Goal: Information Seeking & Learning: Learn about a topic

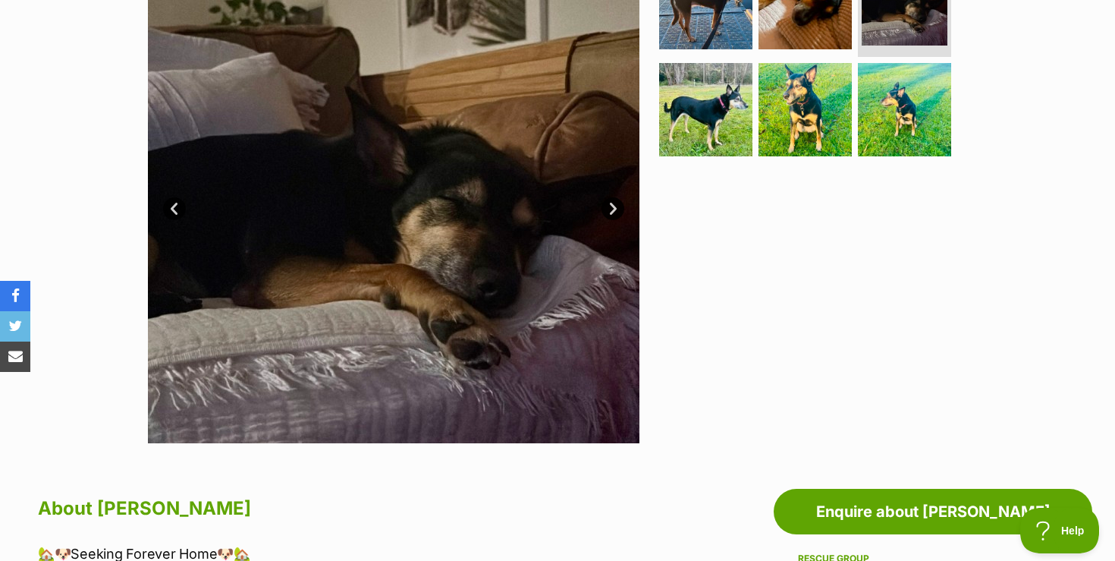
scroll to position [334, 0]
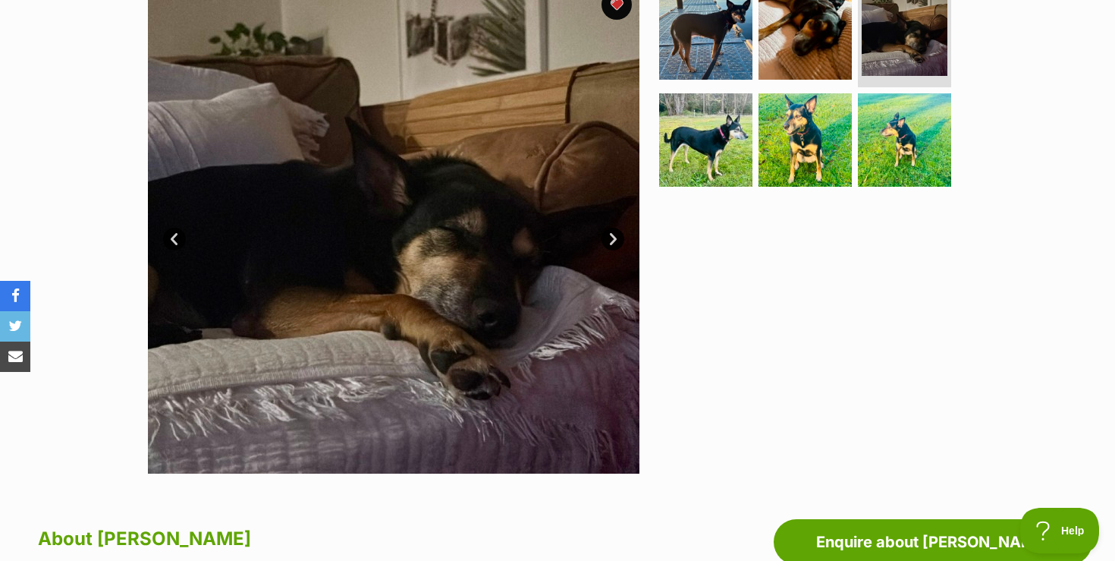
click at [614, 240] on link "Next" at bounding box center [613, 239] width 23 height 23
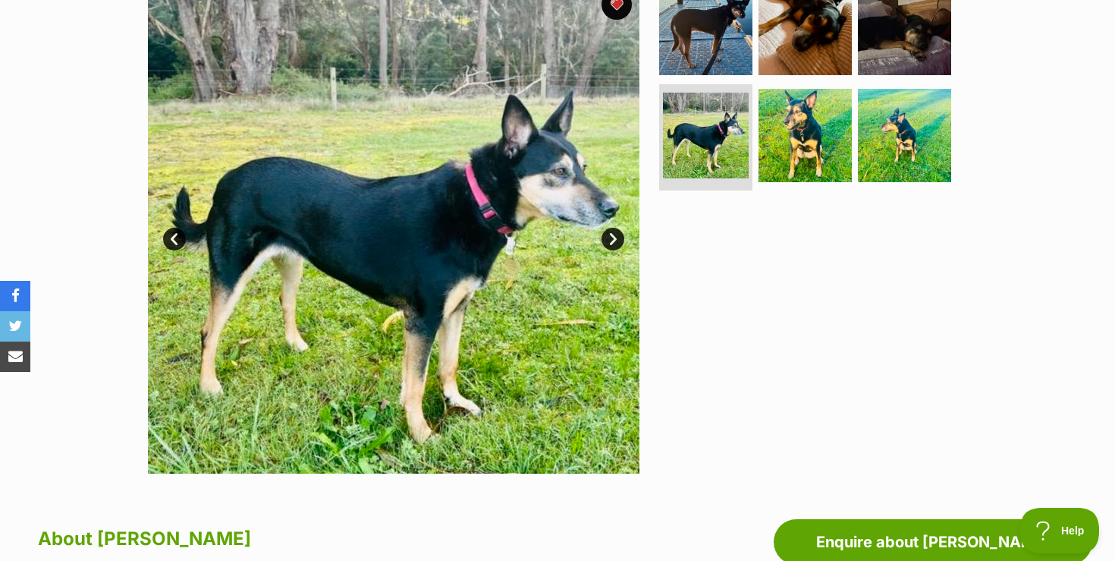
click at [611, 239] on link "Next" at bounding box center [613, 239] width 23 height 23
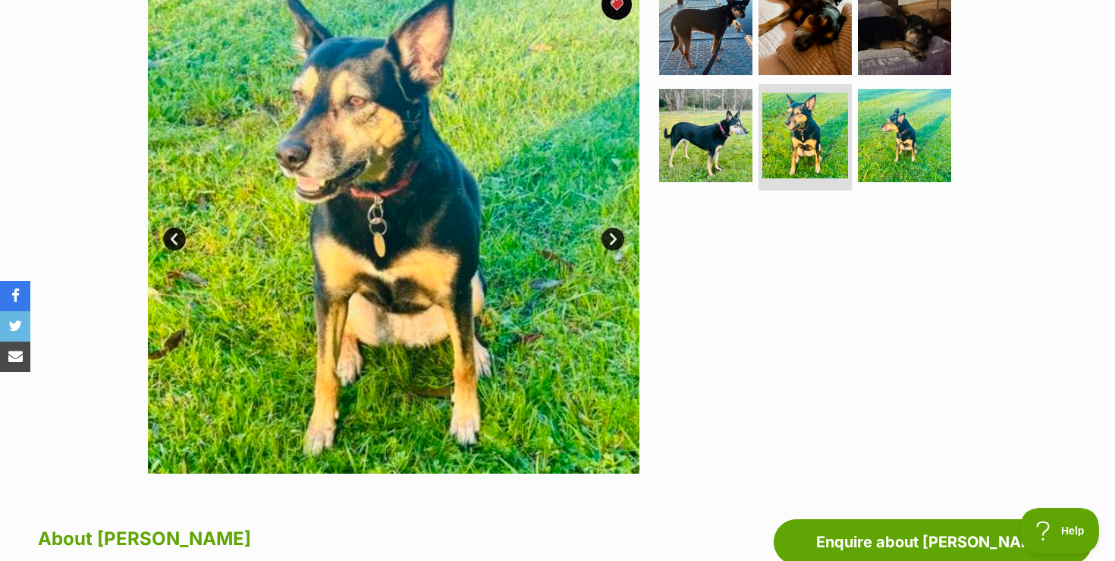
click at [611, 239] on link "Next" at bounding box center [613, 239] width 23 height 23
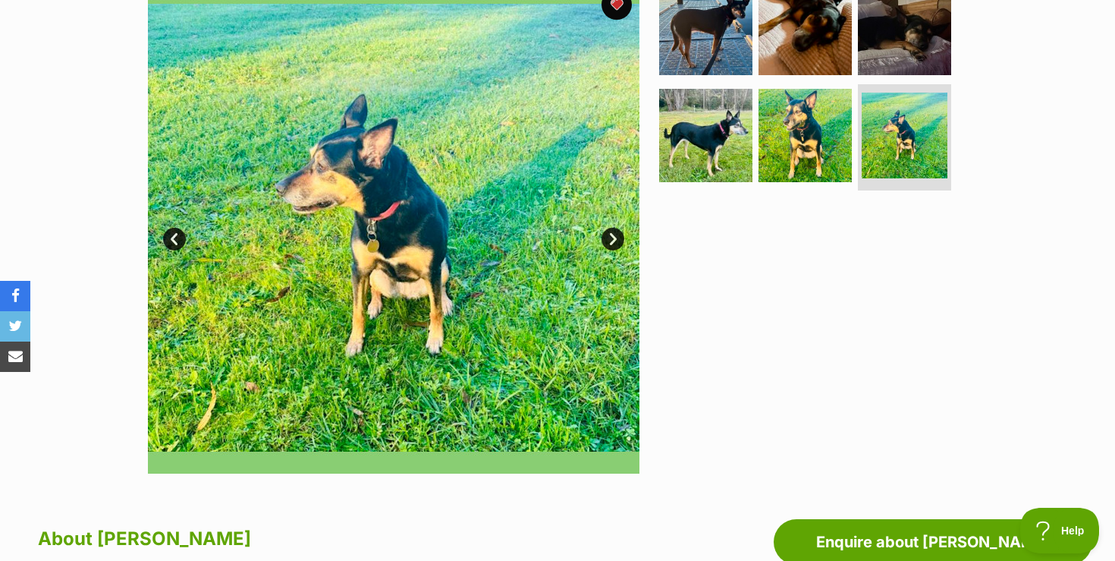
click at [611, 239] on link "Next" at bounding box center [613, 239] width 23 height 23
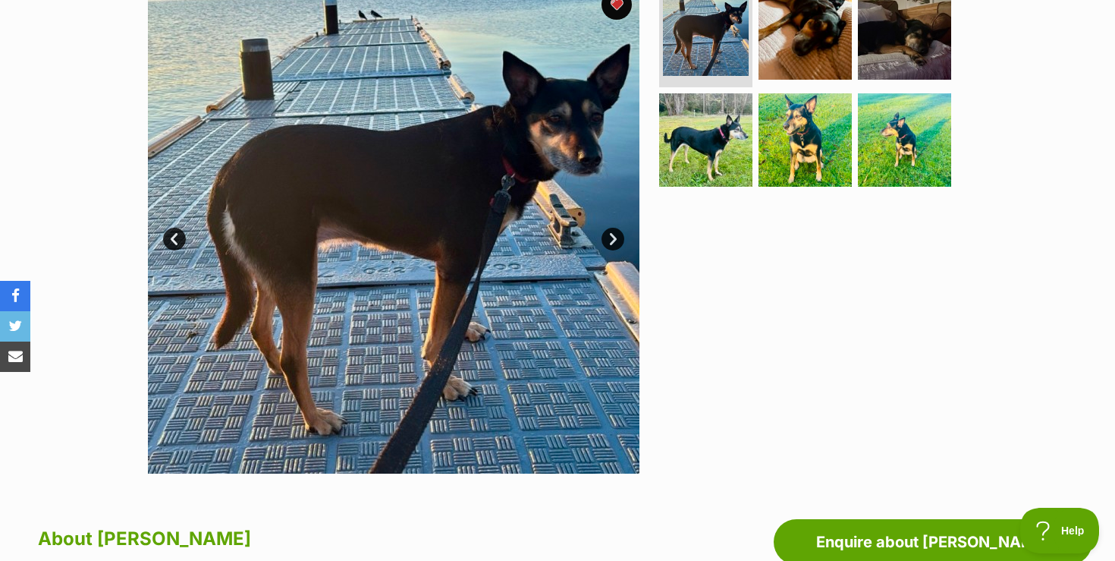
click at [611, 240] on link "Next" at bounding box center [613, 239] width 23 height 23
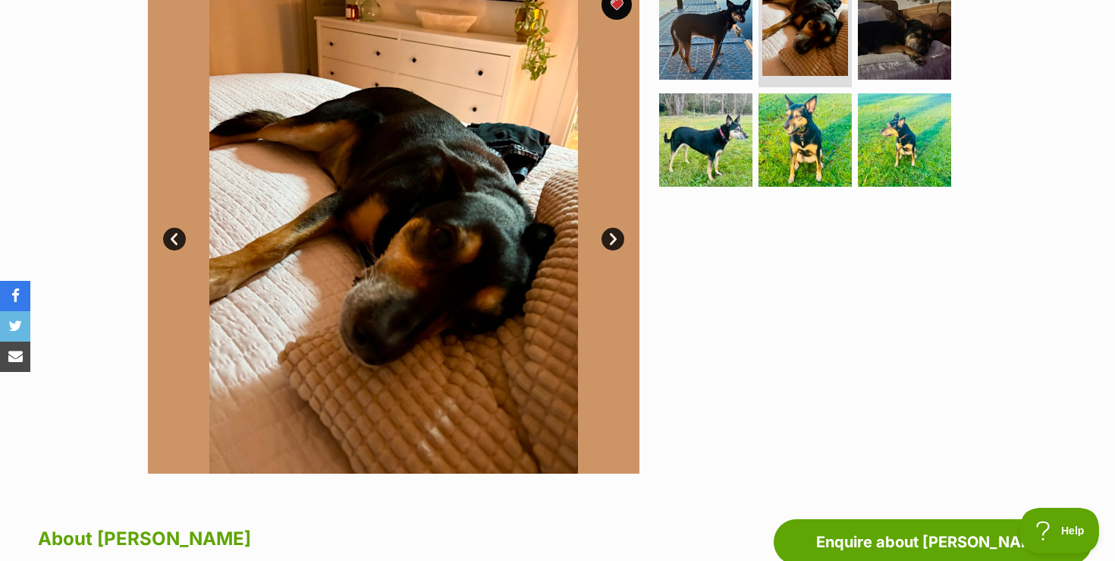
click at [611, 240] on link "Next" at bounding box center [613, 239] width 23 height 23
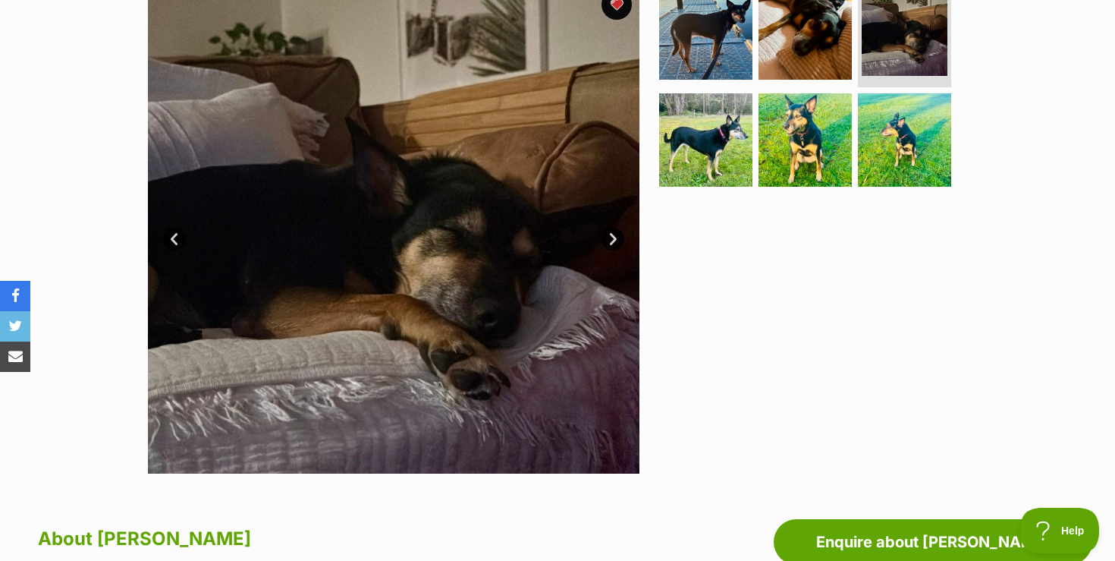
click at [611, 240] on link "Next" at bounding box center [613, 239] width 23 height 23
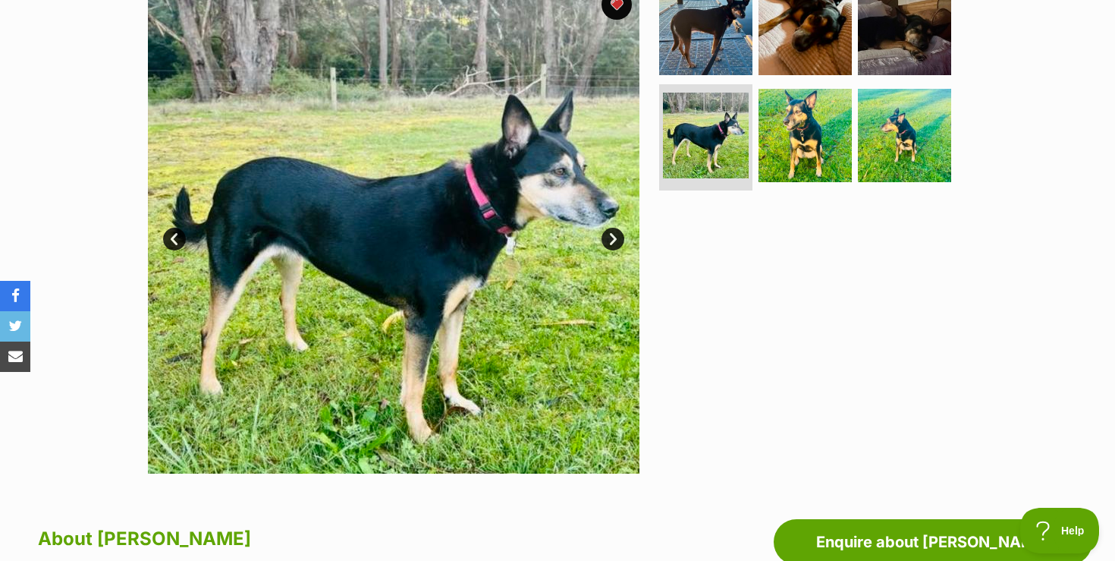
click at [86, 212] on div "Available 4 of 6 images 4 of 6 images 4 of 6 images 4 of 6 images 4 of 6 images…" at bounding box center [557, 216] width 1115 height 514
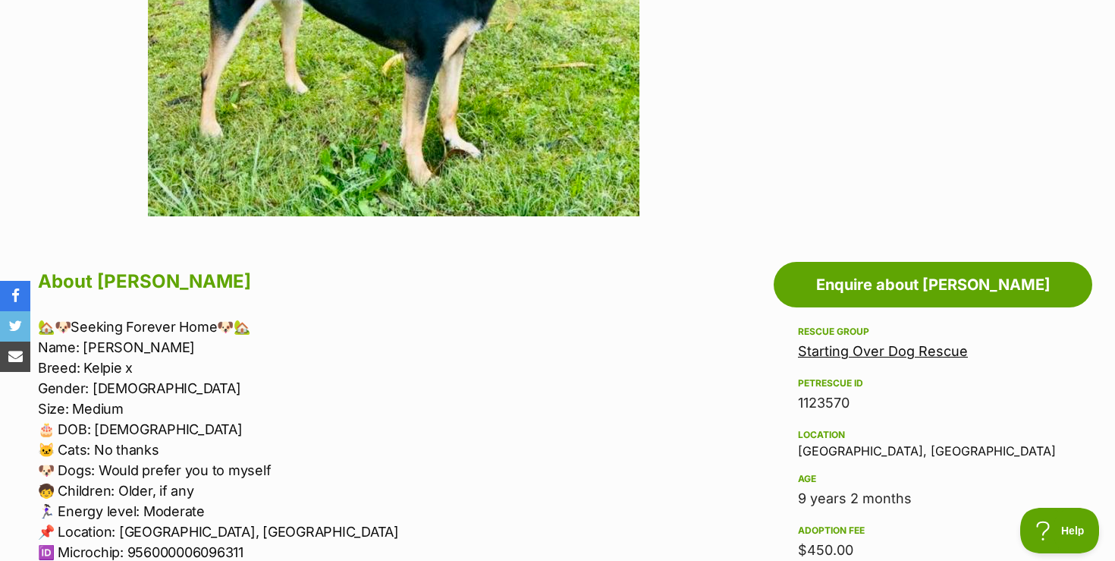
scroll to position [607, 0]
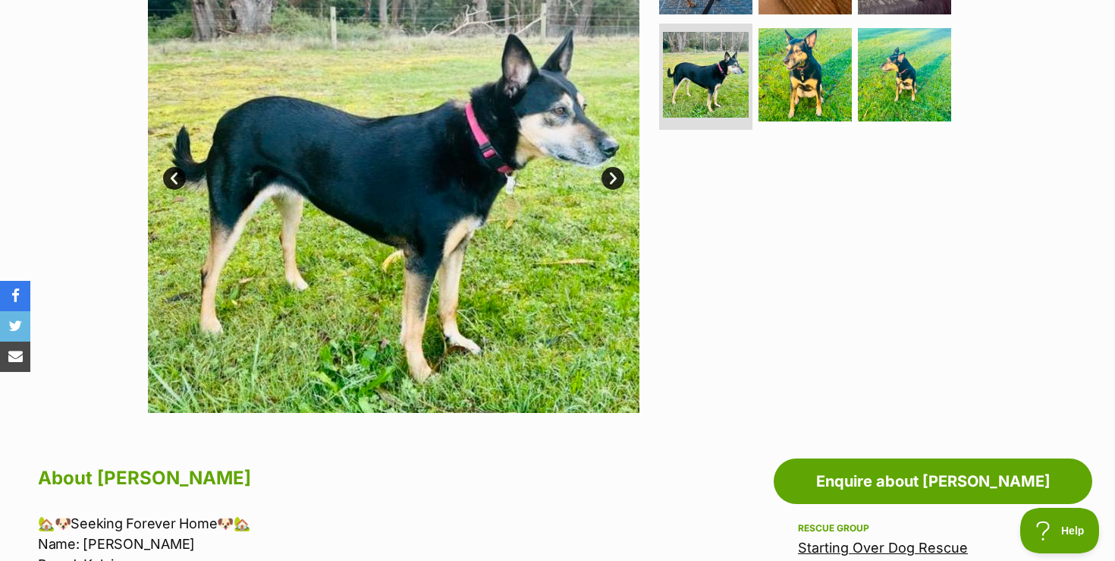
scroll to position [364, 0]
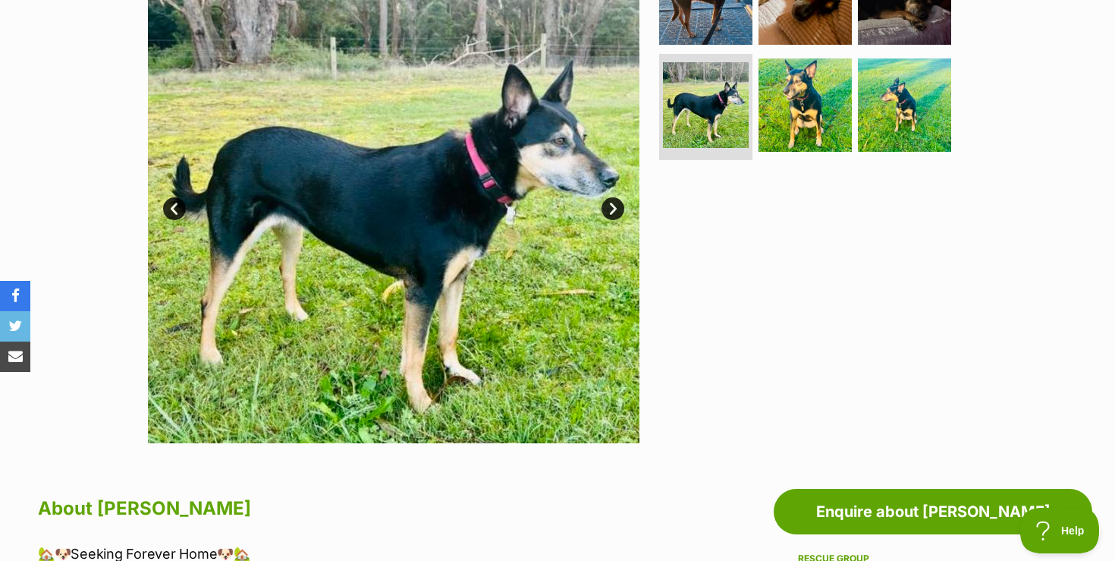
click at [611, 206] on link "Next" at bounding box center [613, 208] width 23 height 23
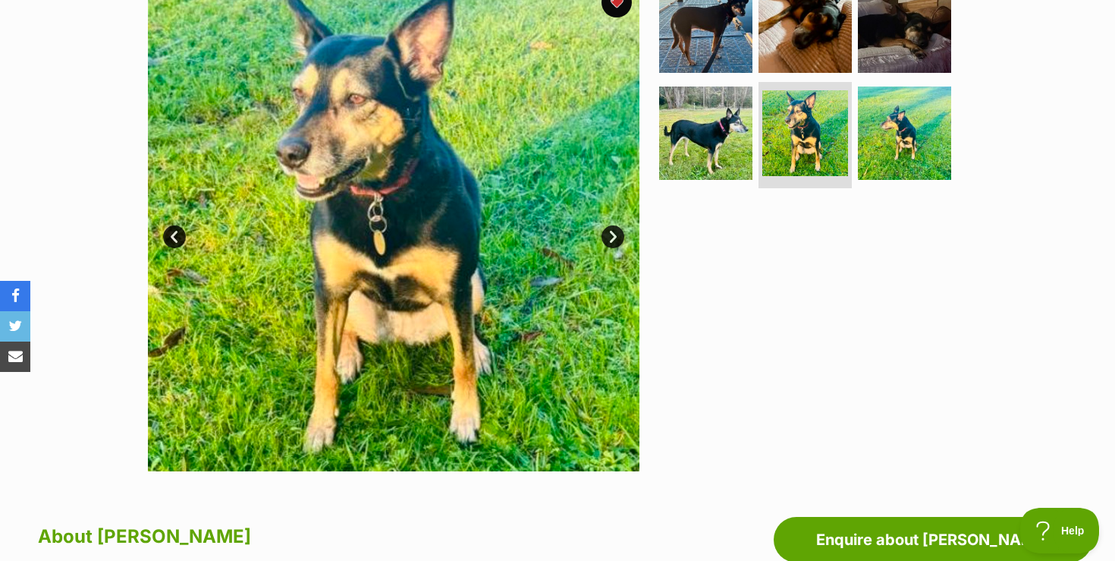
scroll to position [334, 0]
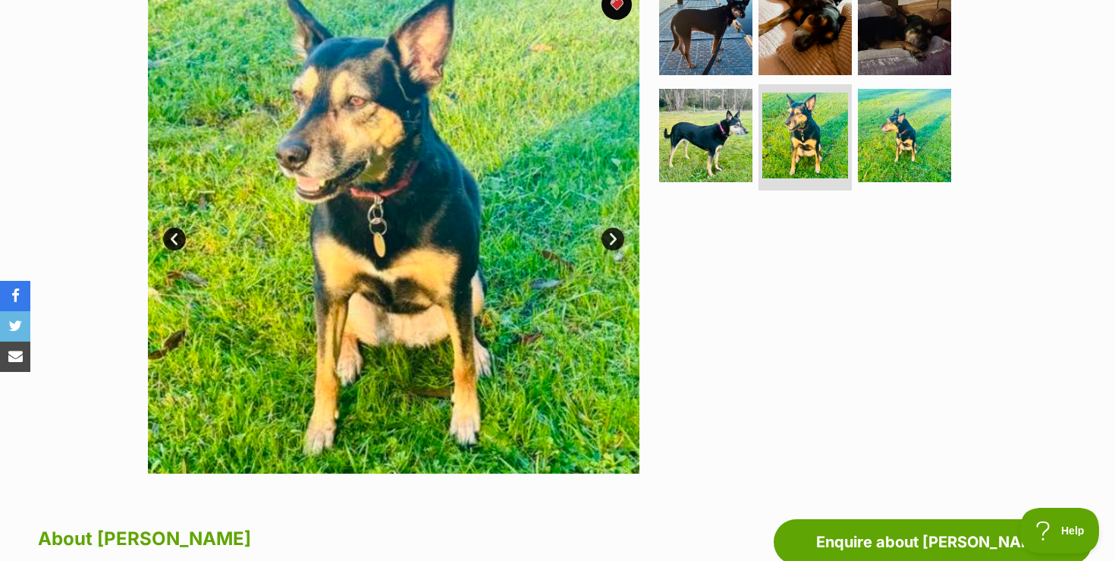
click at [614, 242] on link "Next" at bounding box center [613, 239] width 23 height 23
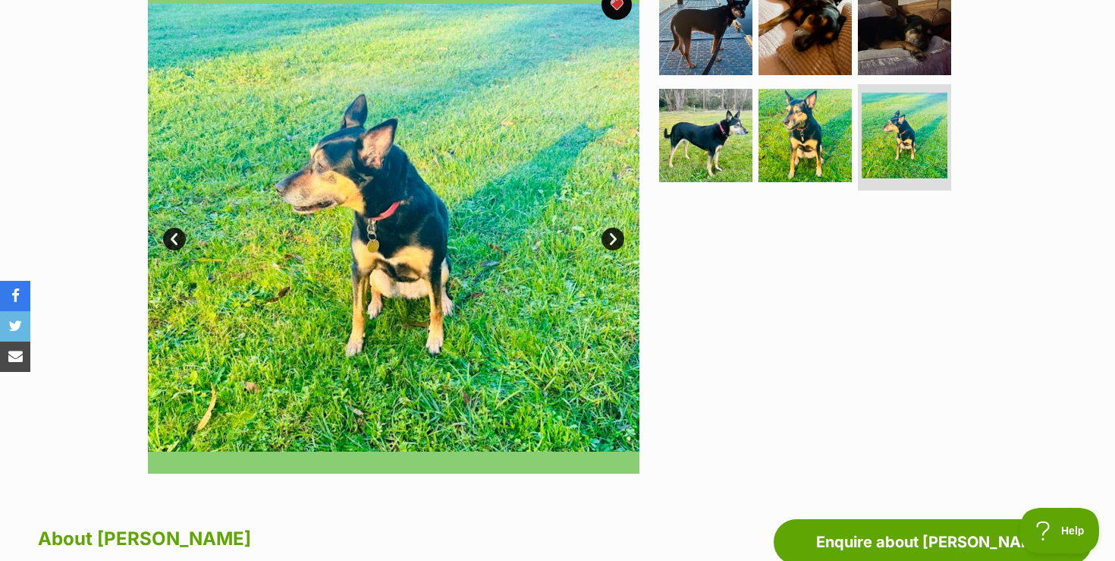
click at [614, 240] on link "Next" at bounding box center [613, 239] width 23 height 23
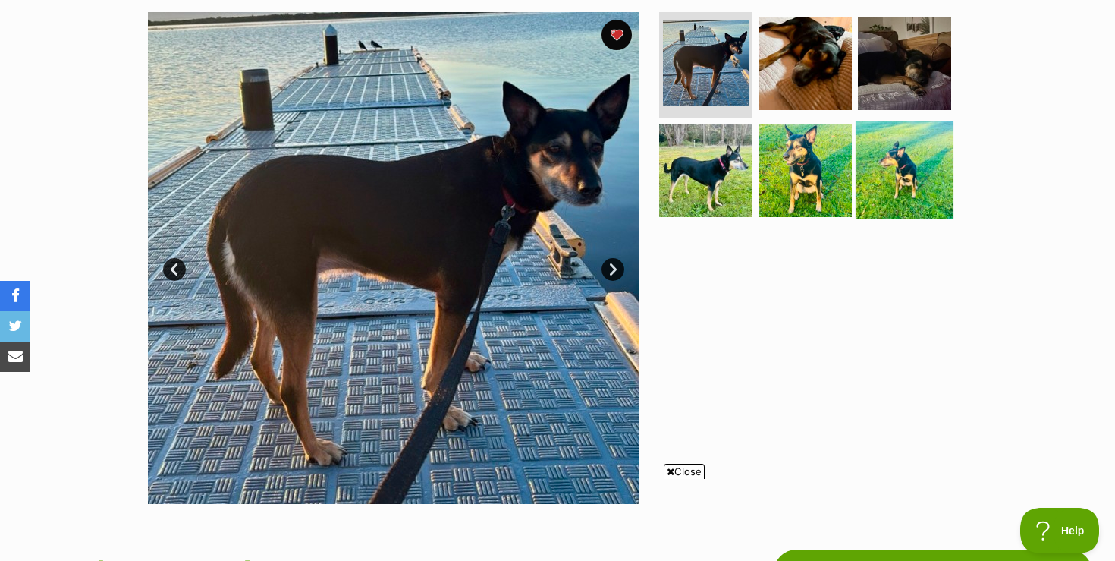
click at [895, 173] on img at bounding box center [905, 170] width 98 height 98
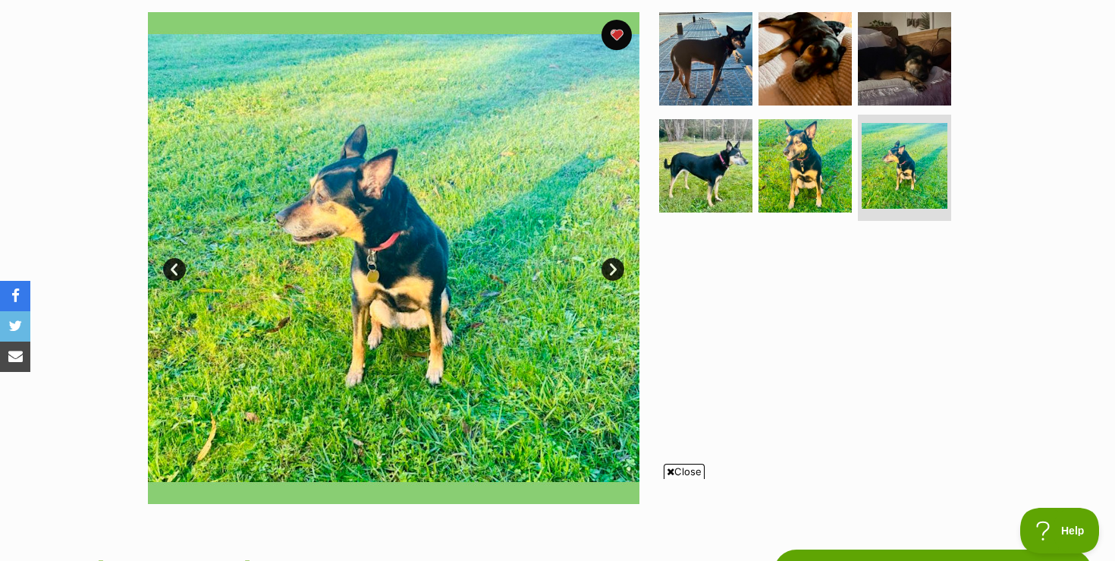
click at [617, 265] on link "Next" at bounding box center [613, 269] width 23 height 23
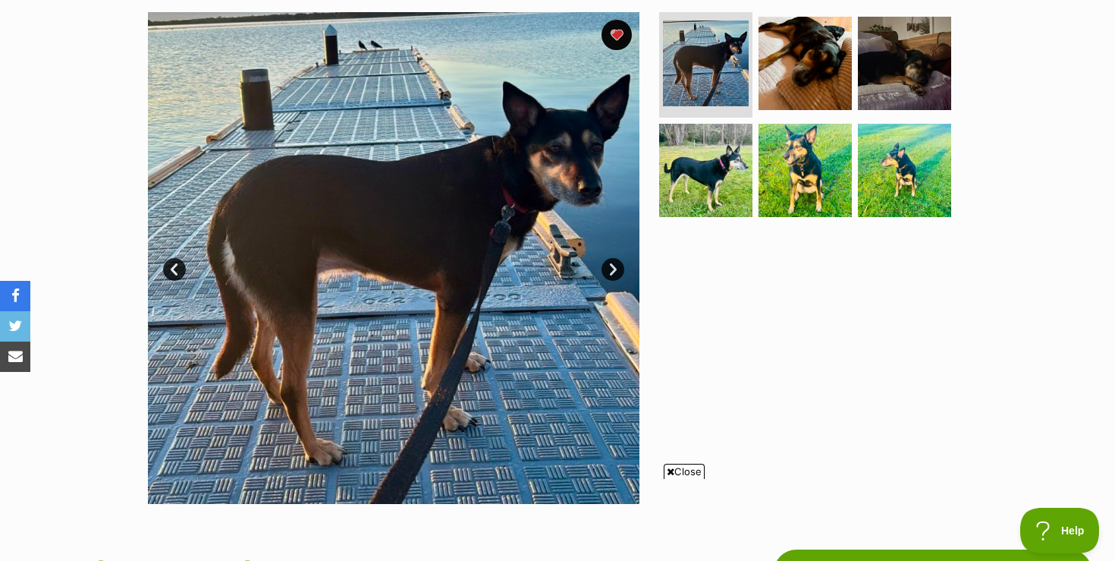
click at [617, 265] on link "Next" at bounding box center [613, 269] width 23 height 23
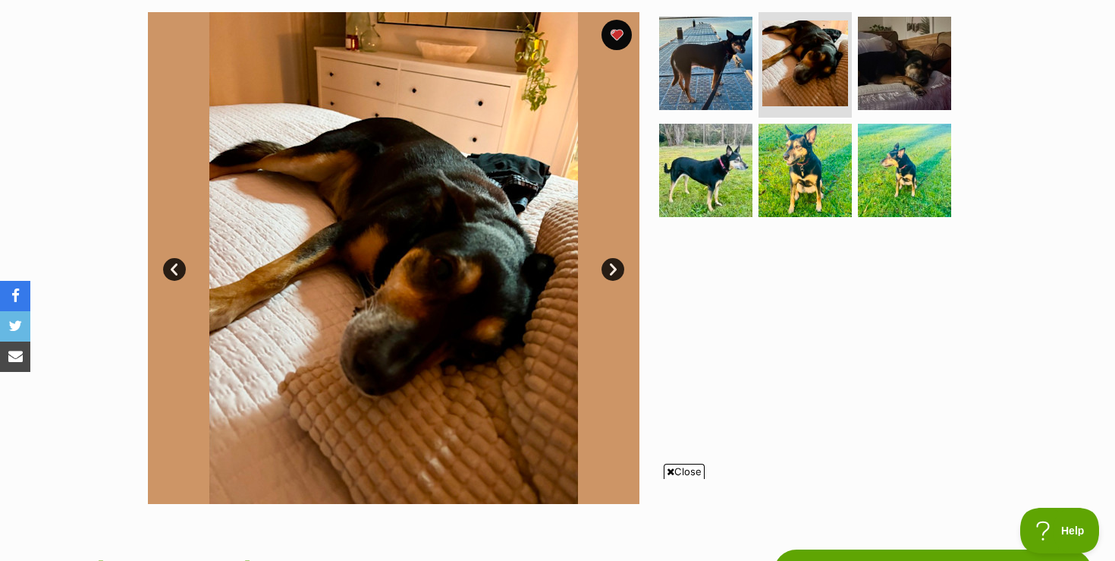
click at [617, 265] on link "Next" at bounding box center [613, 269] width 23 height 23
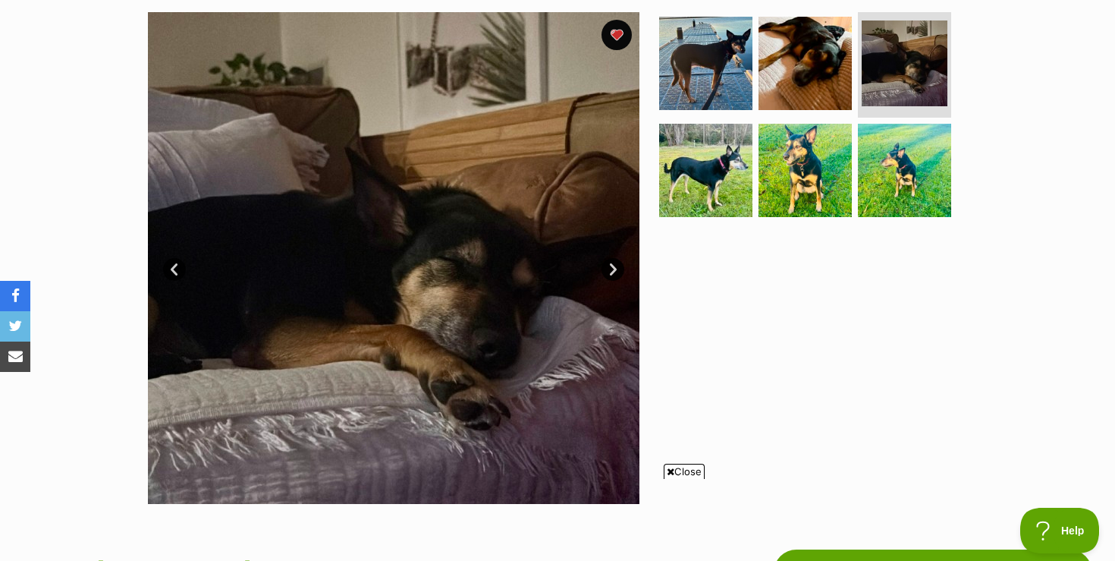
click at [617, 265] on link "Next" at bounding box center [613, 269] width 23 height 23
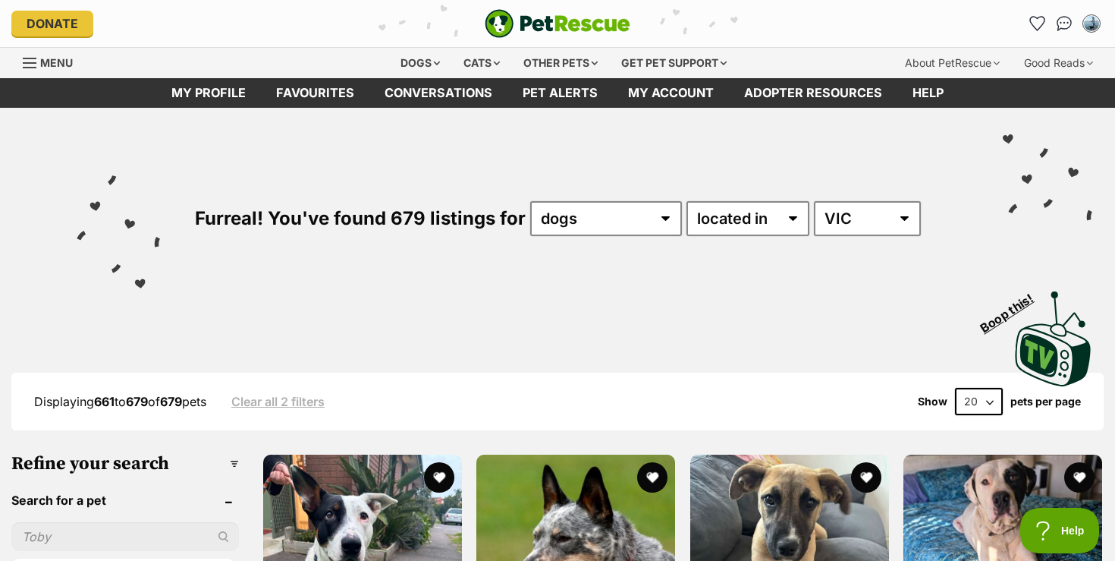
click at [35, 322] on div "Visit PetRescue TV (external site) Boop this!" at bounding box center [558, 333] width 1070 height 111
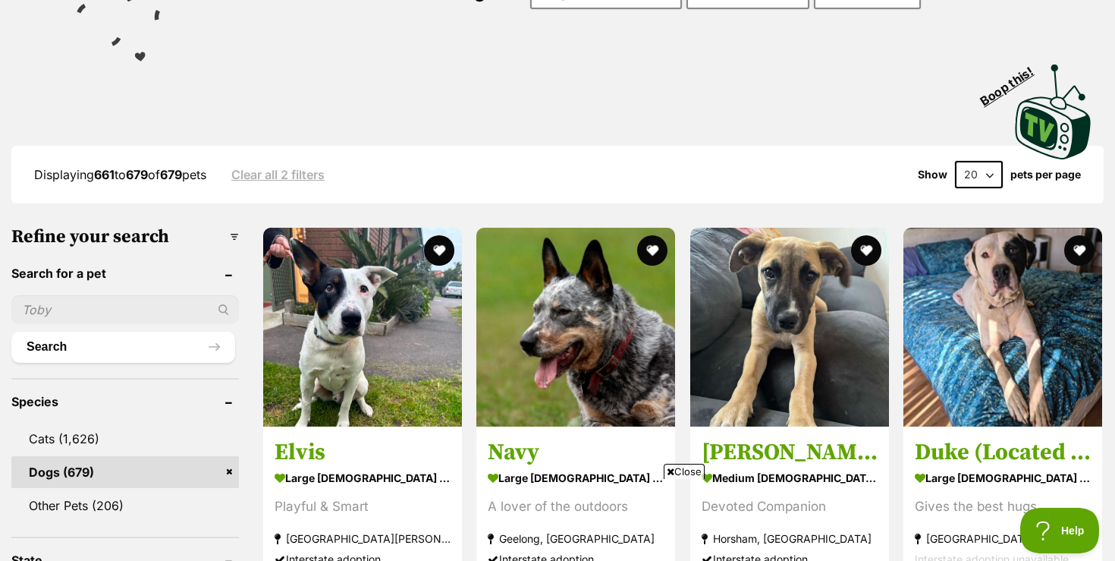
scroll to position [243, 0]
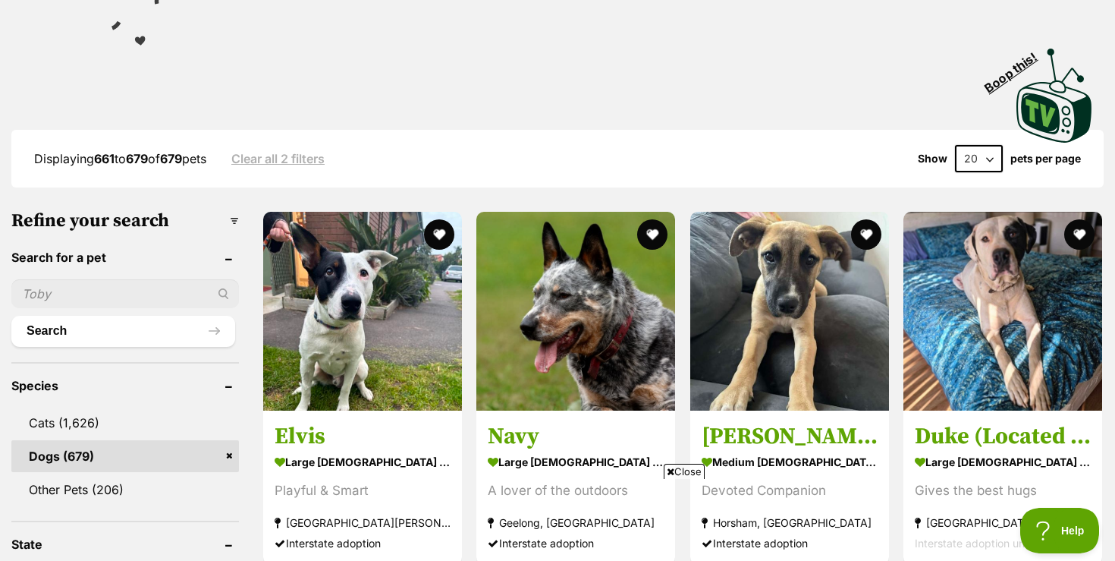
click at [693, 470] on span "Close" at bounding box center [684, 471] width 41 height 15
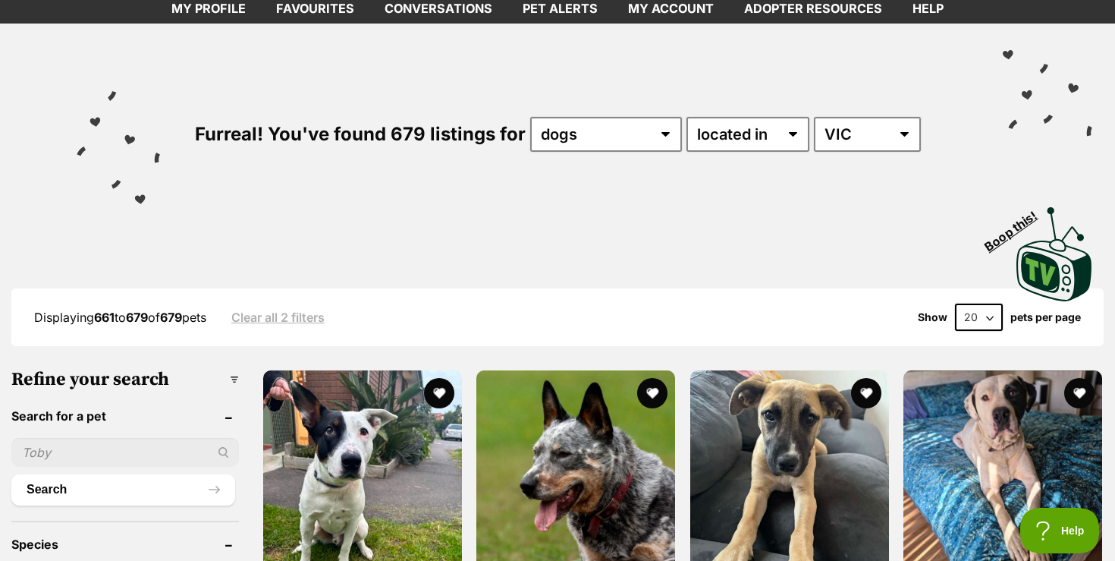
scroll to position [30, 0]
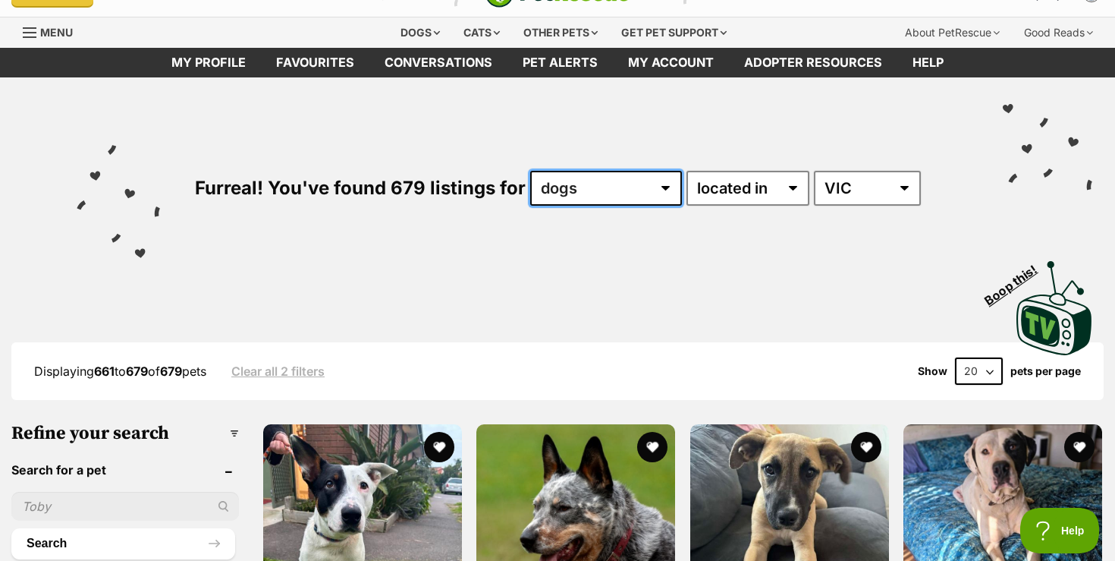
click at [660, 183] on select "any type of pet cats dogs other pets" at bounding box center [606, 188] width 152 height 35
click at [530, 171] on select "any type of pet cats dogs other pets" at bounding box center [606, 188] width 152 height 35
click at [473, 224] on div "Furreal! You've found 679 listings for any type of pet cats dogs other pets ava…" at bounding box center [558, 162] width 1070 height 170
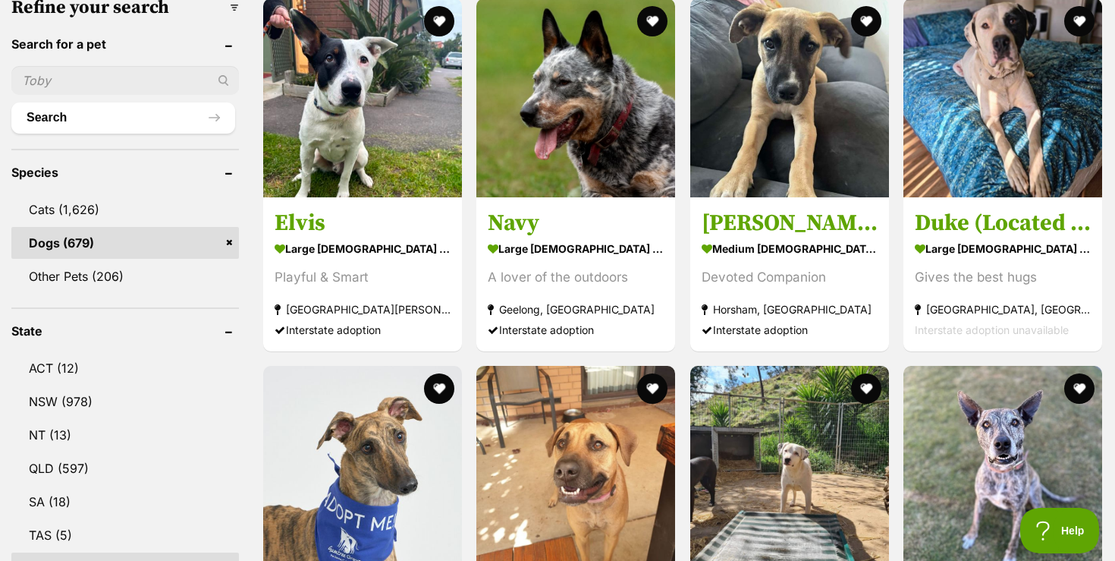
scroll to position [455, 0]
click at [211, 123] on button "Search" at bounding box center [123, 118] width 224 height 30
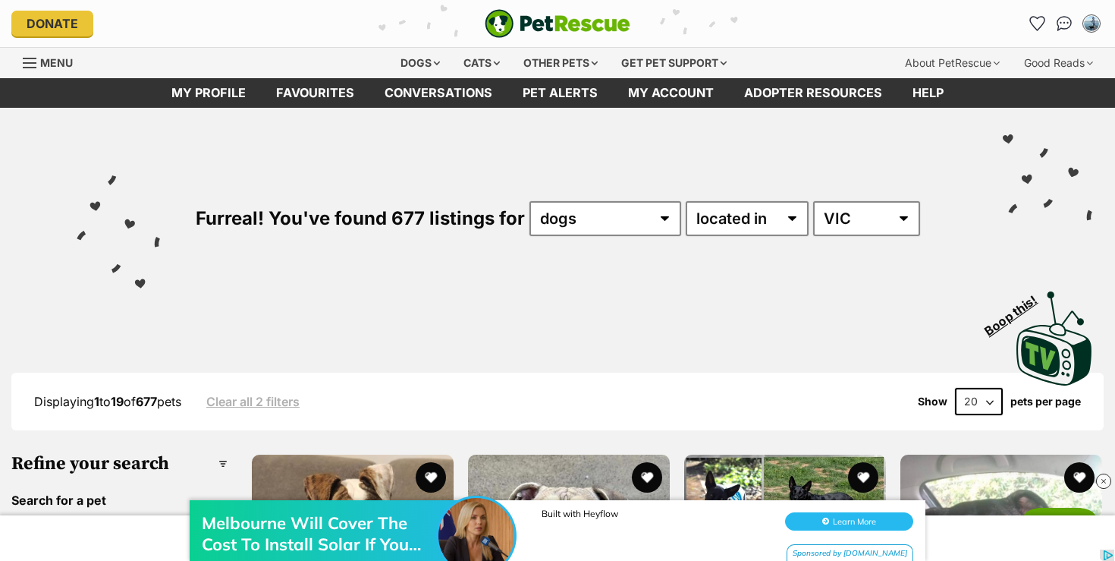
click at [66, 253] on div "Furreal! You've found 677 listings for any type of pet cats dogs other pets ava…" at bounding box center [558, 193] width 1070 height 170
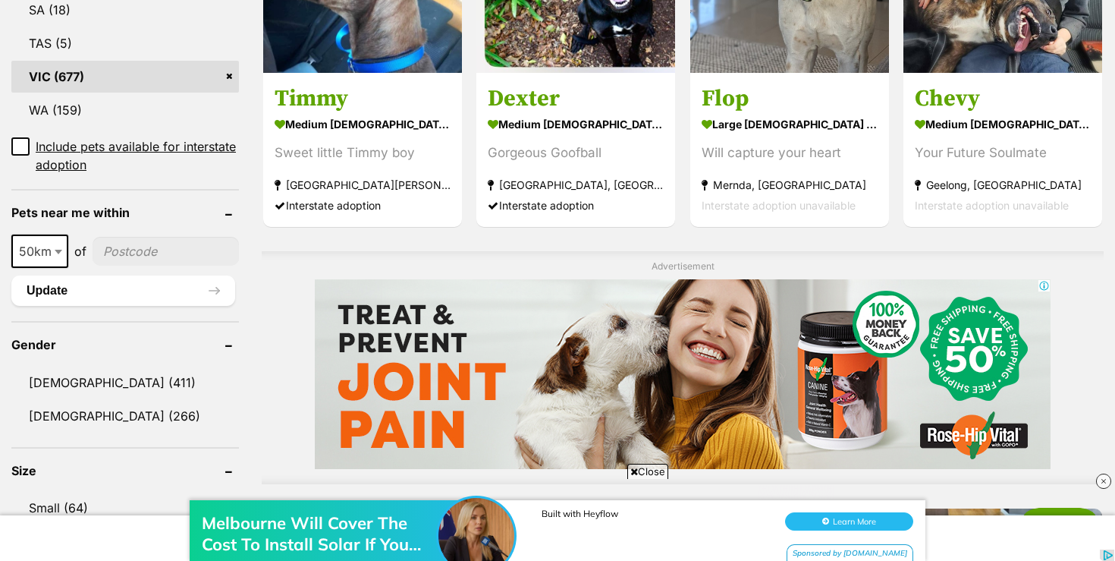
scroll to position [1001, 0]
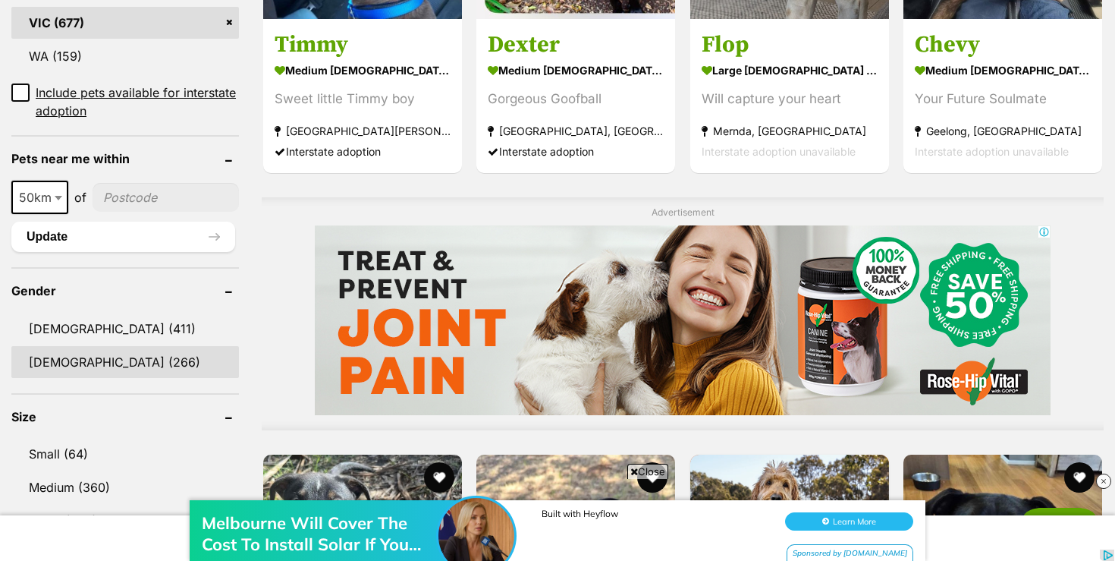
click at [58, 358] on link "Female (266)" at bounding box center [125, 362] width 228 height 32
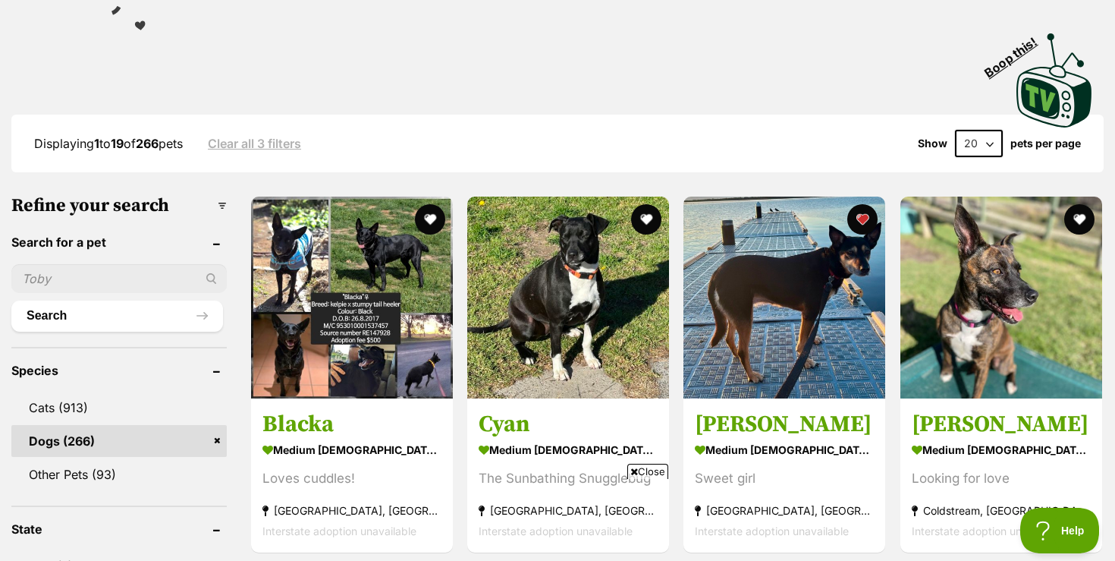
scroll to position [303, 0]
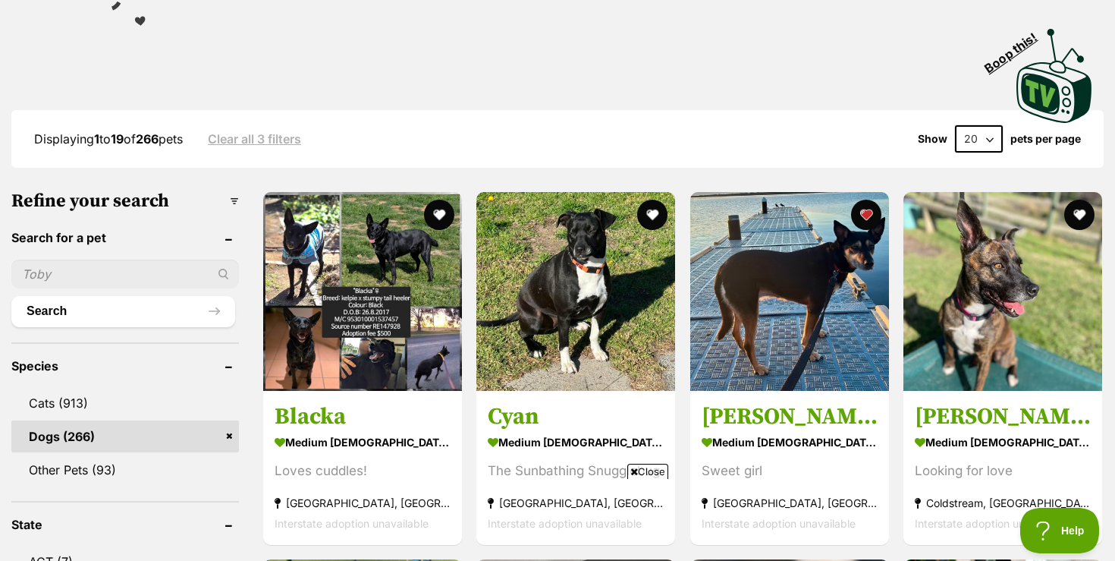
click at [652, 469] on span "Close" at bounding box center [647, 471] width 41 height 15
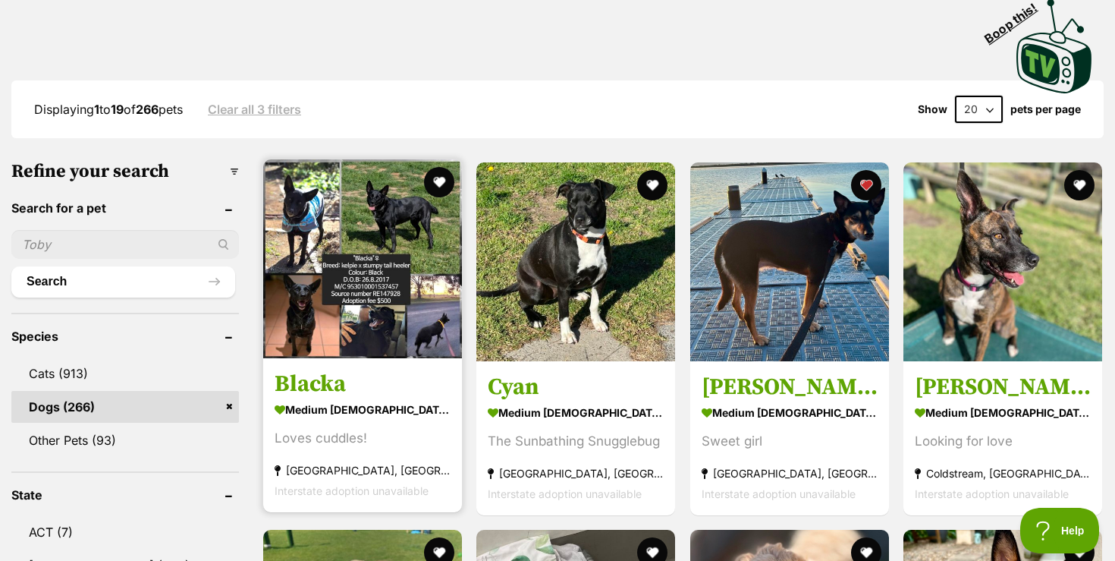
scroll to position [334, 0]
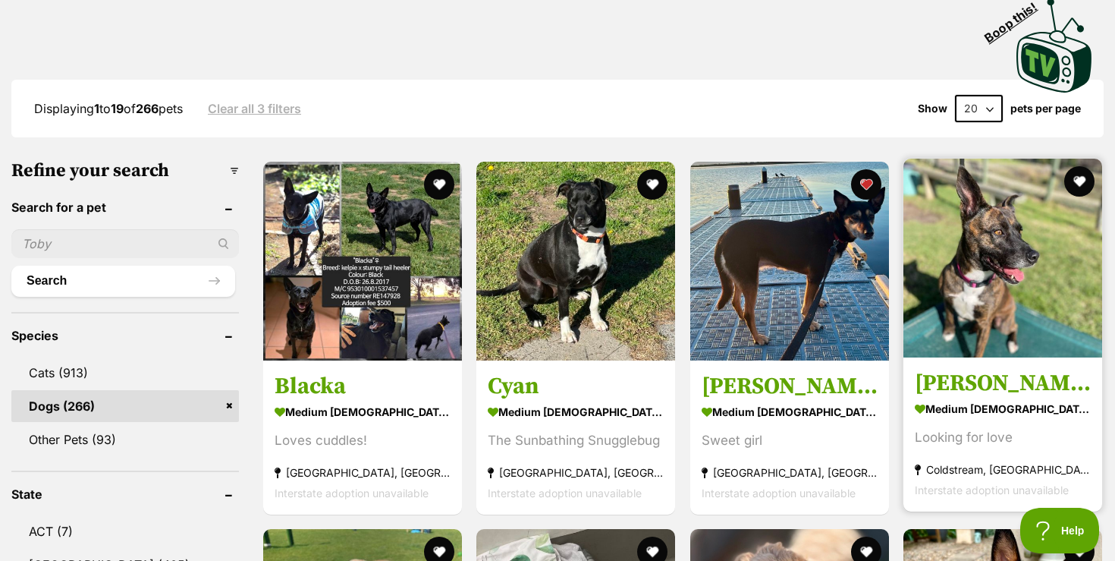
click at [961, 305] on img at bounding box center [1003, 258] width 199 height 199
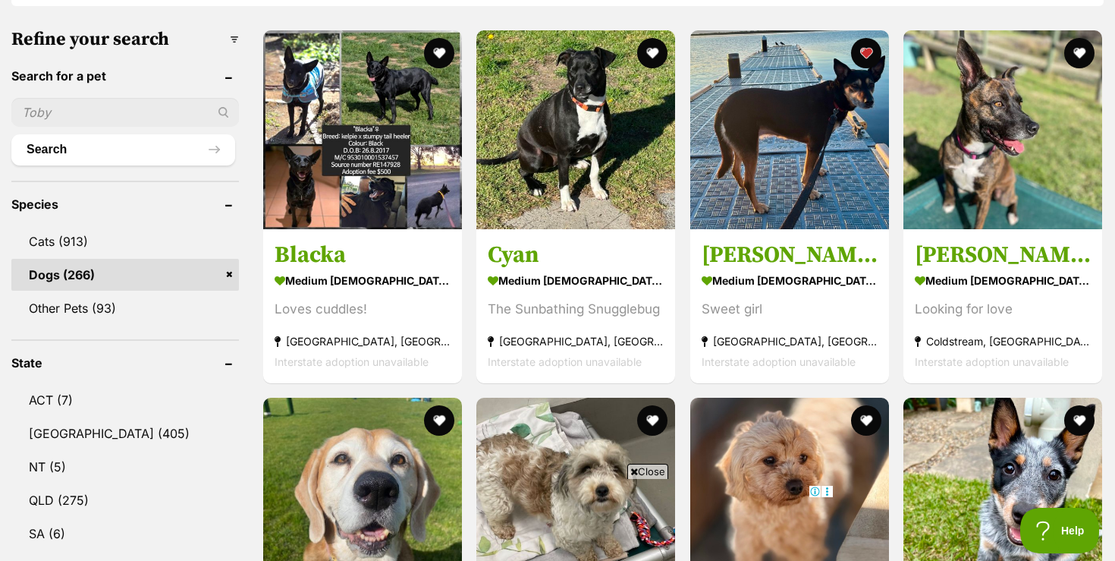
scroll to position [476, 0]
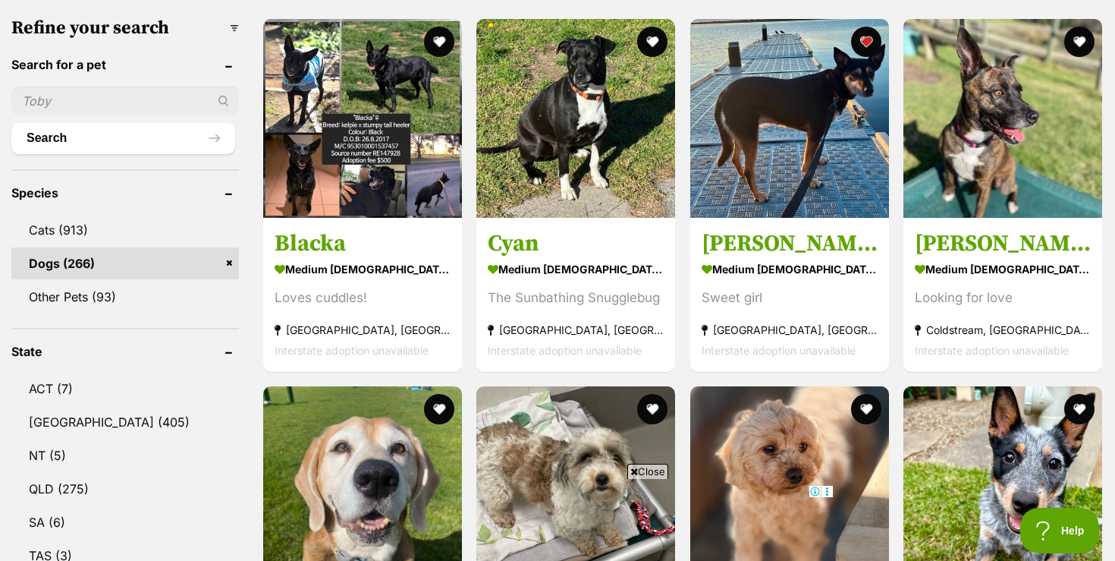
click at [651, 468] on span "Close" at bounding box center [647, 471] width 41 height 15
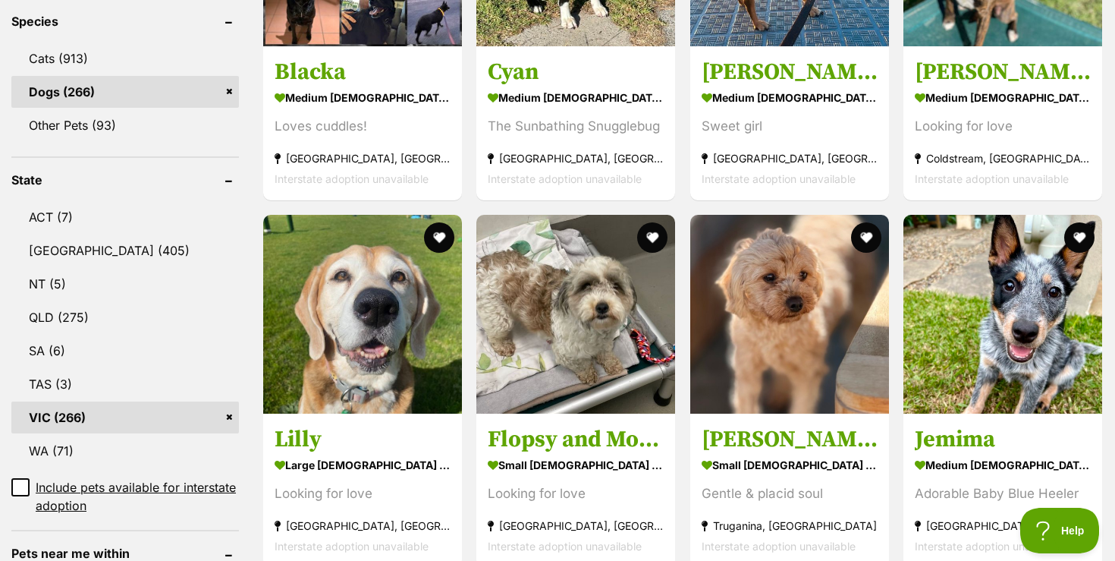
scroll to position [658, 0]
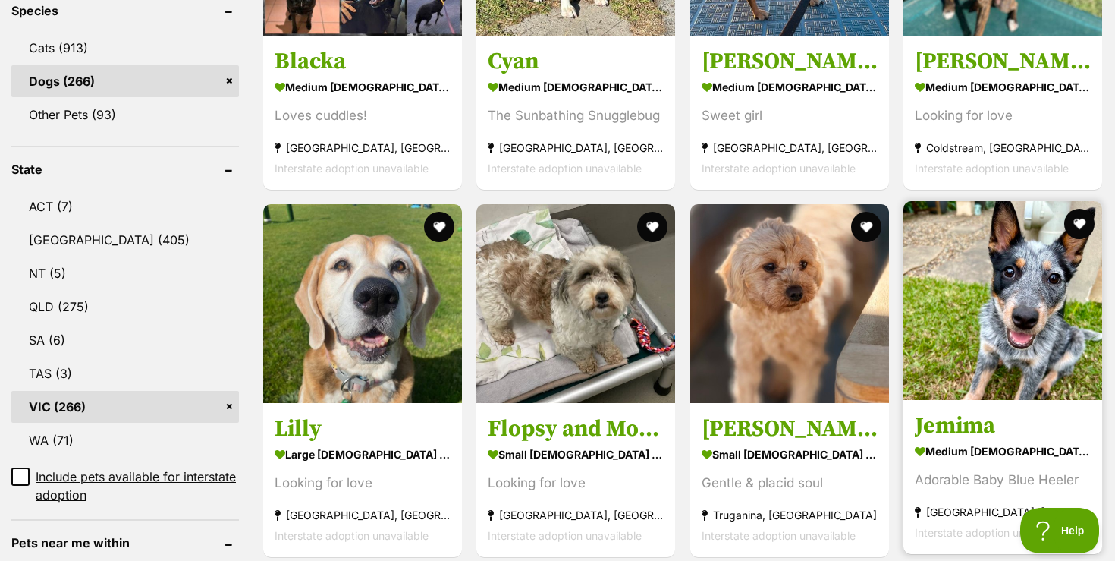
click at [991, 338] on img at bounding box center [1003, 300] width 199 height 199
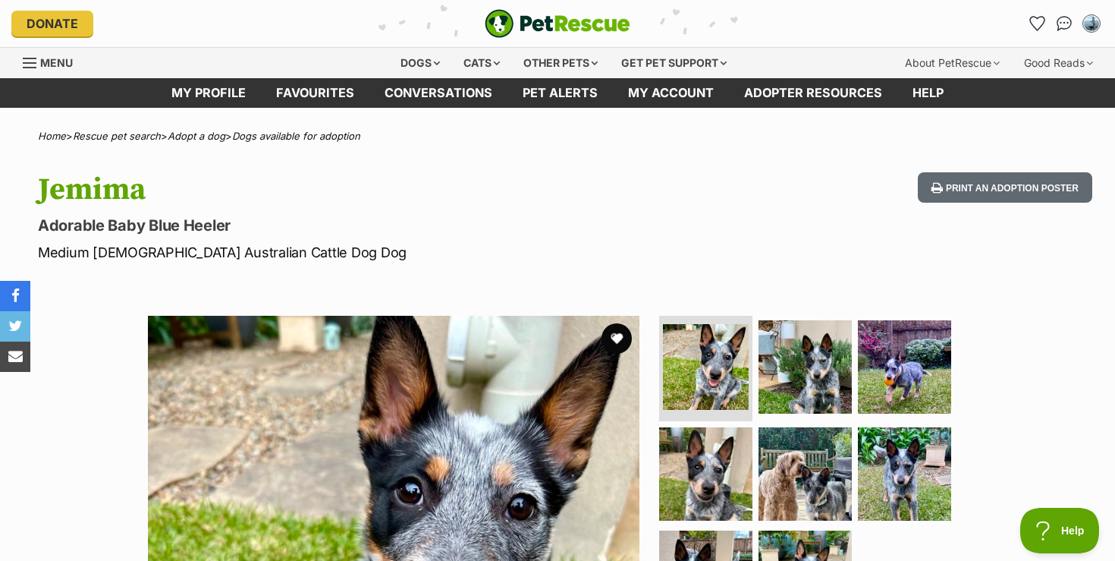
click at [706, 218] on div "Jemima Adorable Baby Blue Heeler Medium [DEMOGRAPHIC_DATA] Australian Cattle Do…" at bounding box center [557, 217] width 1115 height 90
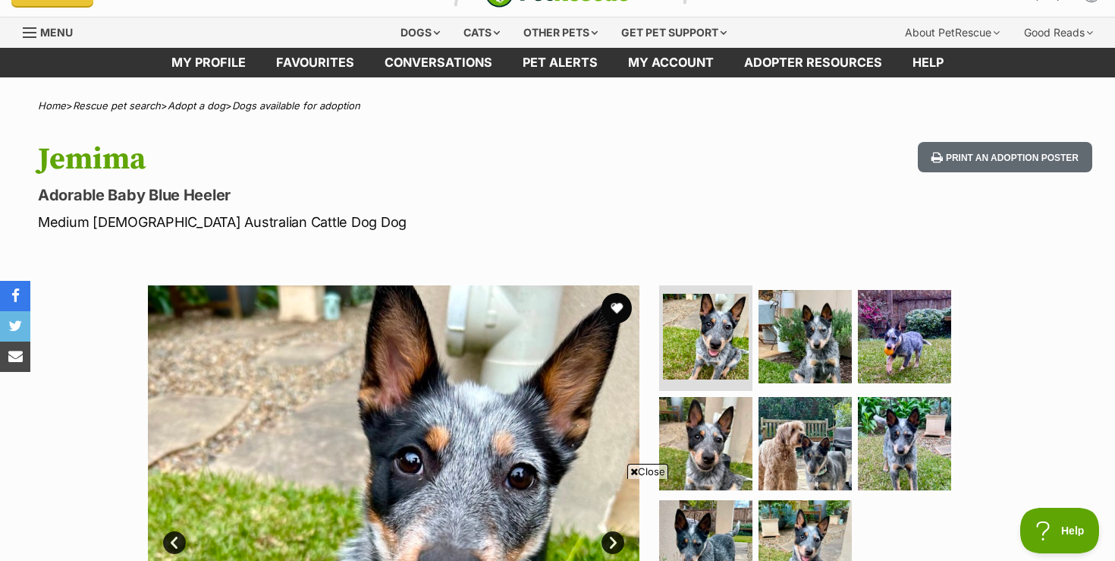
scroll to position [91, 0]
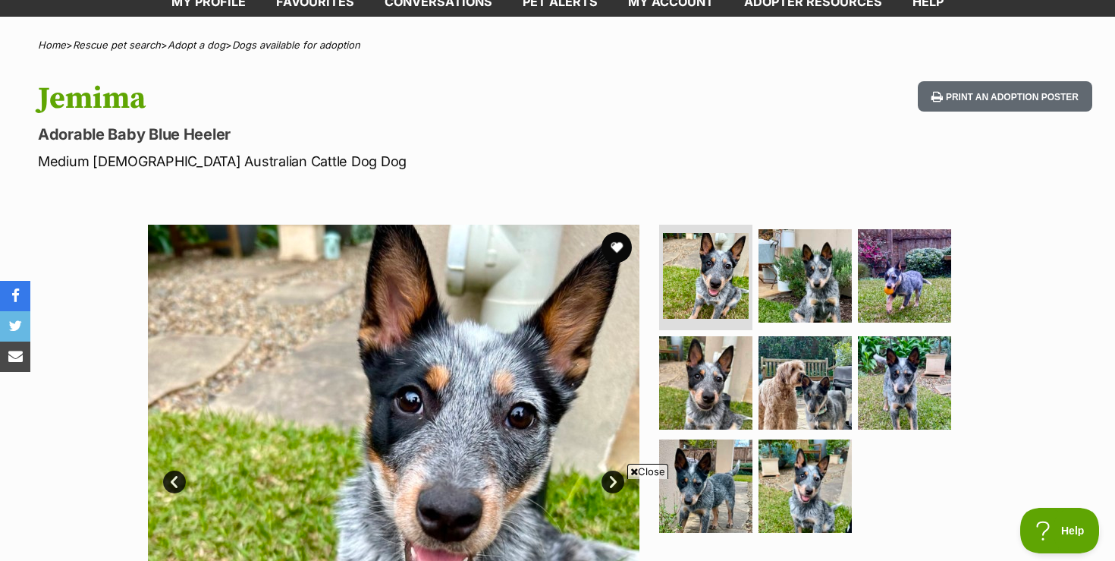
click at [646, 470] on span "Close" at bounding box center [647, 471] width 41 height 15
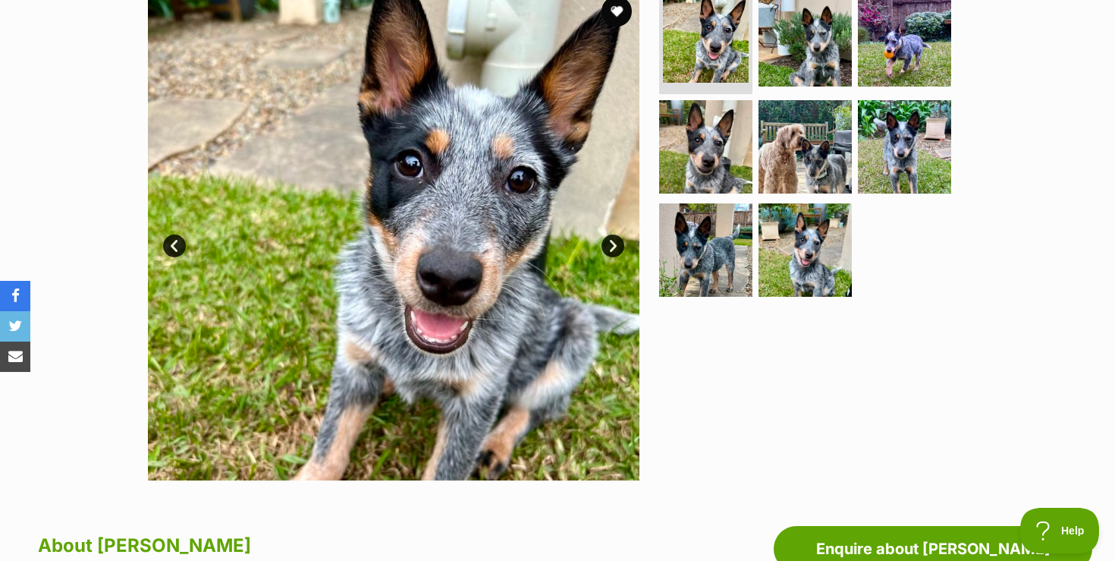
scroll to position [303, 0]
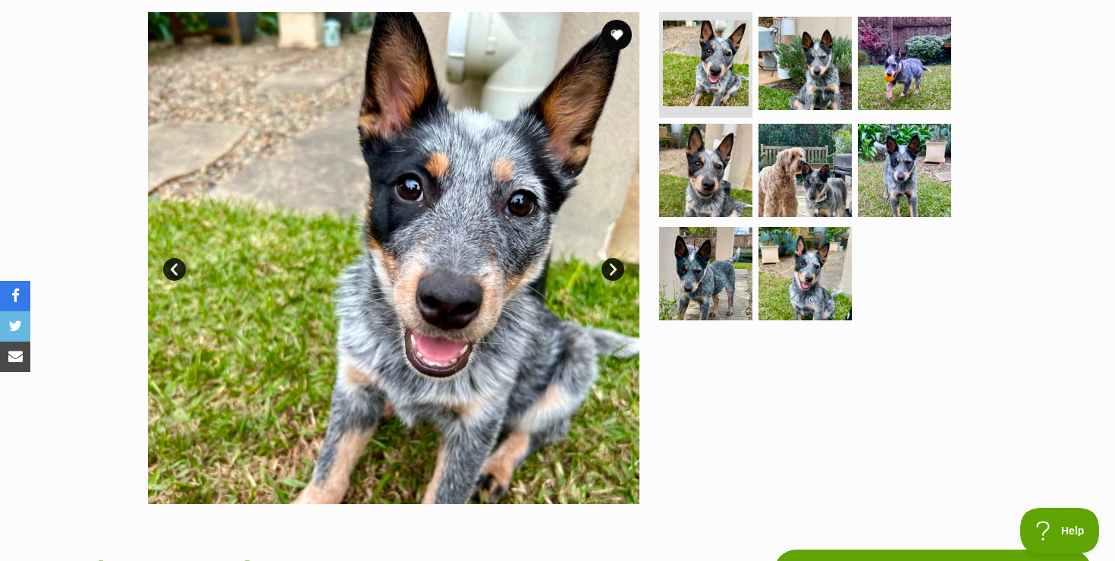
click at [617, 269] on link "Next" at bounding box center [613, 269] width 23 height 23
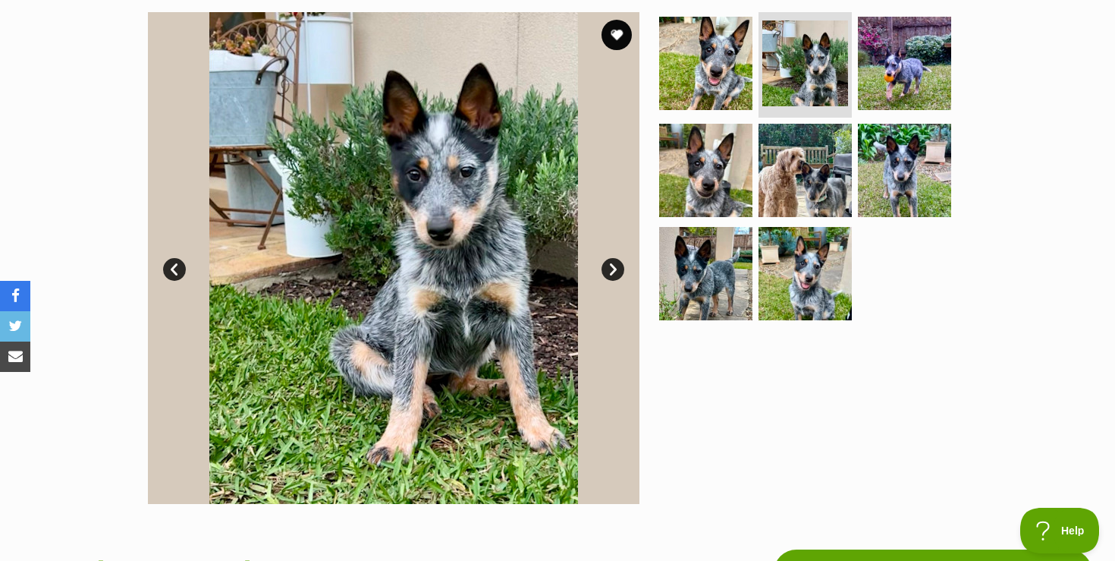
click at [617, 269] on link "Next" at bounding box center [613, 269] width 23 height 23
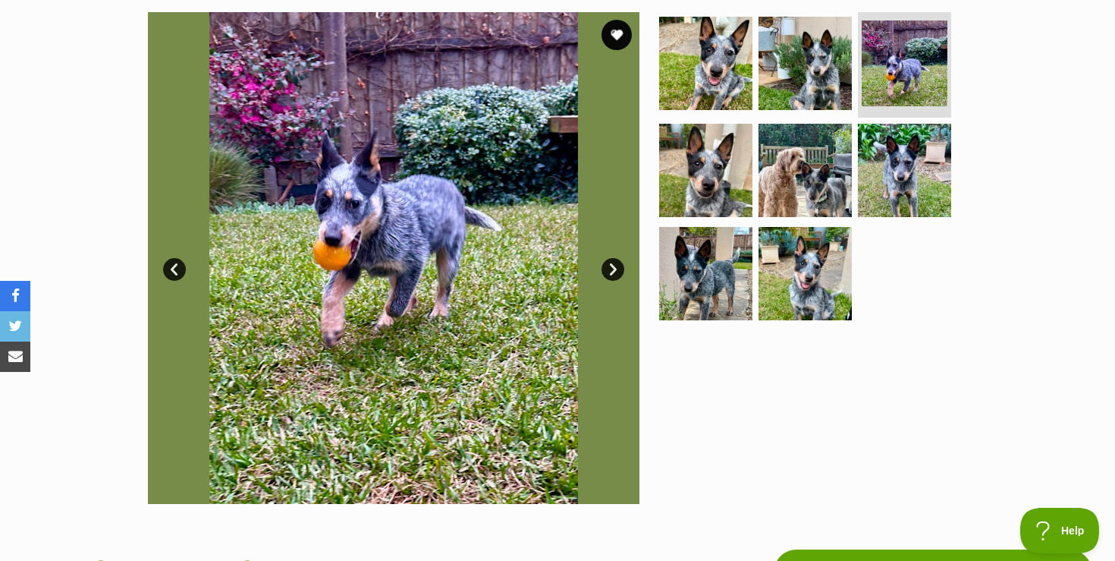
click at [617, 269] on link "Next" at bounding box center [613, 269] width 23 height 23
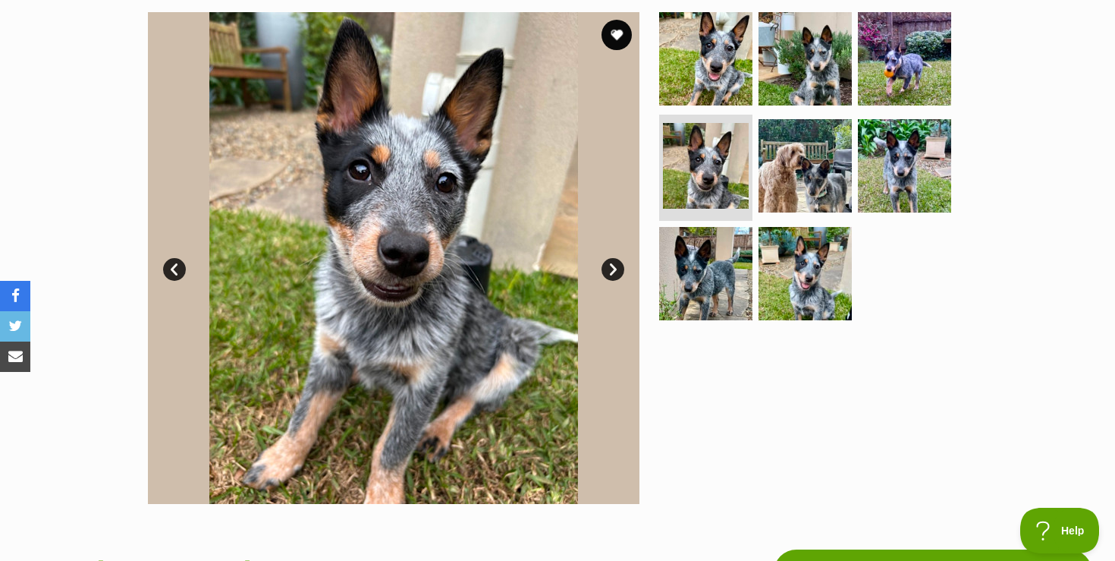
click at [617, 269] on link "Next" at bounding box center [613, 269] width 23 height 23
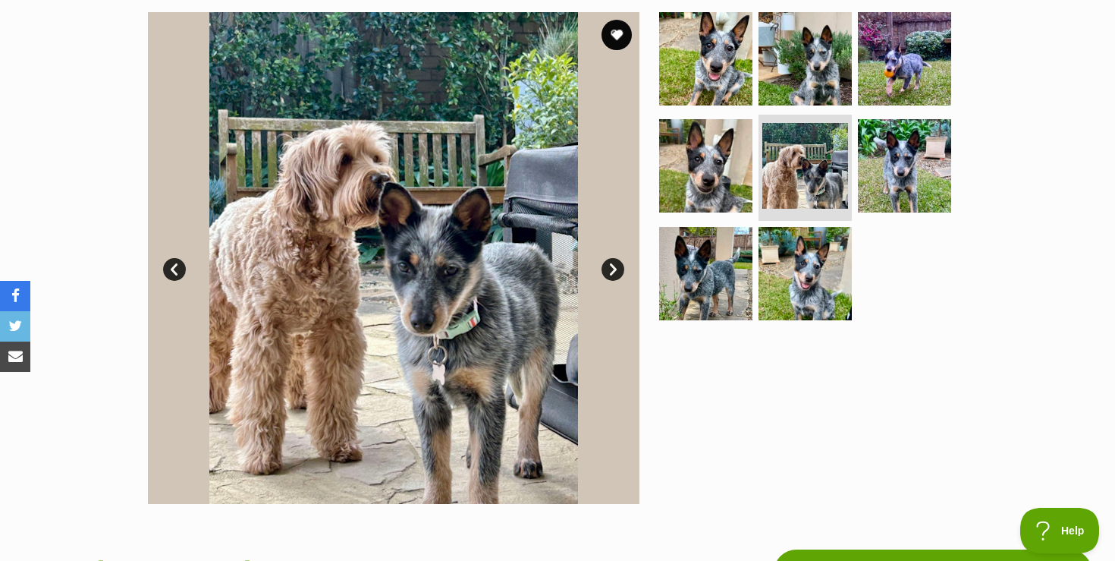
click at [618, 266] on link "Next" at bounding box center [613, 269] width 23 height 23
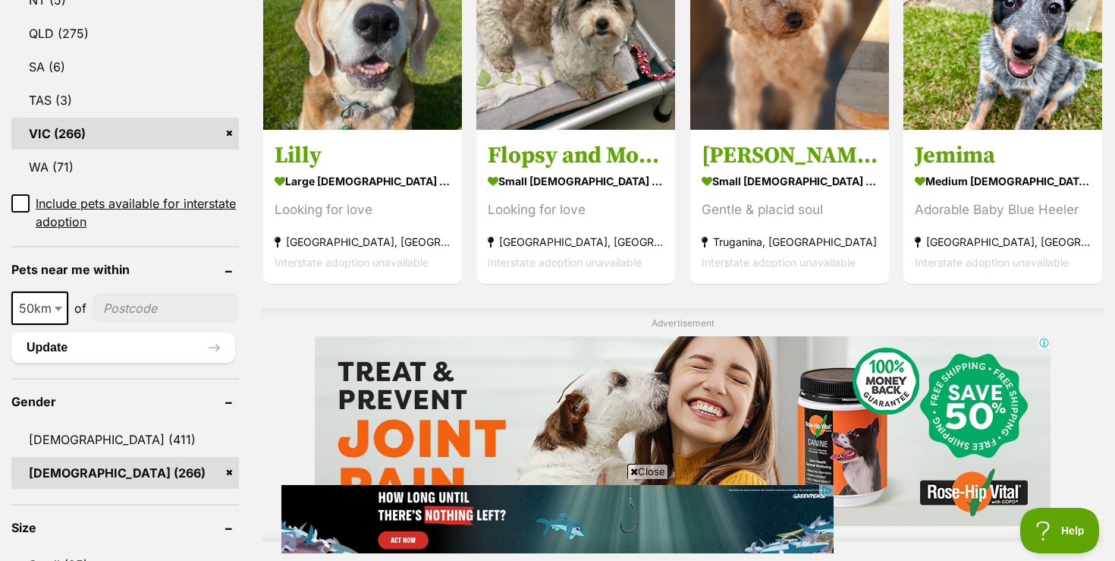
click at [654, 469] on span "Close" at bounding box center [647, 471] width 41 height 15
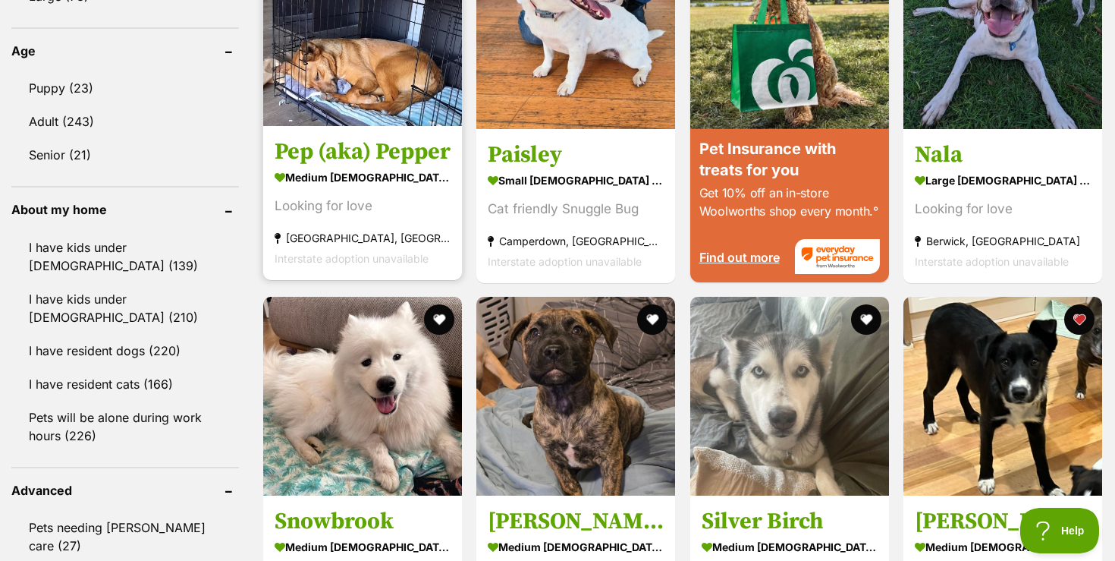
scroll to position [1569, 0]
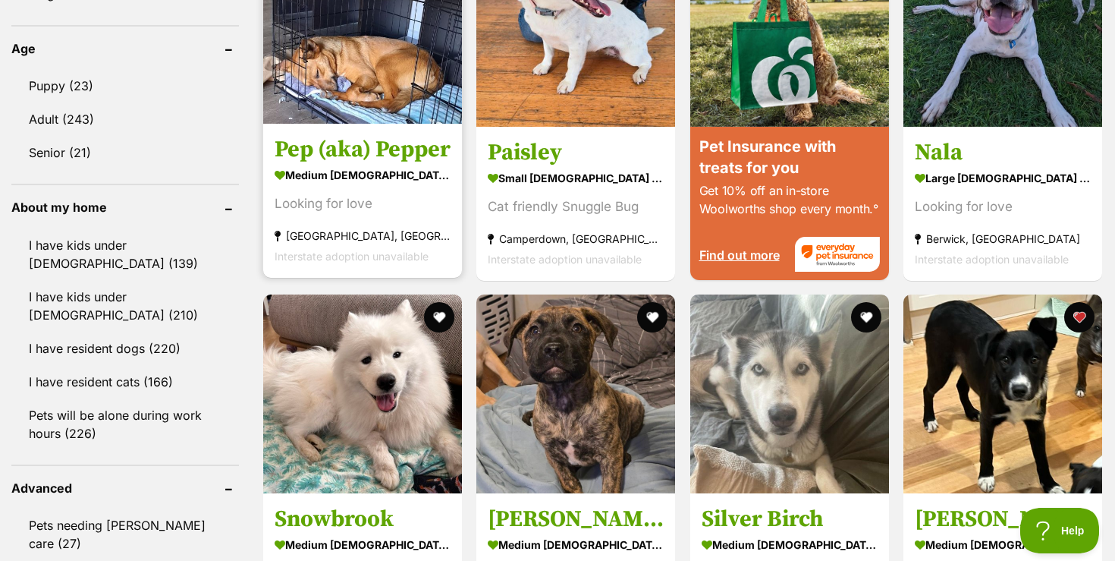
click at [366, 80] on img at bounding box center [362, 24] width 199 height 199
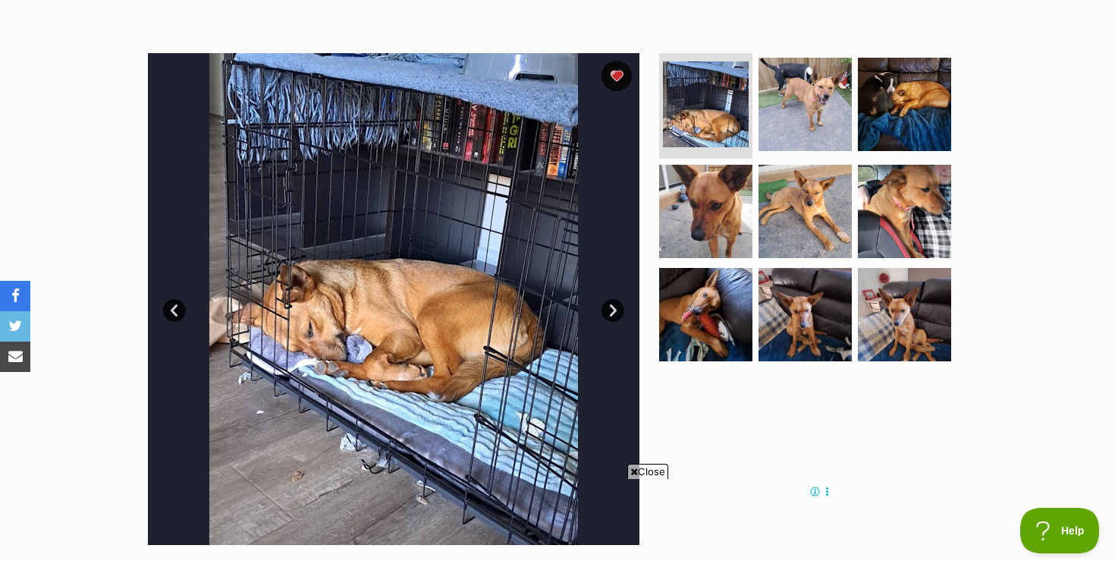
scroll to position [273, 0]
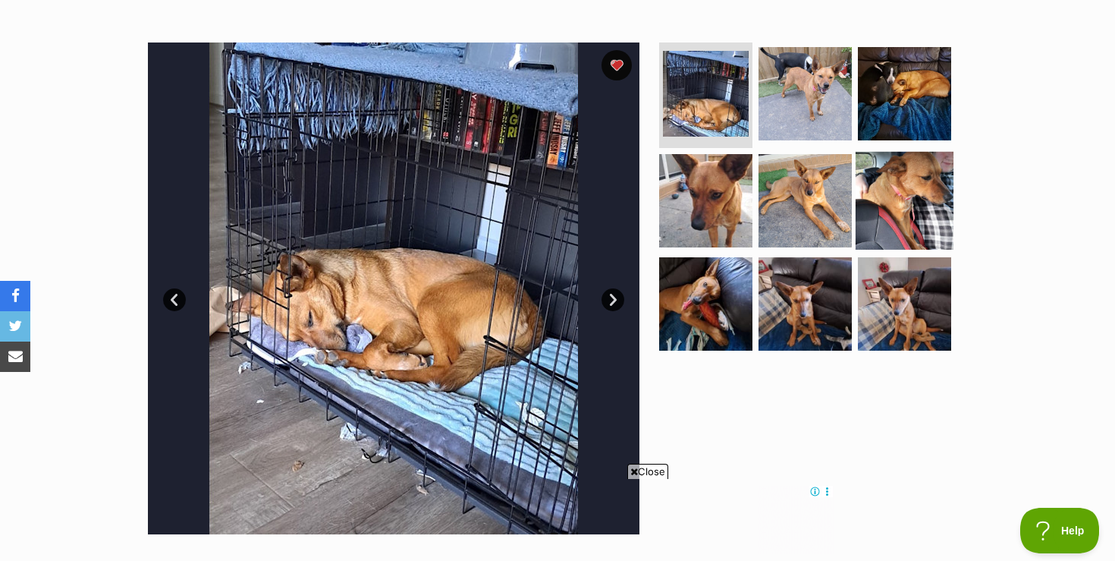
click at [883, 204] on img at bounding box center [905, 201] width 98 height 98
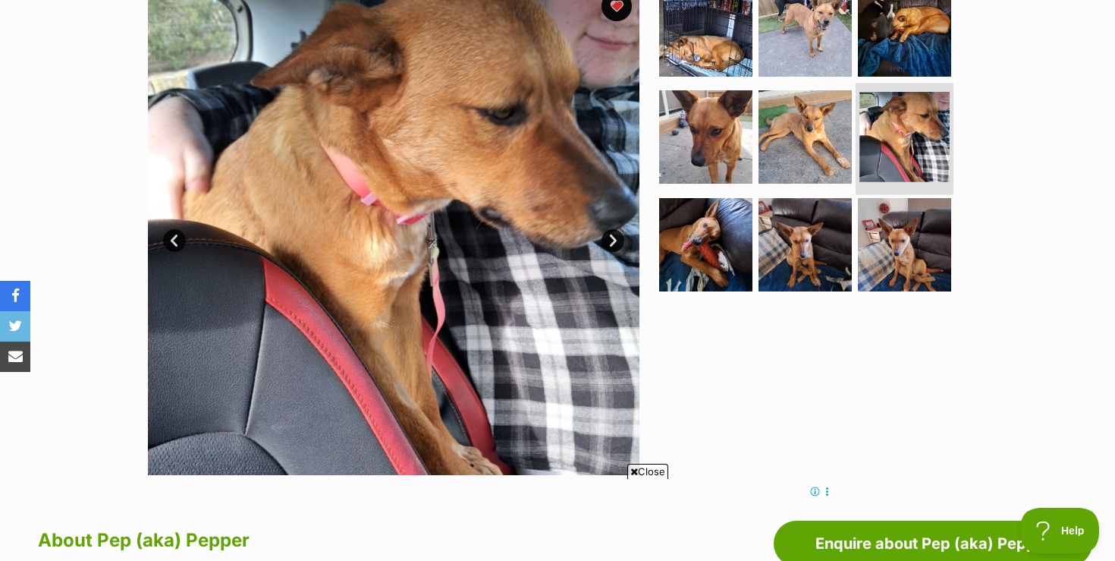
scroll to position [334, 0]
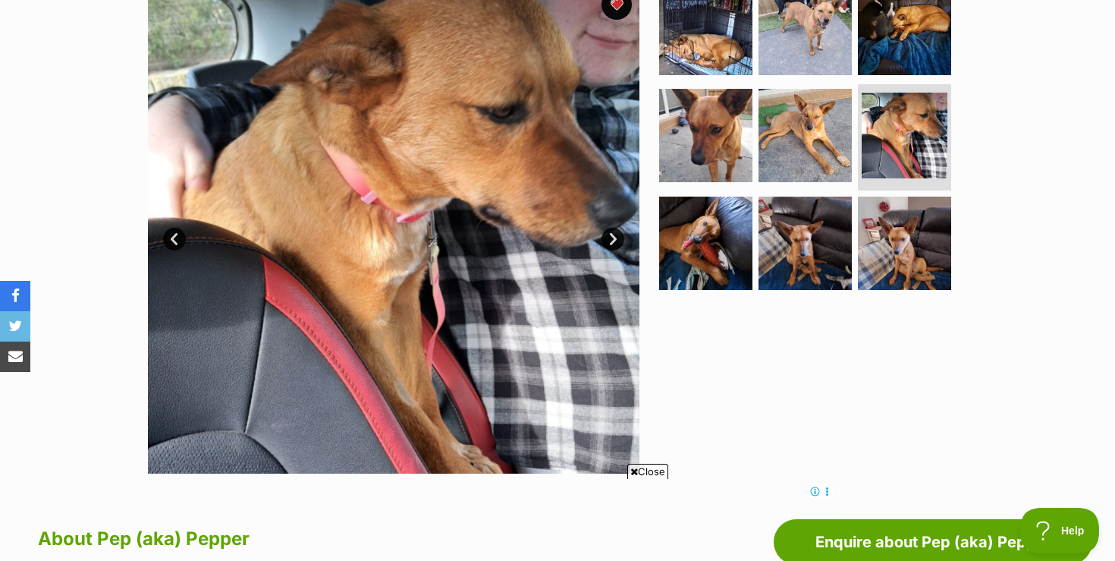
click at [642, 474] on span "Close" at bounding box center [647, 471] width 41 height 15
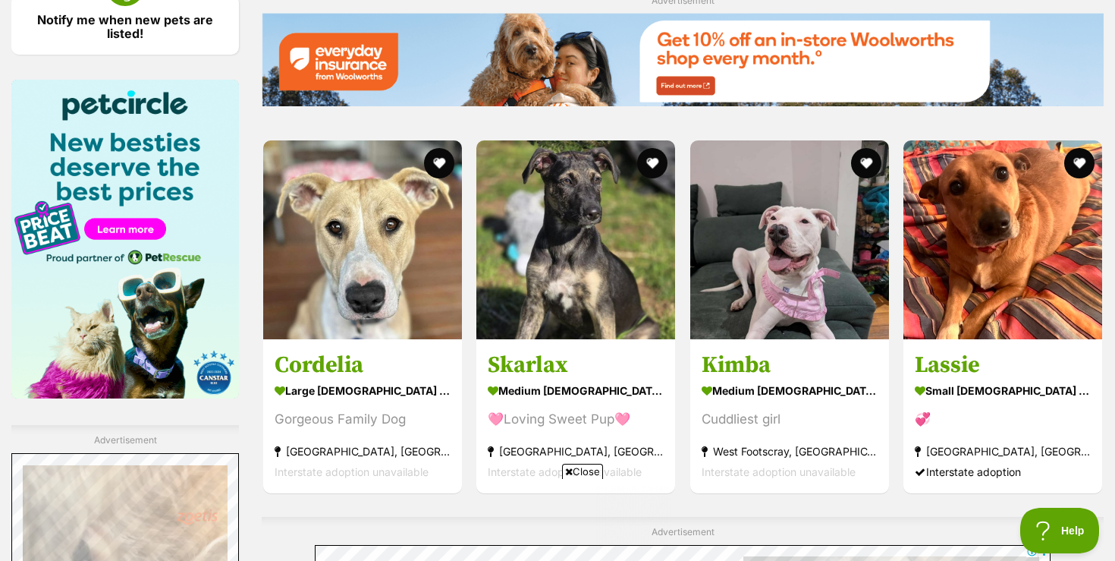
scroll to position [2258, 0]
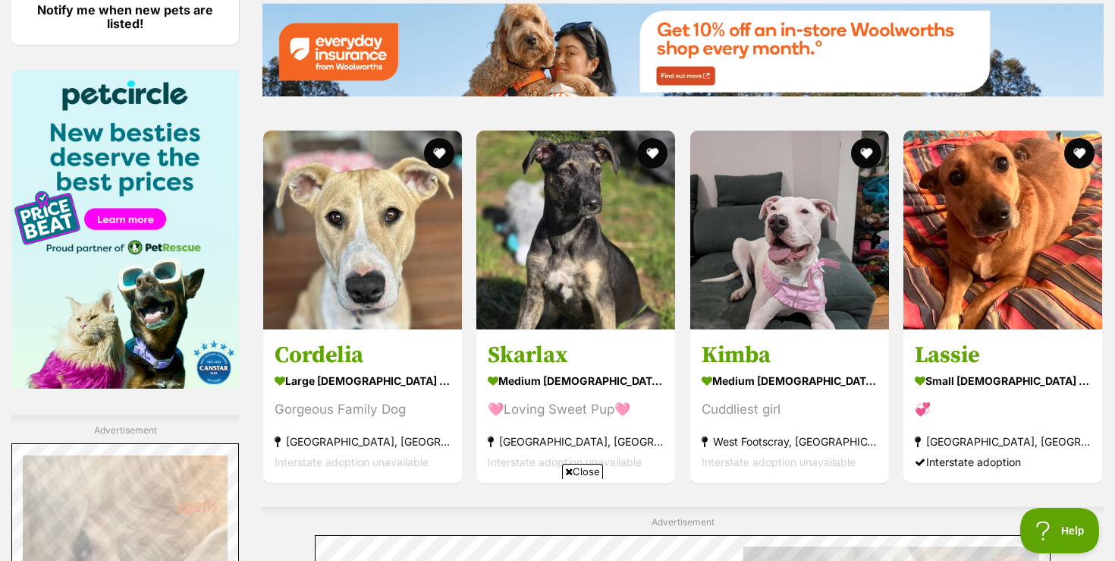
click at [579, 470] on span "Close" at bounding box center [582, 471] width 41 height 15
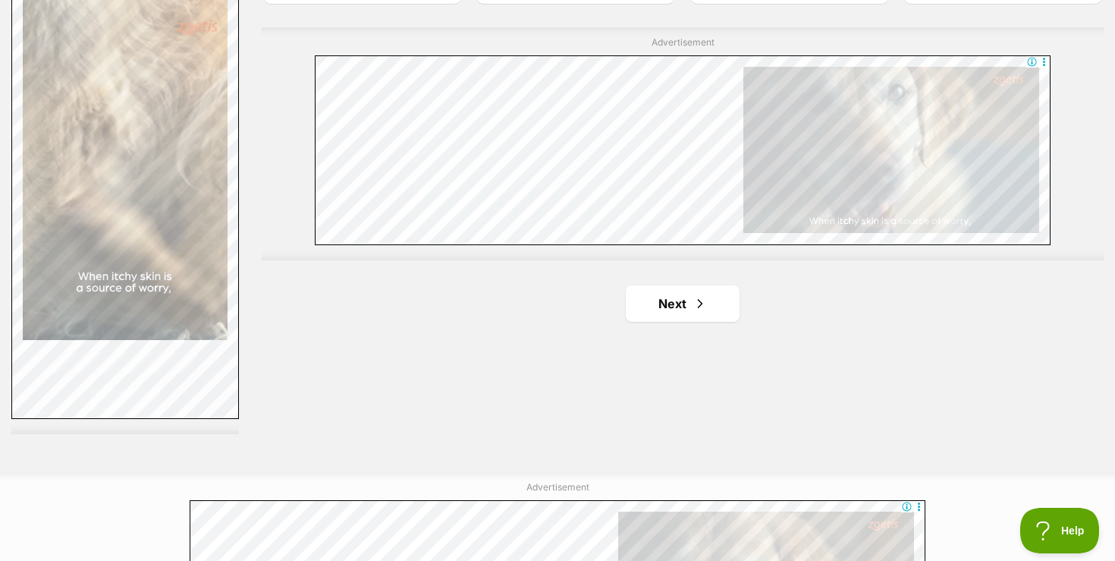
scroll to position [2744, 0]
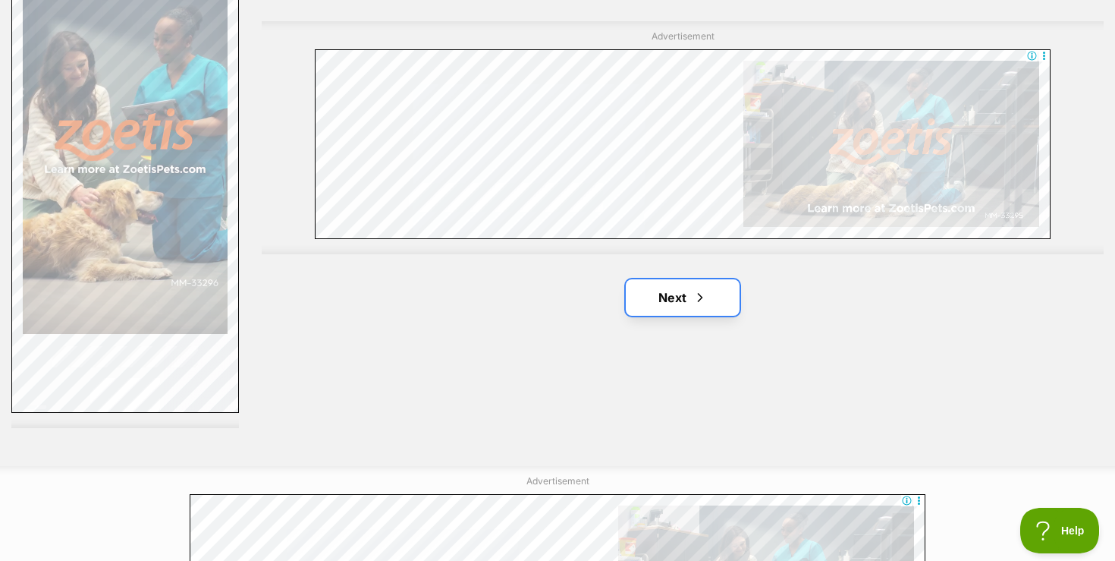
click at [674, 296] on link "Next" at bounding box center [683, 297] width 114 height 36
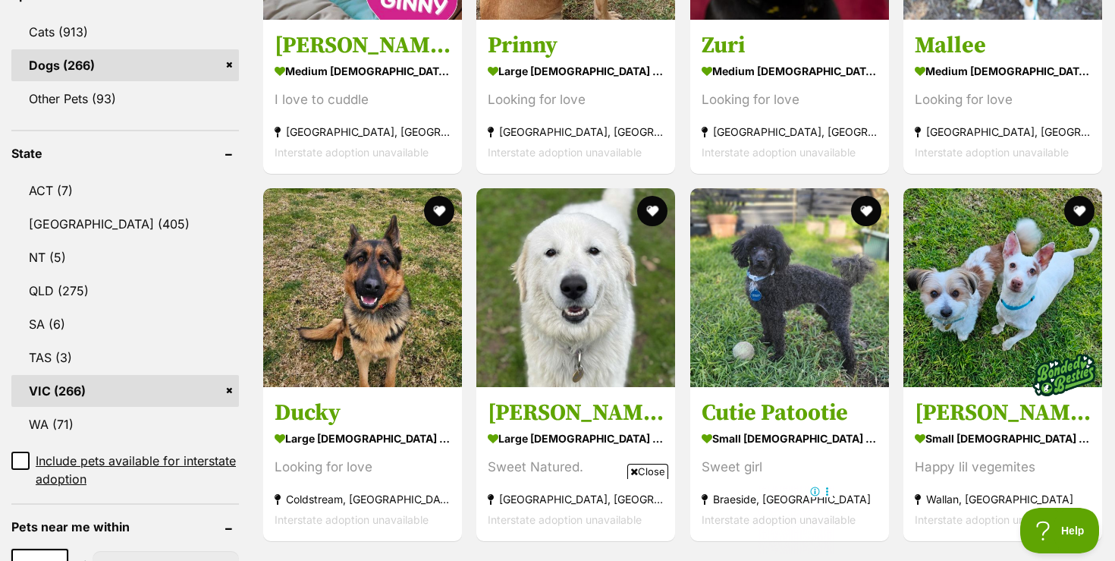
scroll to position [698, 0]
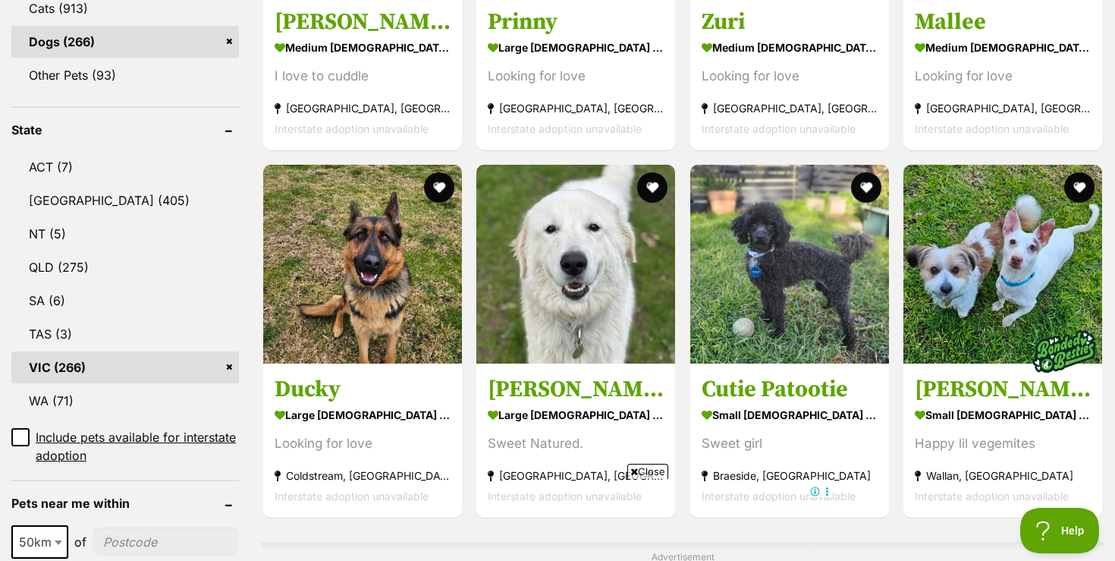
click at [651, 465] on span "Close" at bounding box center [647, 471] width 41 height 15
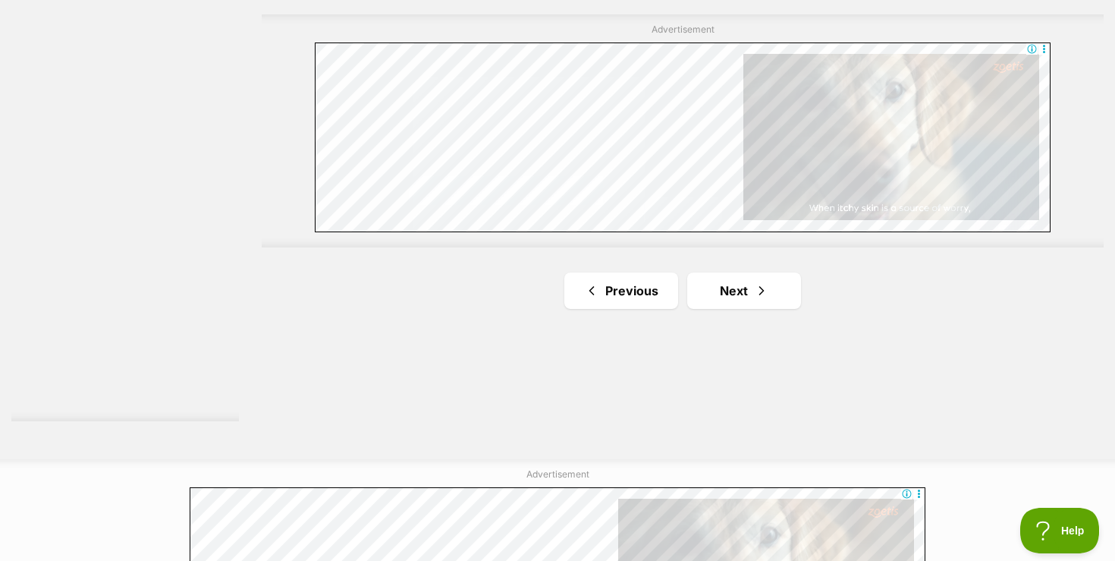
scroll to position [2761, 0]
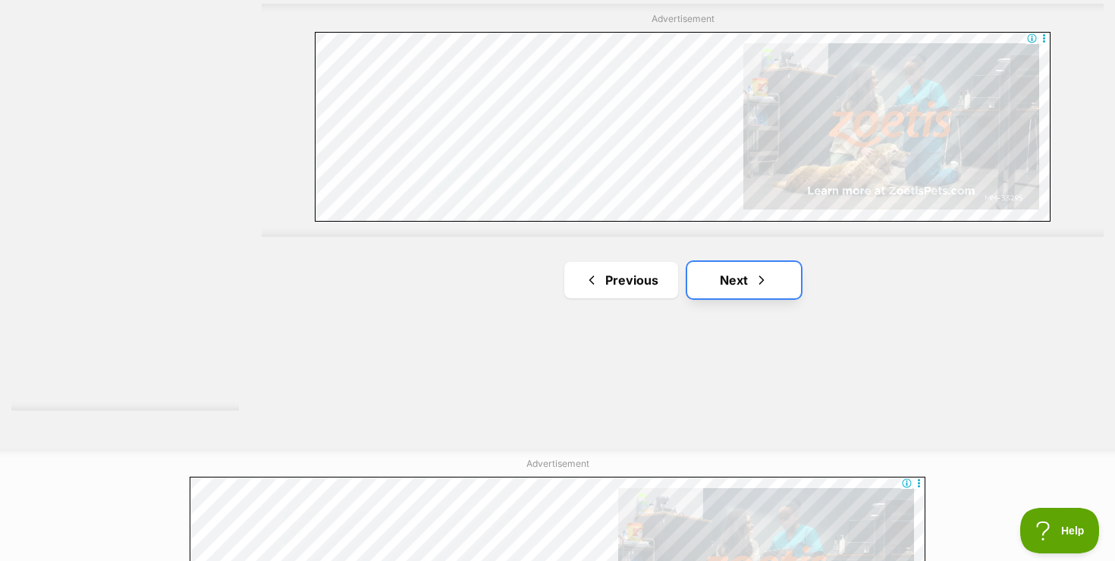
click at [731, 284] on link "Next" at bounding box center [744, 280] width 114 height 36
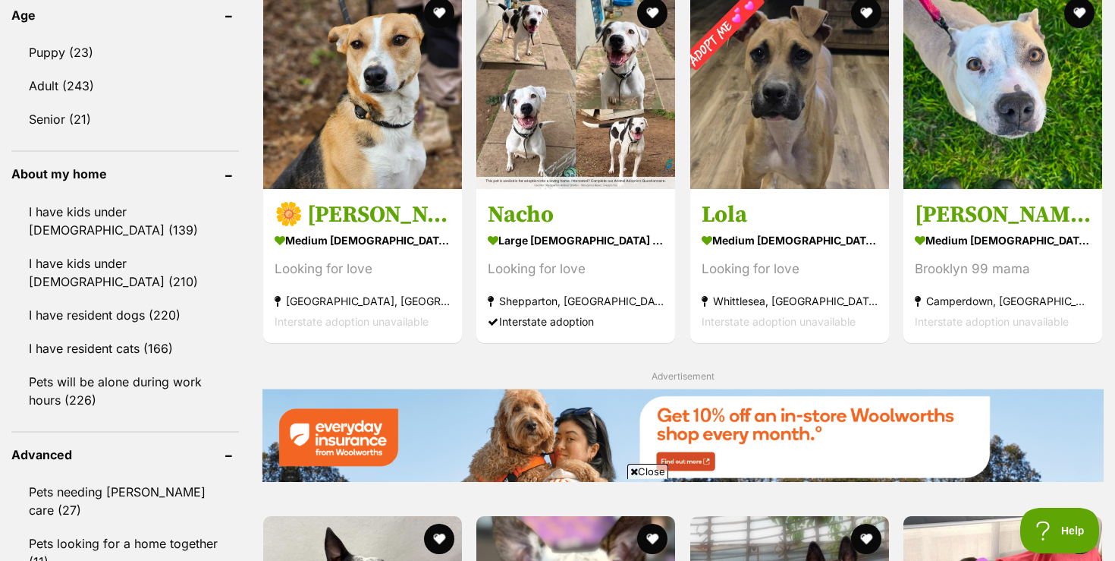
scroll to position [1603, 0]
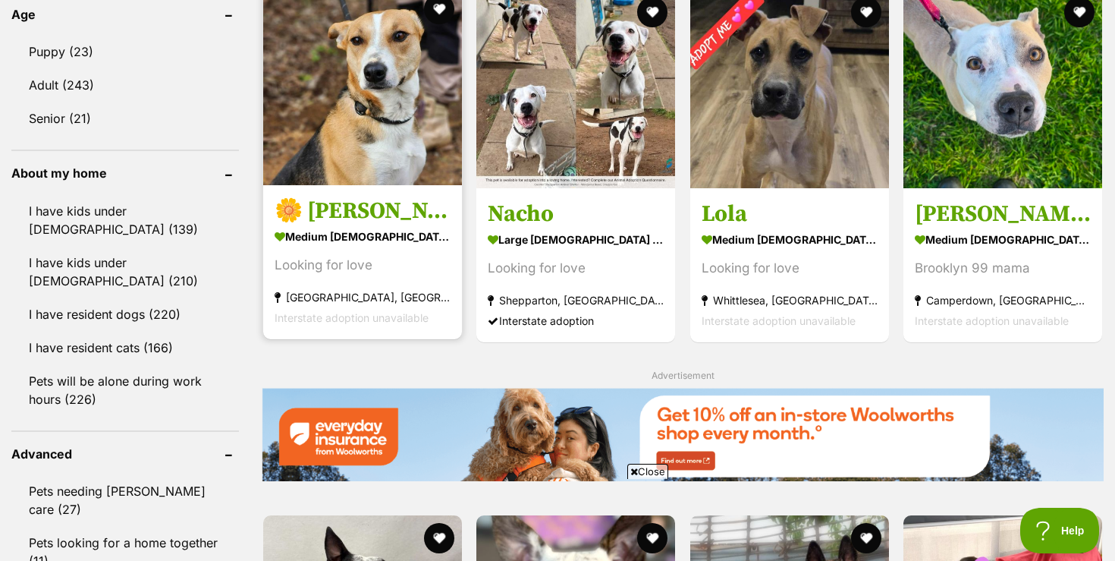
click at [387, 158] on img at bounding box center [362, 85] width 199 height 199
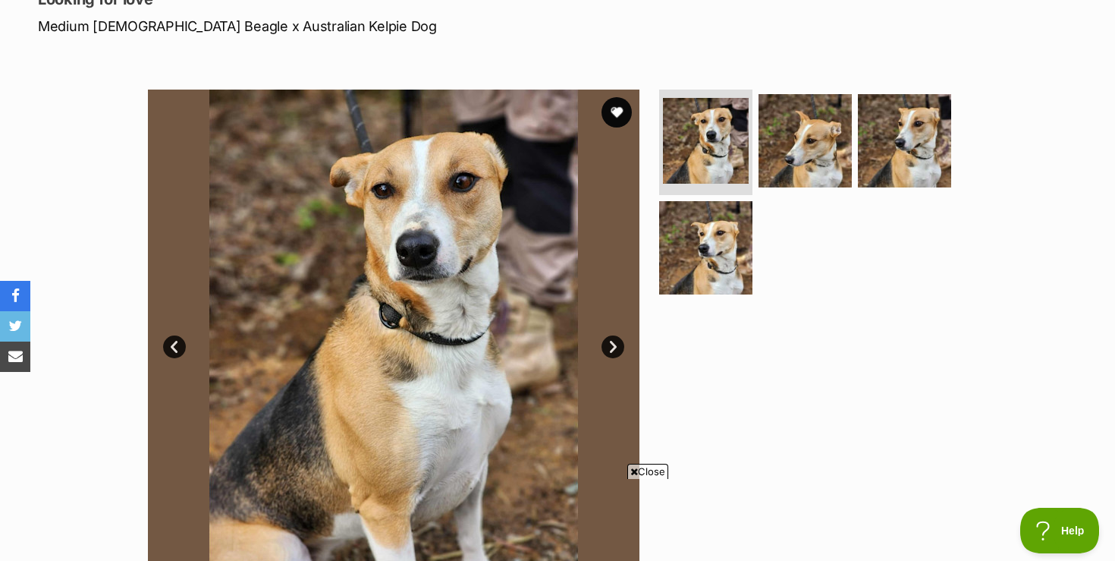
scroll to position [243, 0]
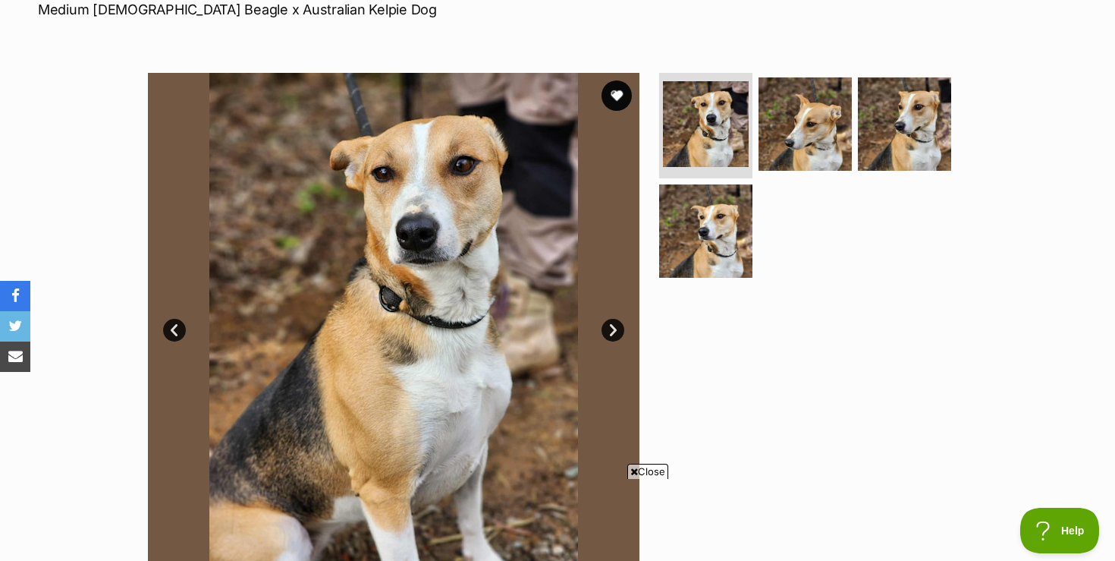
click at [614, 328] on link "Next" at bounding box center [613, 330] width 23 height 23
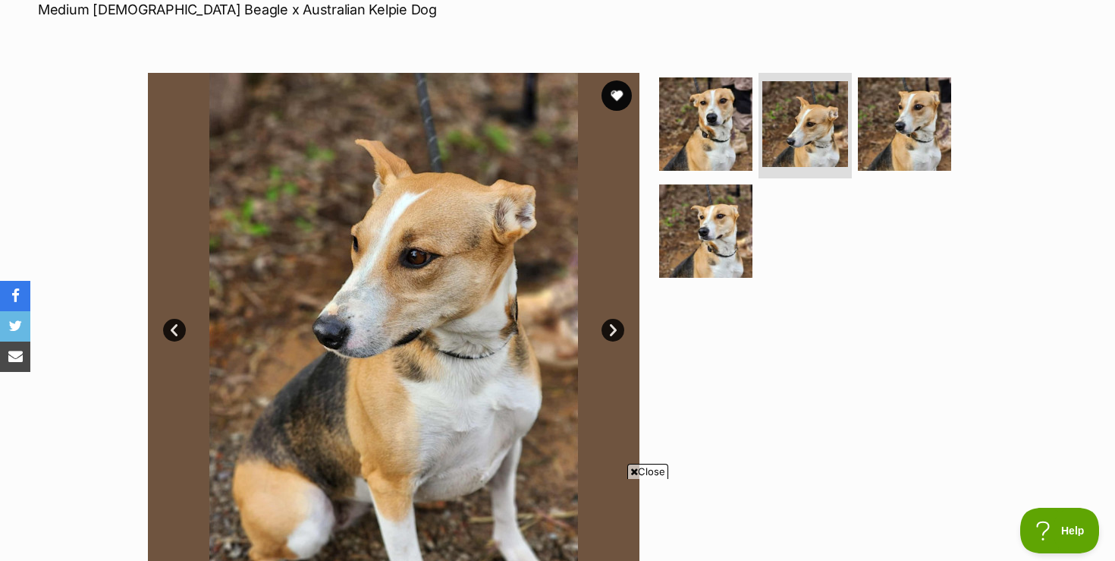
click at [614, 328] on link "Next" at bounding box center [613, 330] width 23 height 23
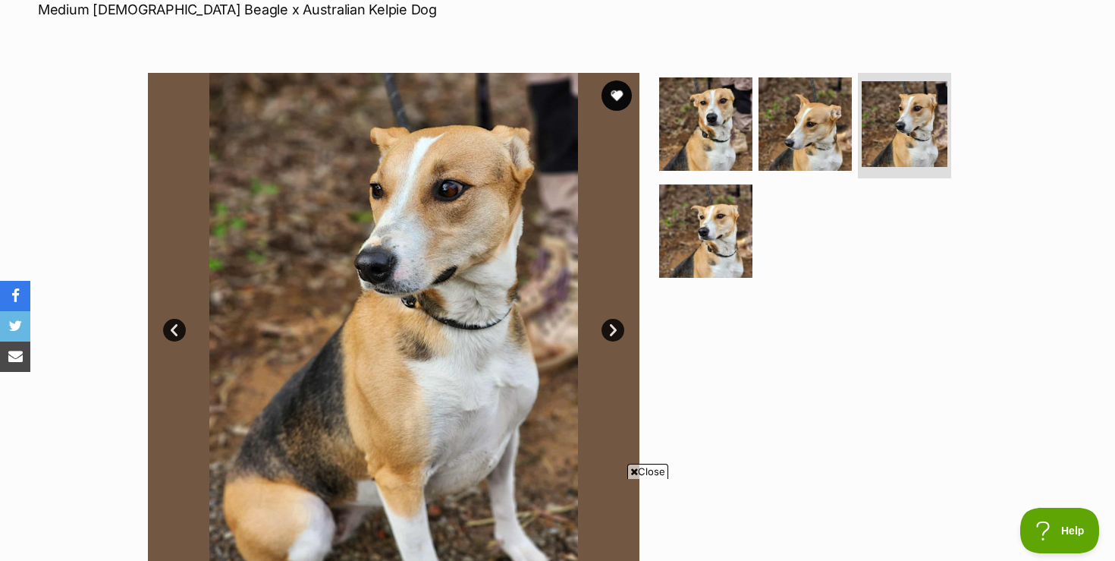
click at [614, 328] on link "Next" at bounding box center [613, 330] width 23 height 23
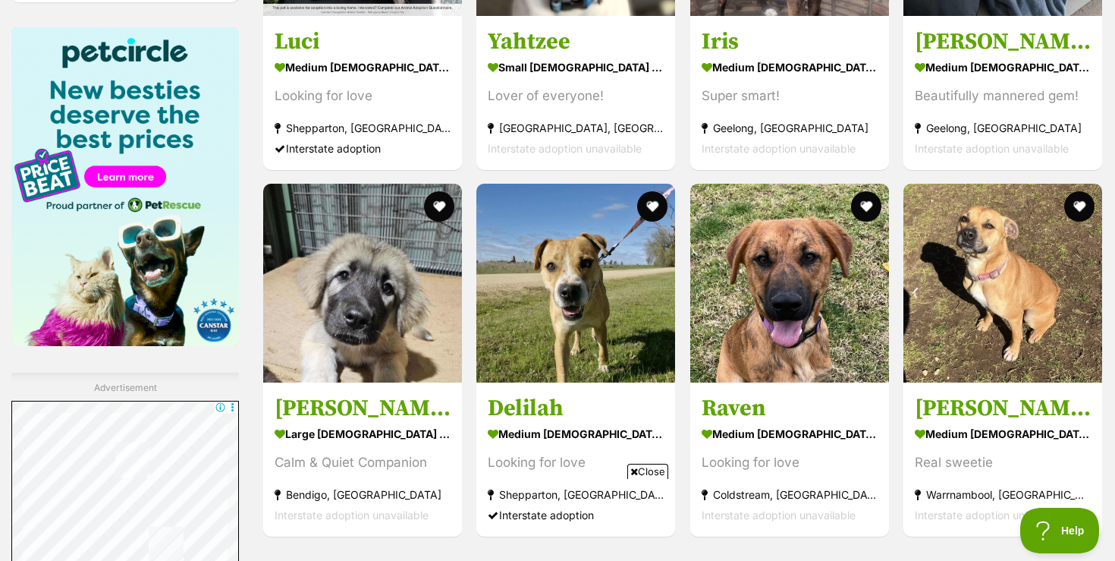
click at [646, 470] on span "Close" at bounding box center [647, 471] width 41 height 15
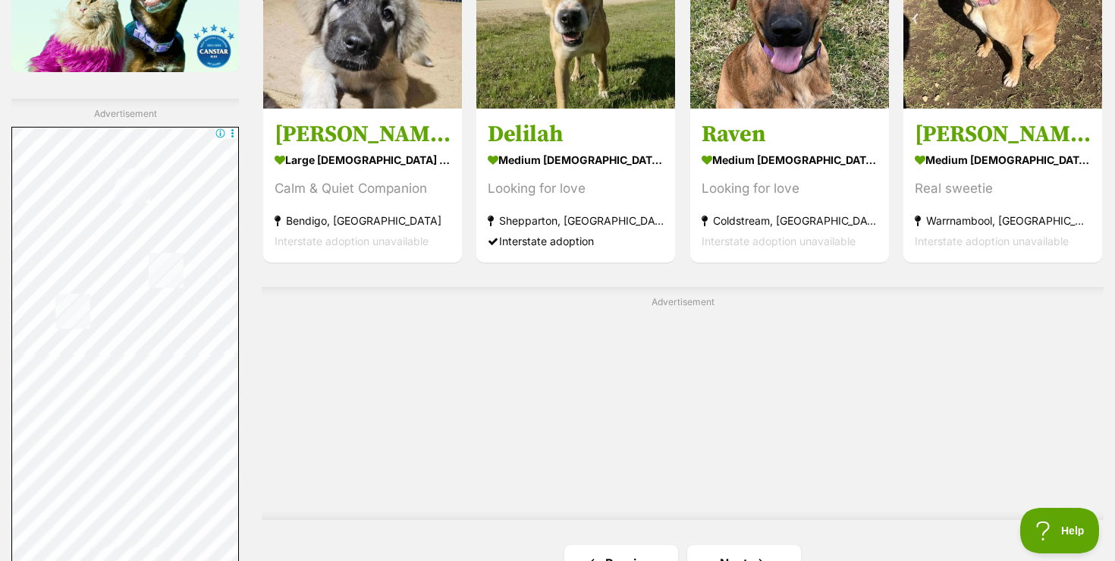
scroll to position [2635, 0]
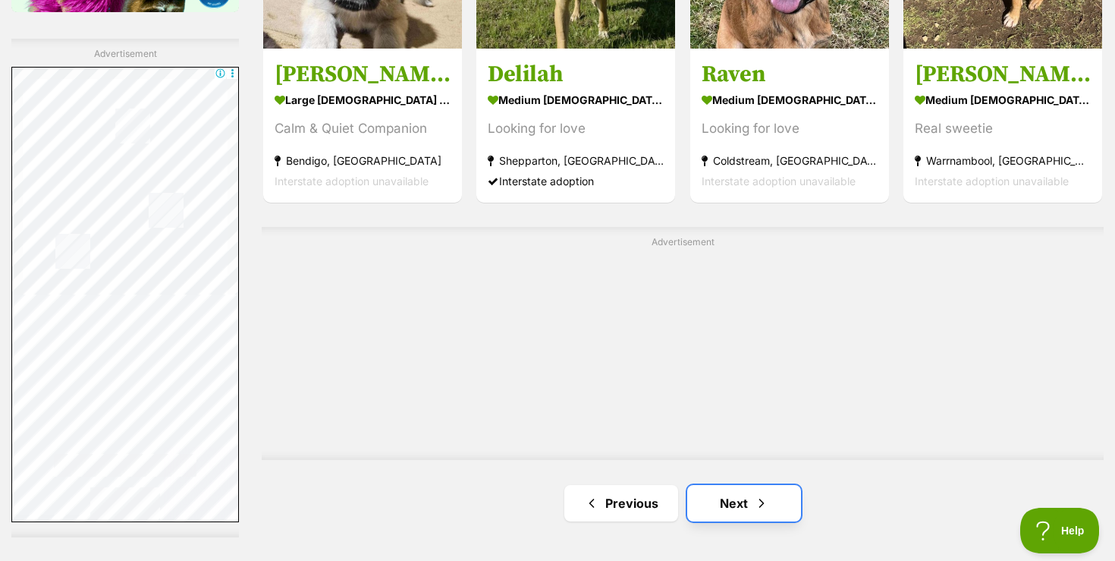
click at [731, 485] on link "Next" at bounding box center [744, 503] width 114 height 36
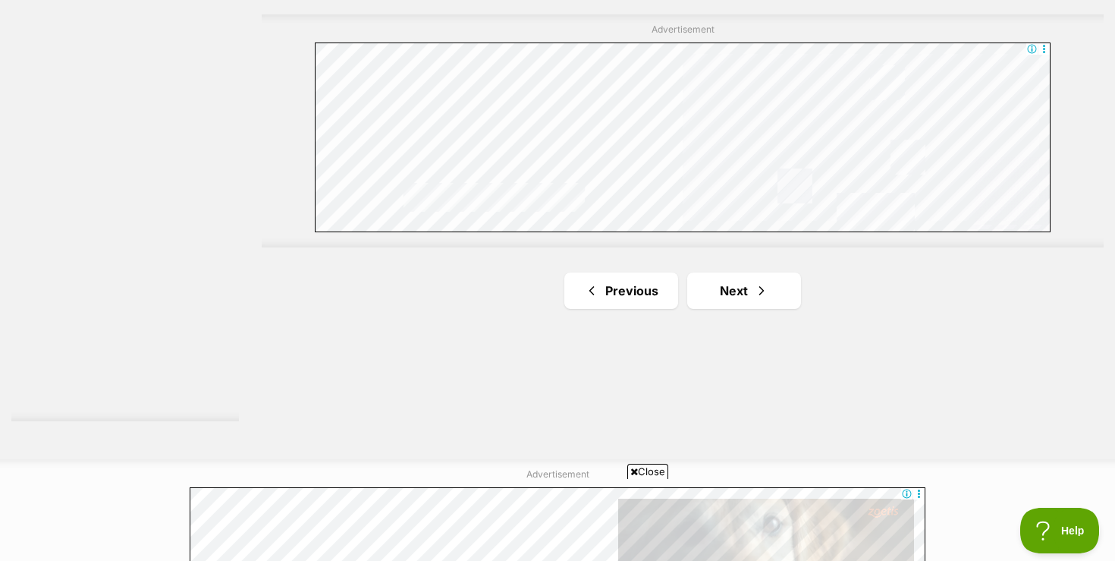
scroll to position [2754, 0]
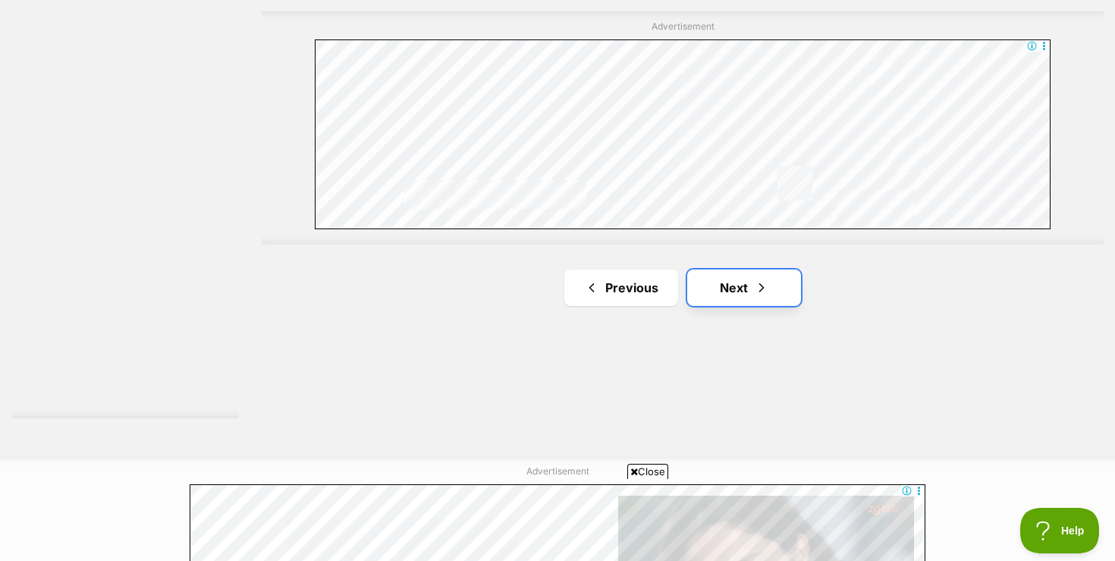
click at [732, 291] on link "Next" at bounding box center [744, 287] width 114 height 36
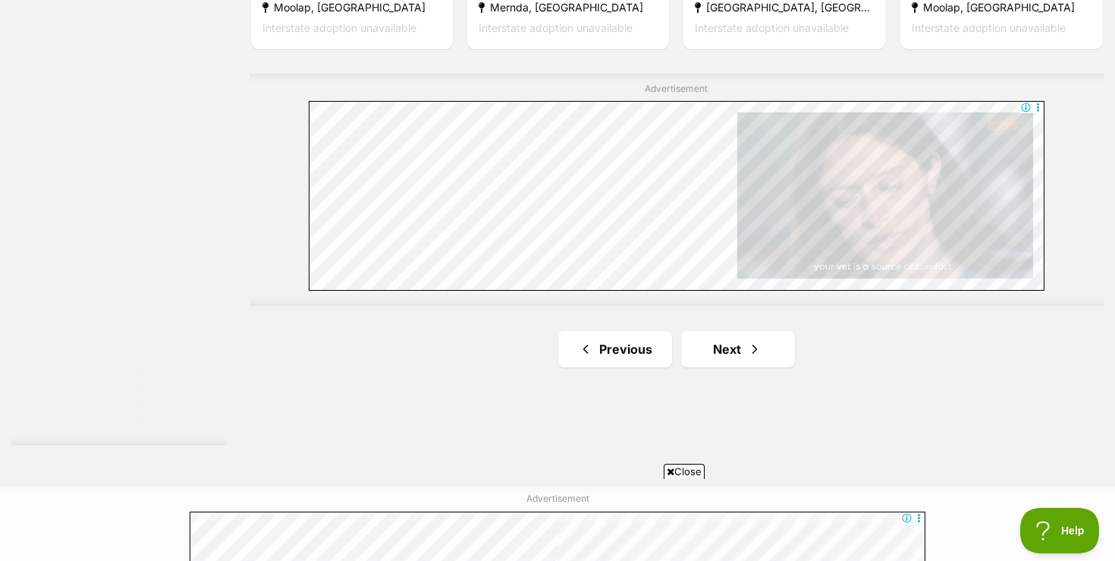
scroll to position [2731, 0]
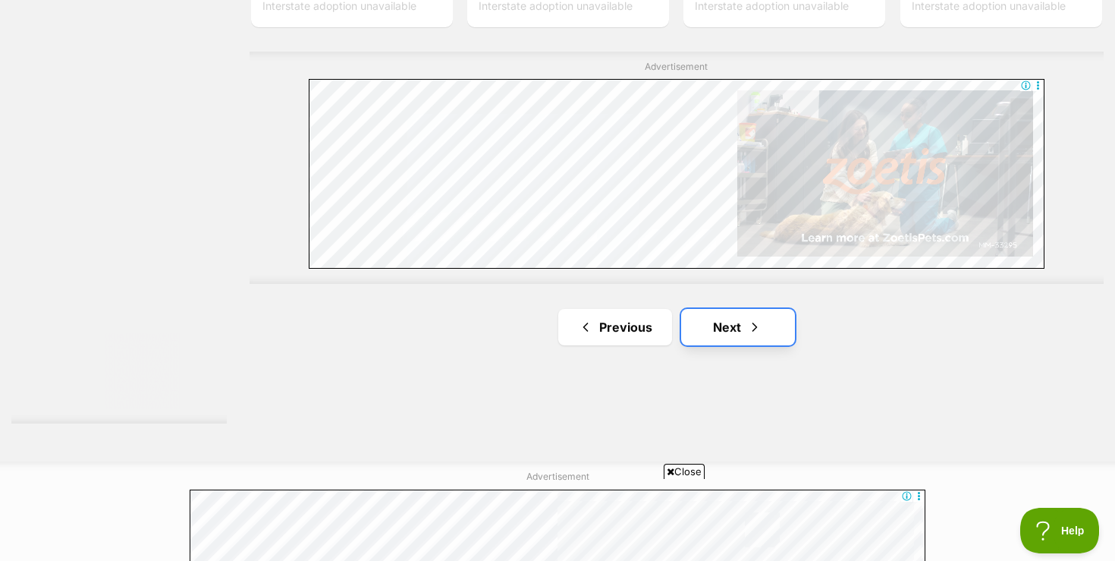
click at [715, 338] on link "Next" at bounding box center [738, 327] width 114 height 36
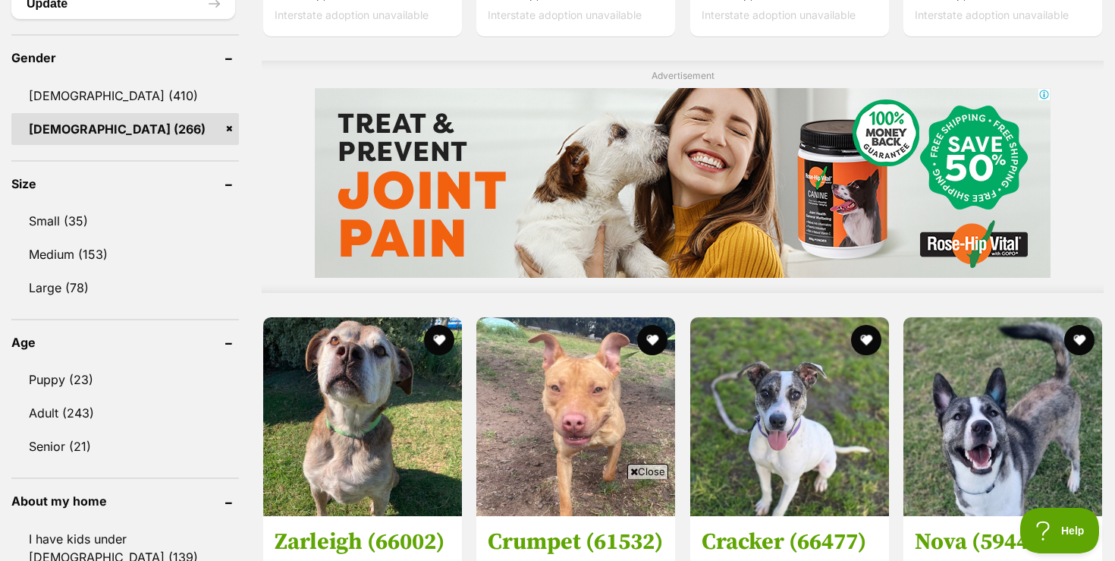
scroll to position [1302, 0]
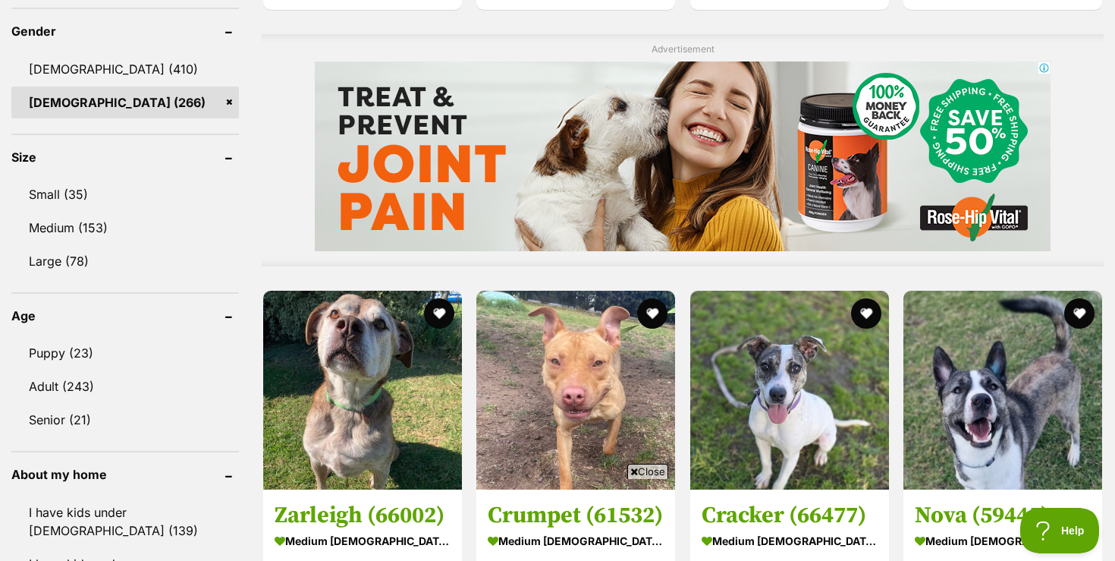
click at [643, 470] on span "Close" at bounding box center [647, 471] width 41 height 15
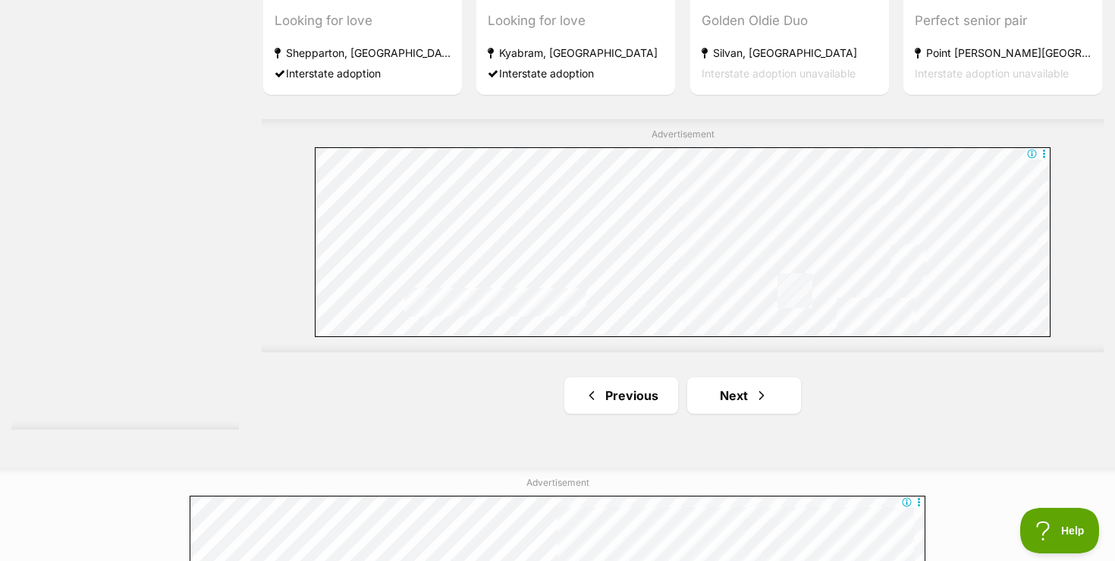
scroll to position [2758, 0]
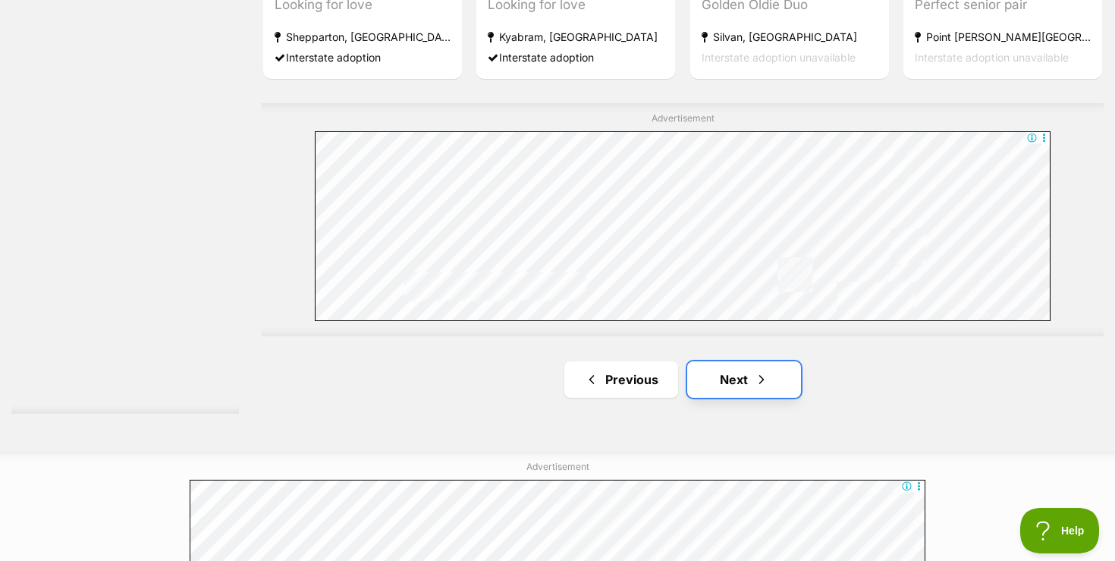
click at [739, 382] on link "Next" at bounding box center [744, 379] width 114 height 36
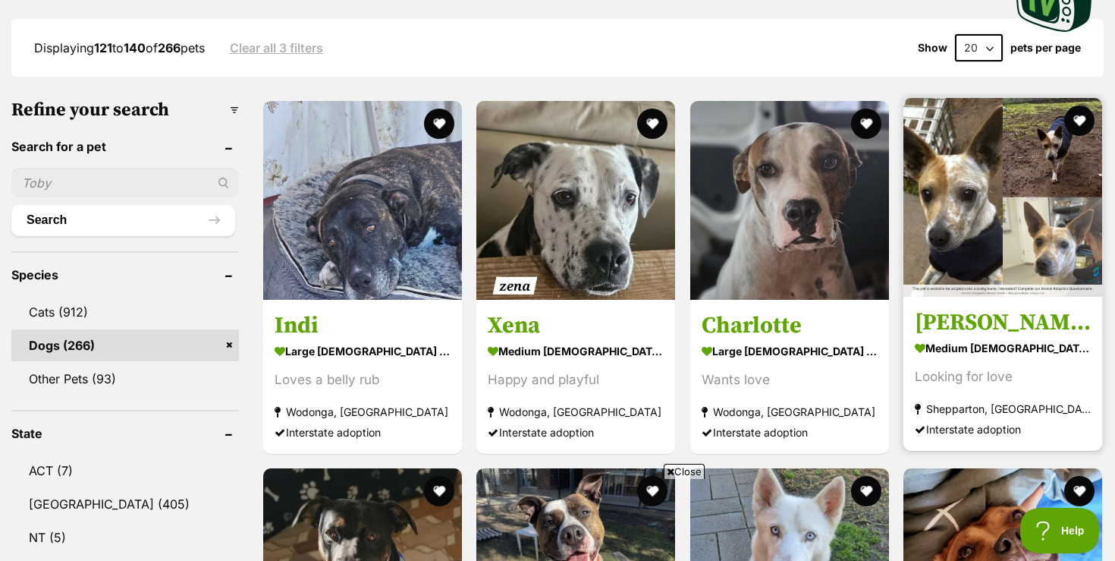
click at [927, 232] on img at bounding box center [1003, 197] width 199 height 199
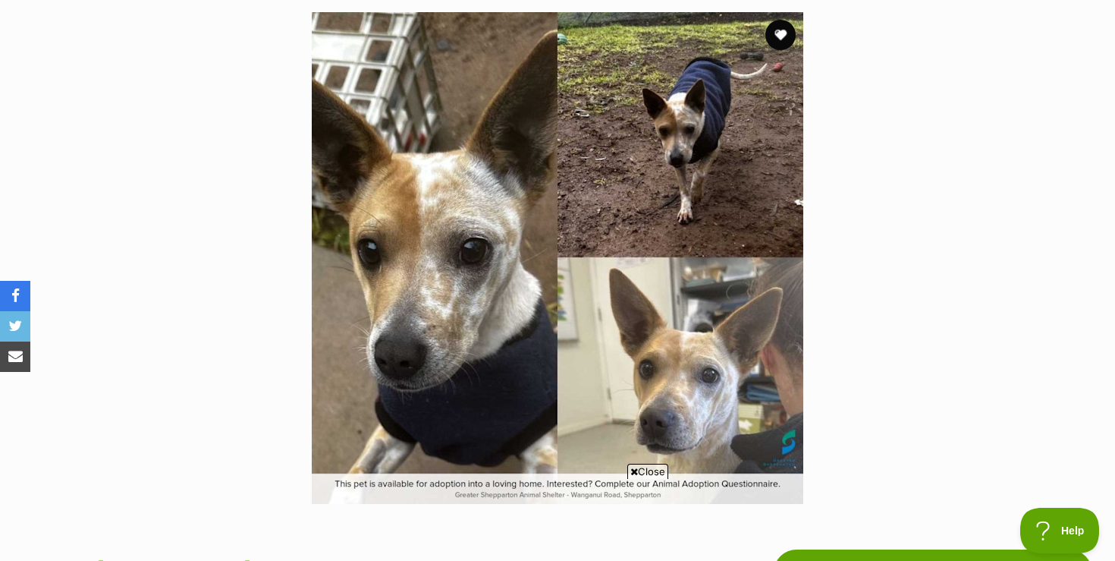
click at [655, 470] on span "Close" at bounding box center [647, 471] width 41 height 15
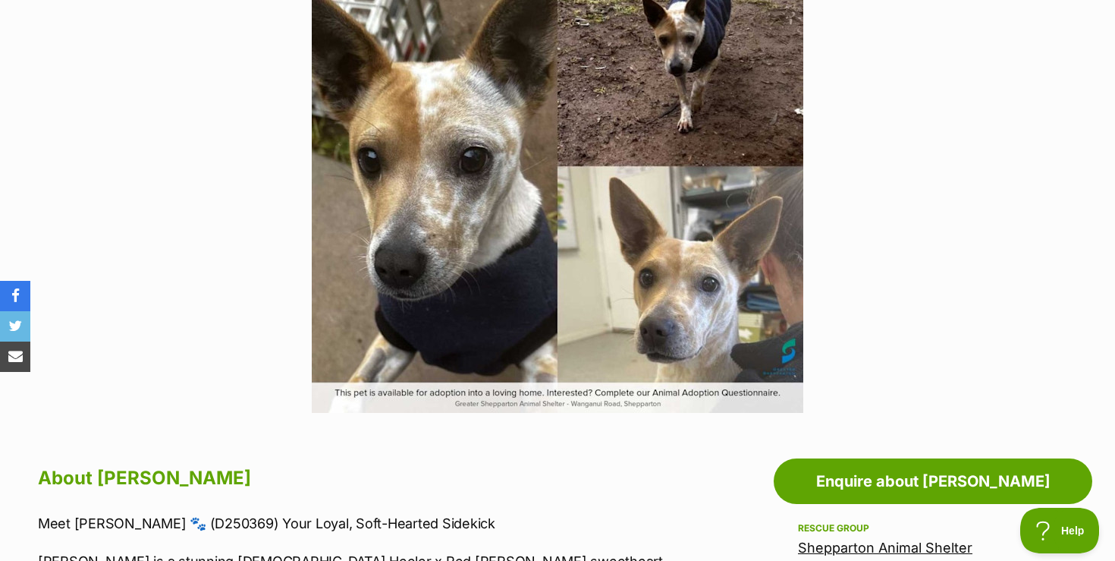
scroll to position [364, 0]
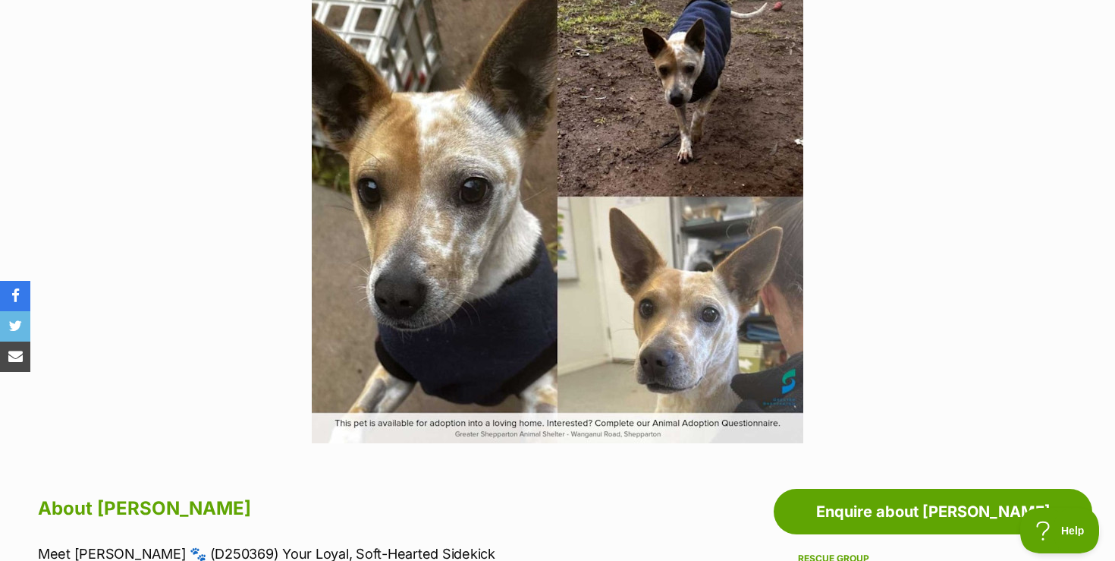
click at [443, 275] on img at bounding box center [558, 197] width 492 height 492
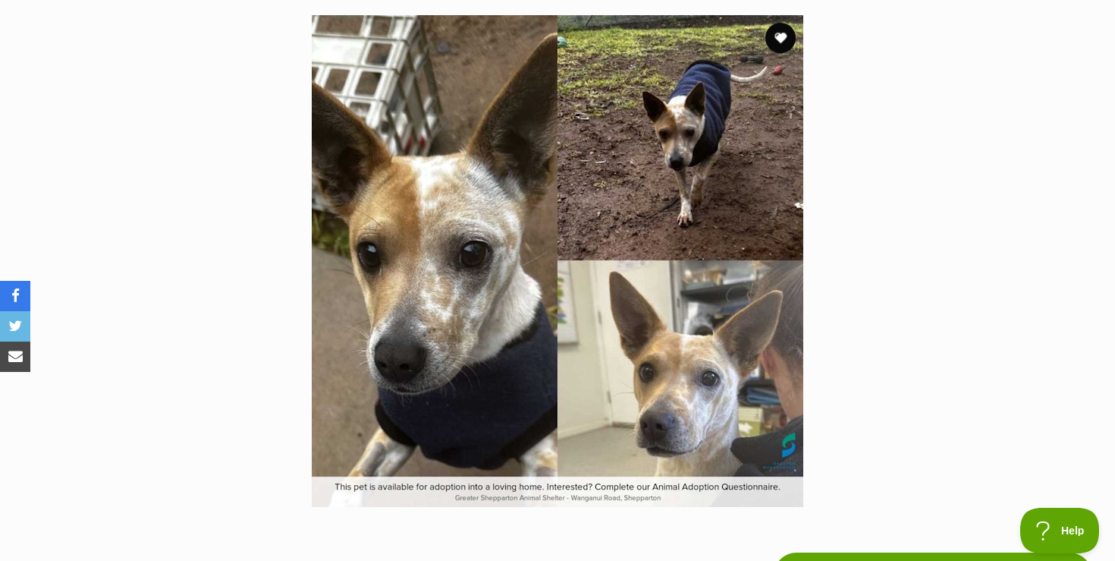
scroll to position [303, 0]
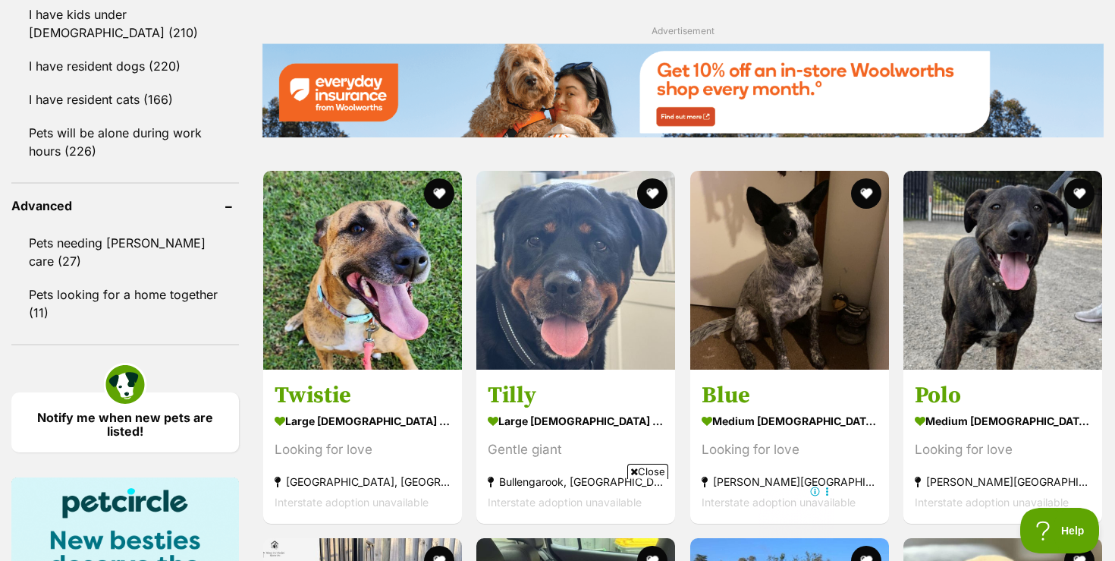
scroll to position [1881, 0]
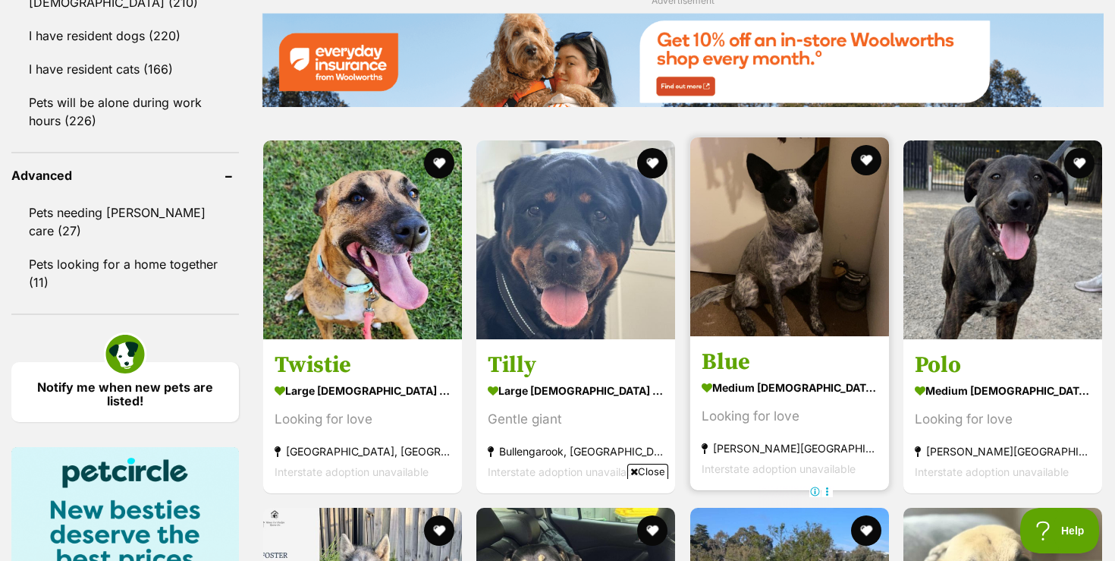
click at [741, 256] on img at bounding box center [789, 236] width 199 height 199
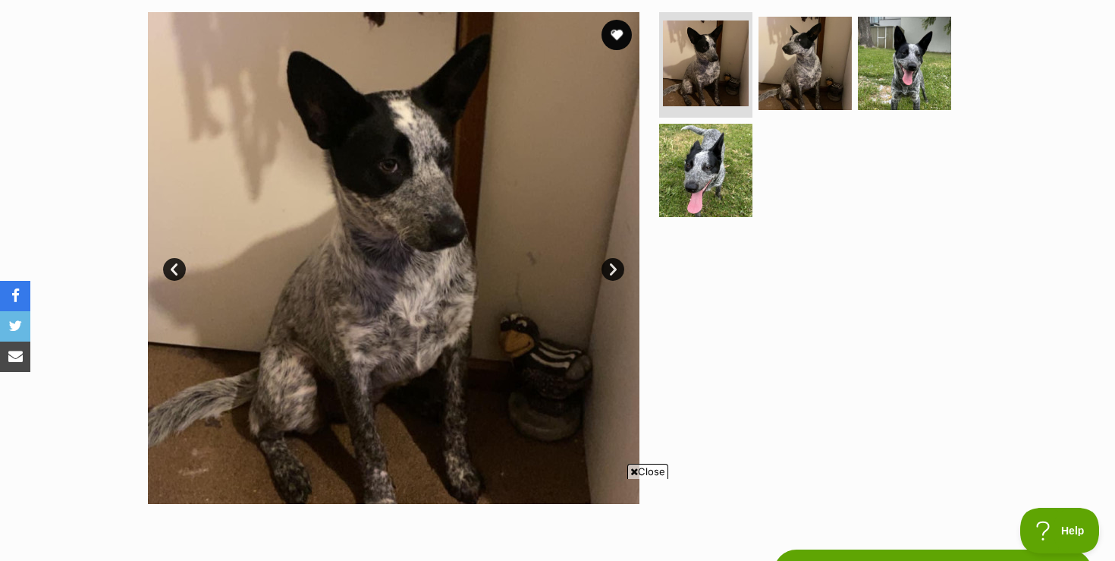
click at [657, 469] on span "Close" at bounding box center [647, 471] width 41 height 15
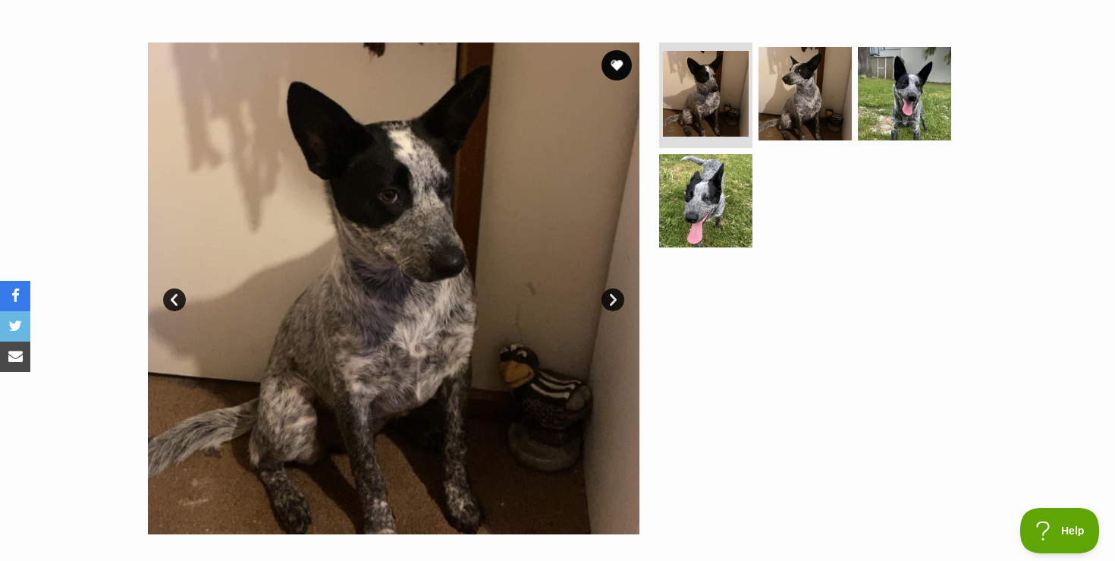
click at [612, 299] on link "Next" at bounding box center [613, 299] width 23 height 23
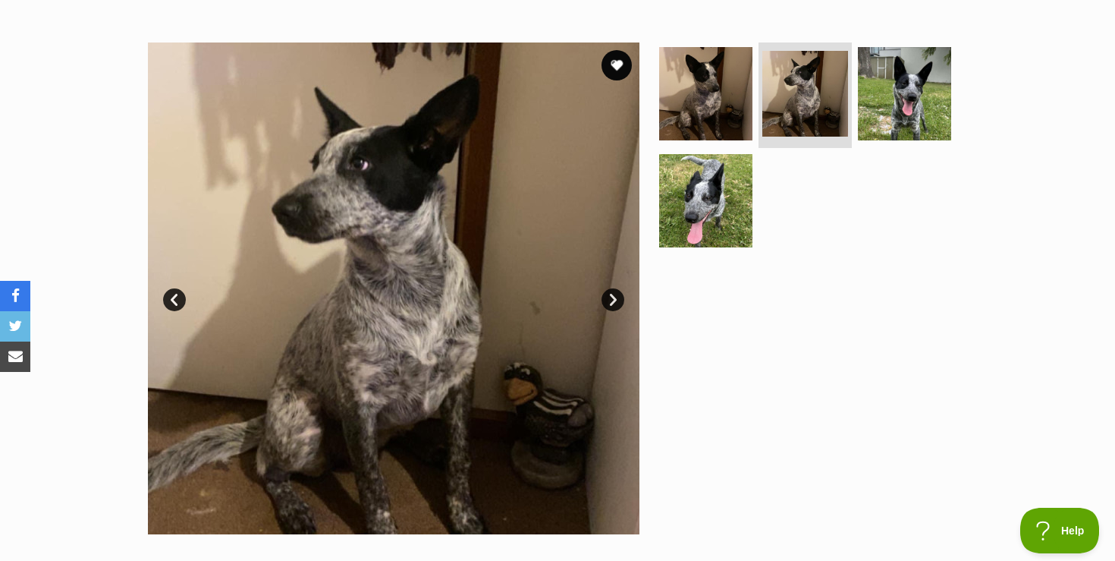
click at [612, 299] on link "Next" at bounding box center [613, 299] width 23 height 23
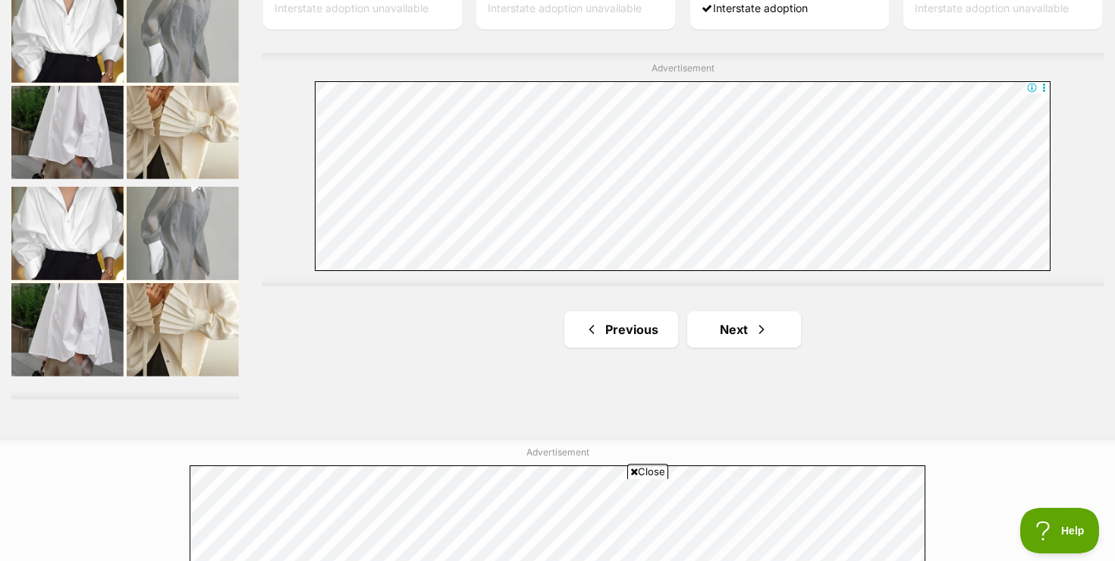
scroll to position [2753, 0]
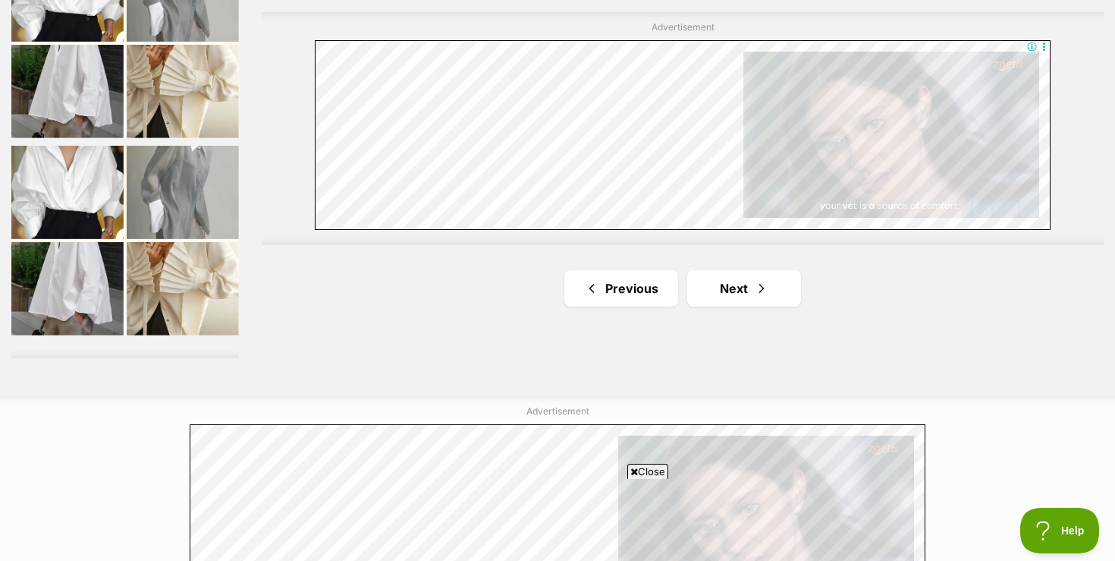
click at [635, 469] on span "Close" at bounding box center [647, 471] width 41 height 15
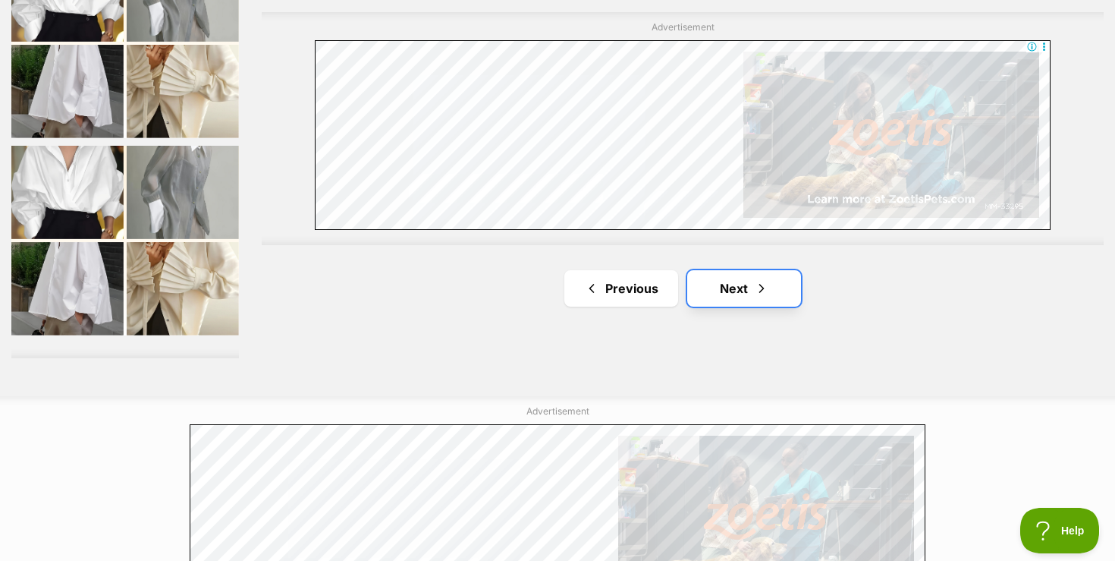
click at [727, 291] on link "Next" at bounding box center [744, 288] width 114 height 36
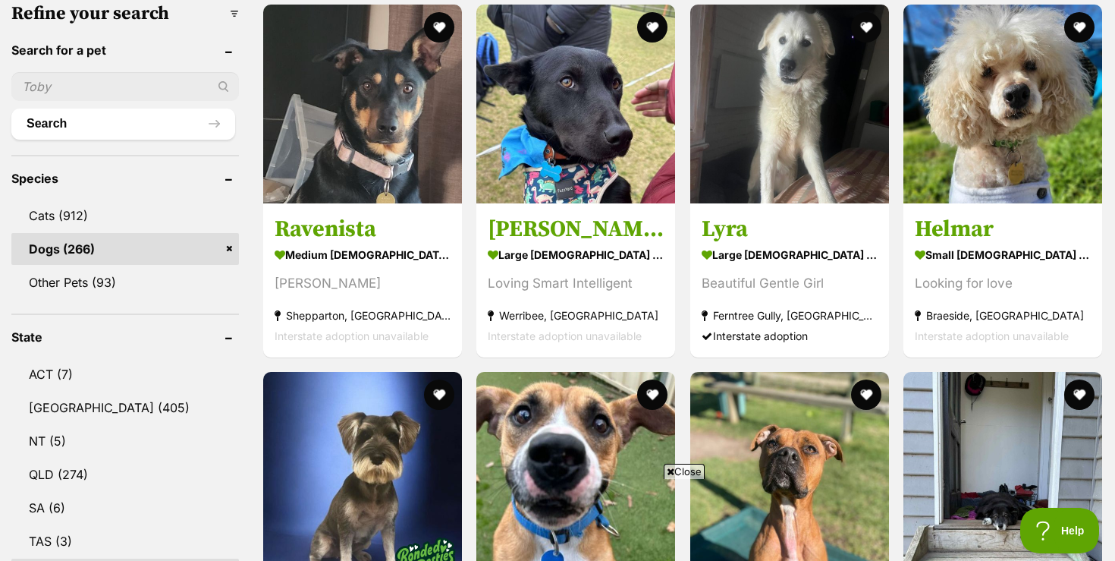
scroll to position [508, 0]
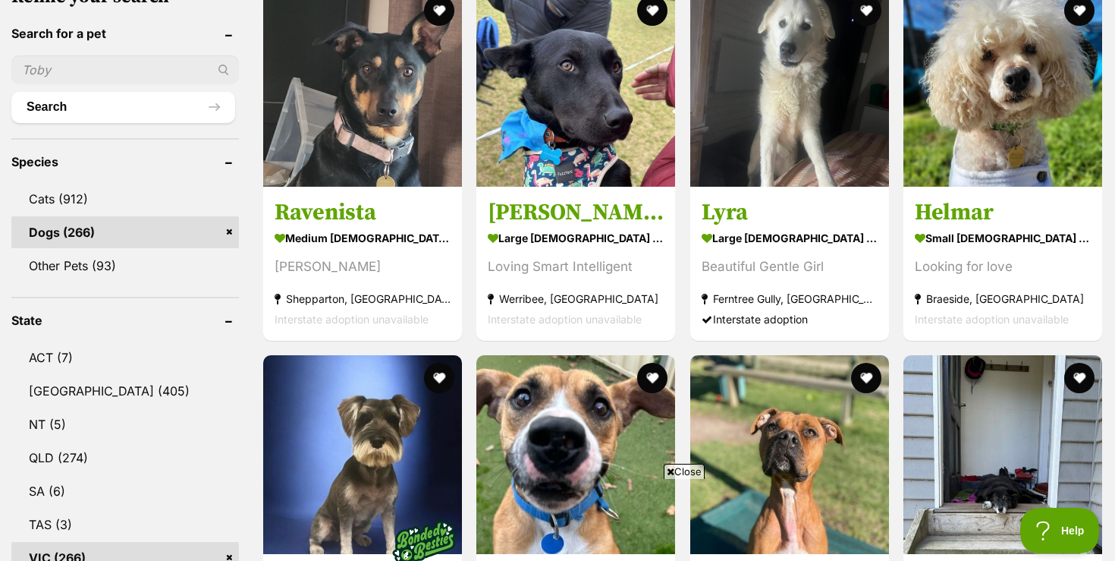
click at [687, 473] on span "Close" at bounding box center [684, 471] width 41 height 15
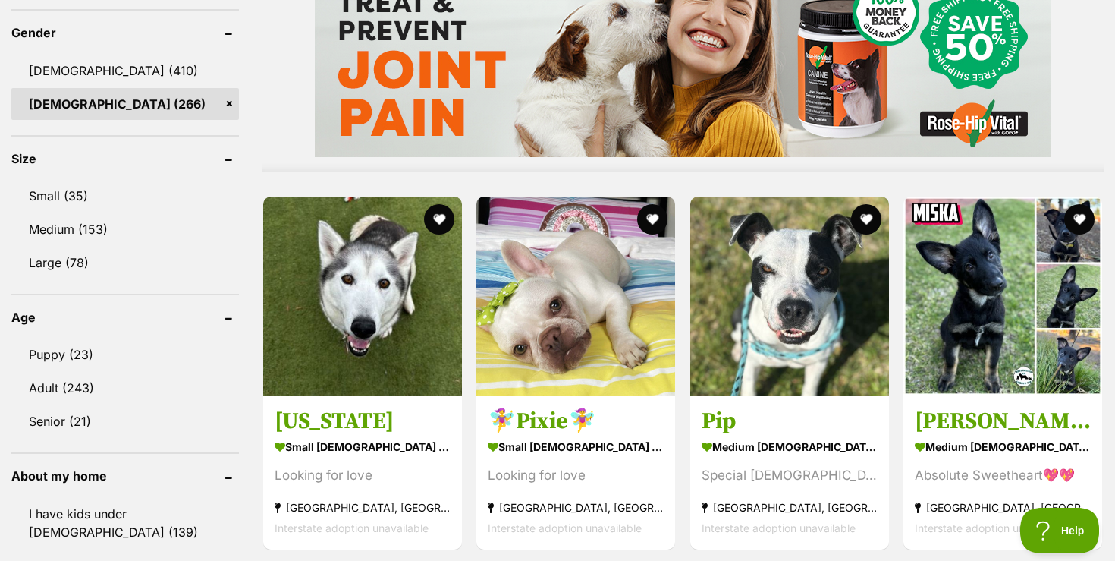
scroll to position [1327, 0]
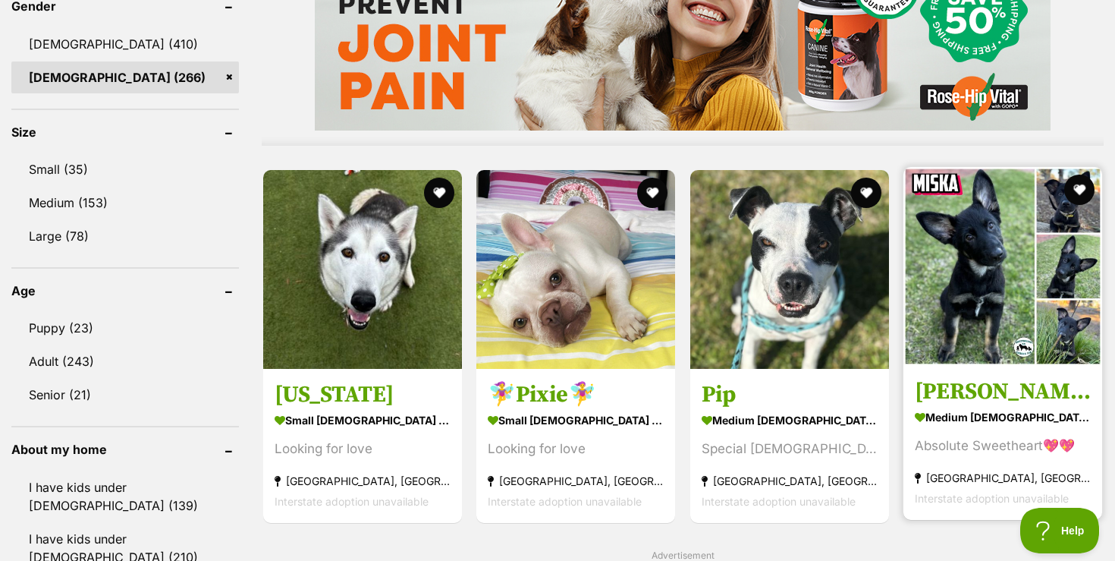
click at [982, 316] on img at bounding box center [1003, 266] width 199 height 199
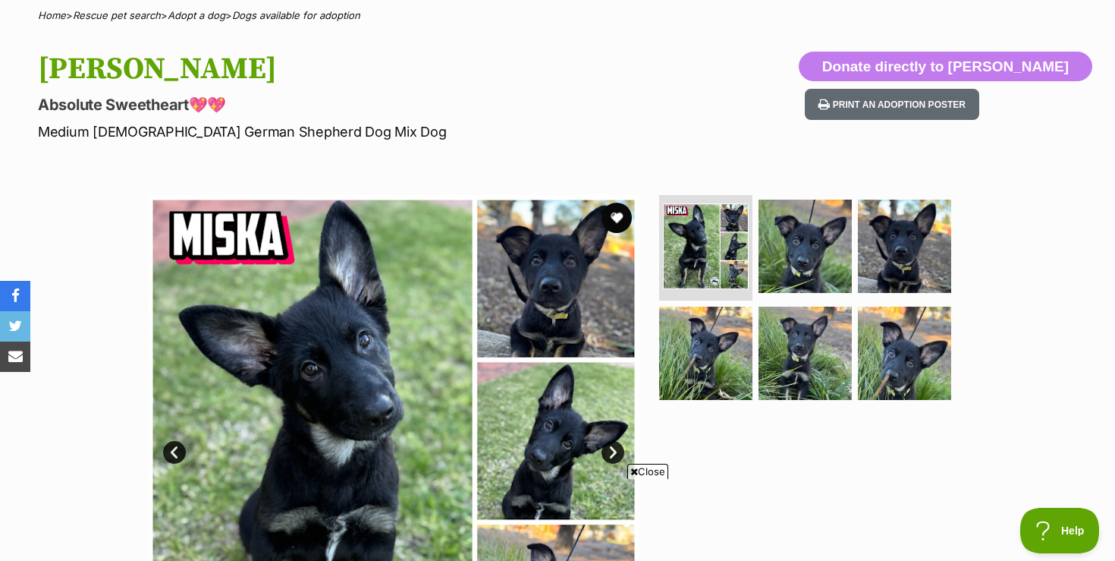
scroll to position [121, 0]
click at [633, 468] on icon at bounding box center [634, 472] width 8 height 10
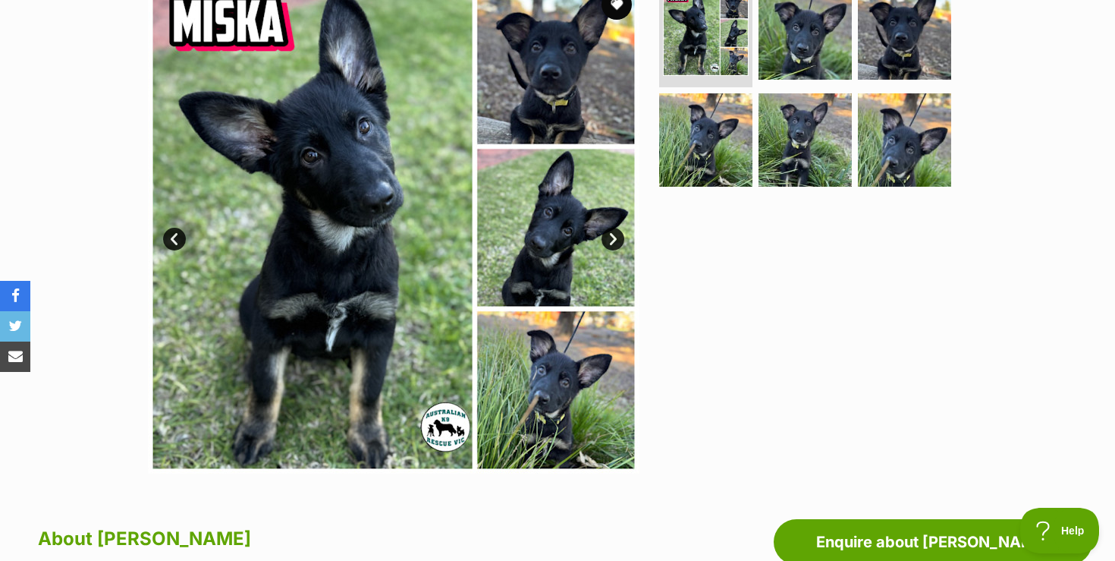
scroll to position [303, 0]
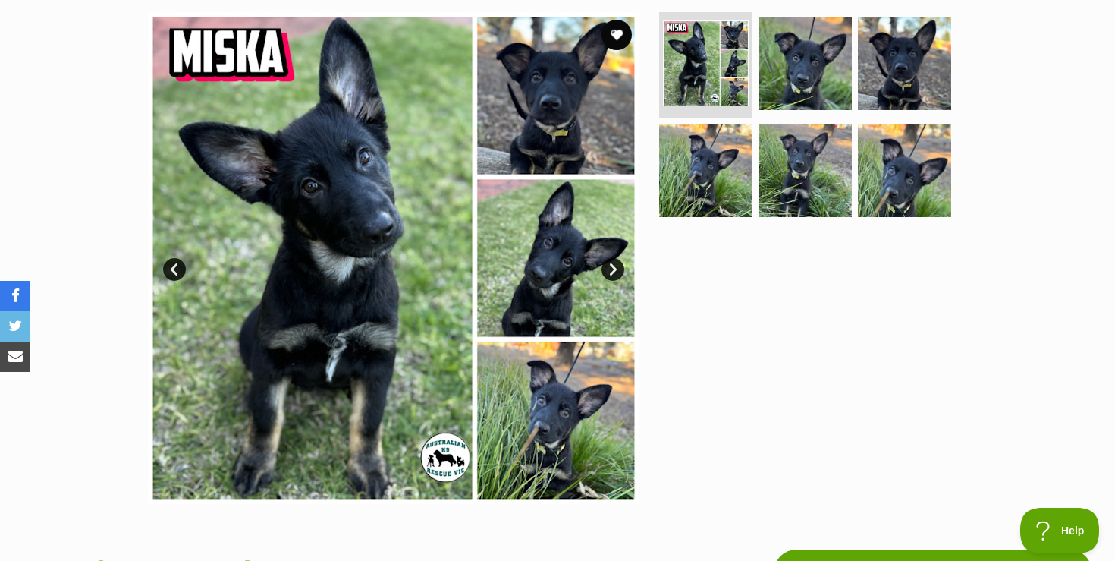
click at [613, 268] on link "Next" at bounding box center [613, 269] width 23 height 23
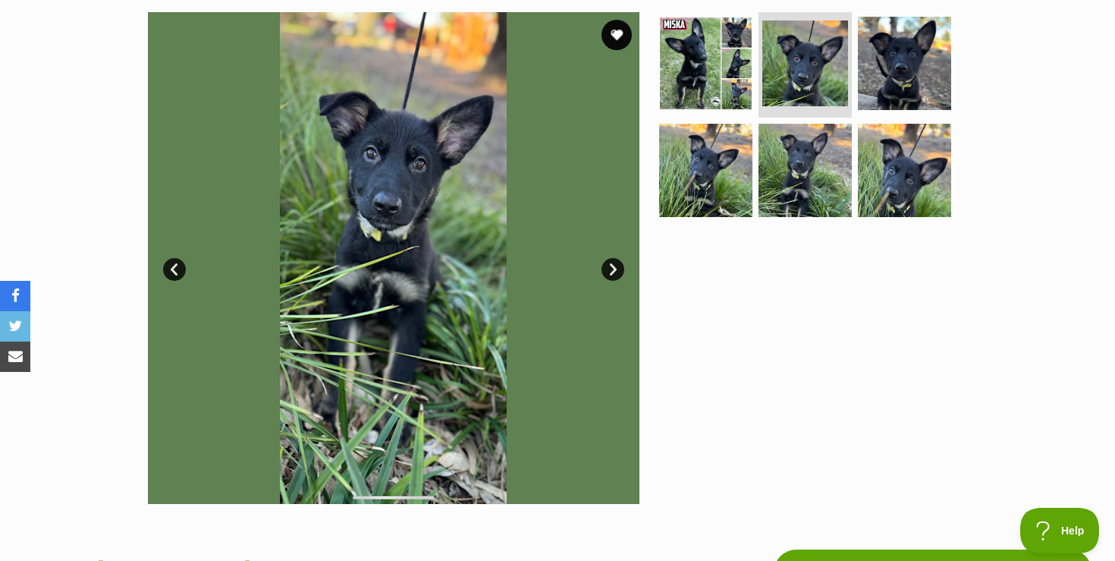
click at [613, 268] on link "Next" at bounding box center [613, 269] width 23 height 23
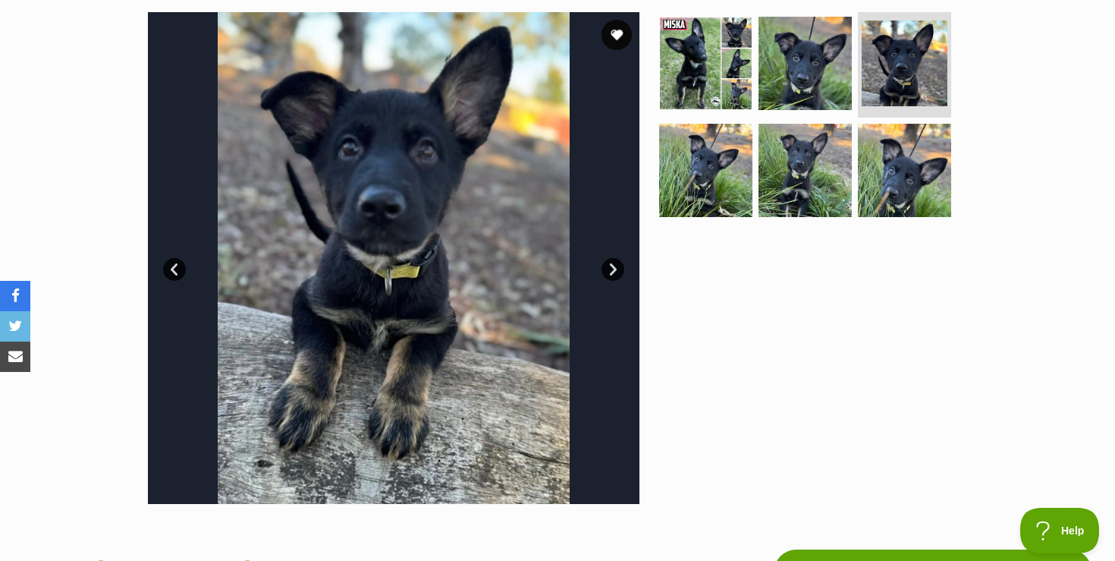
click at [613, 270] on link "Next" at bounding box center [613, 269] width 23 height 23
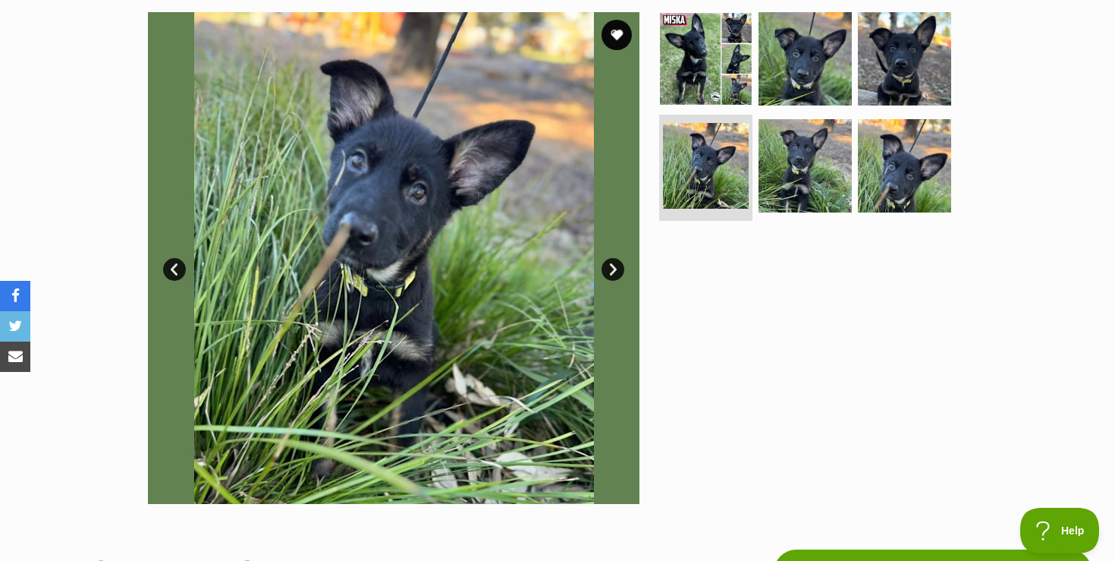
click at [613, 269] on link "Next" at bounding box center [613, 269] width 23 height 23
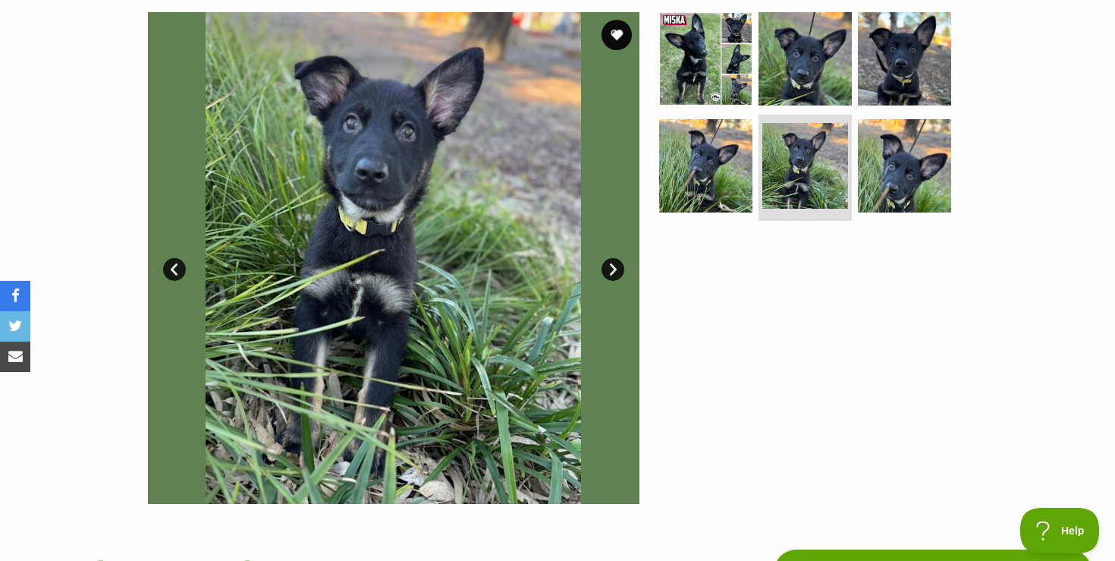
click at [613, 269] on link "Next" at bounding box center [613, 269] width 23 height 23
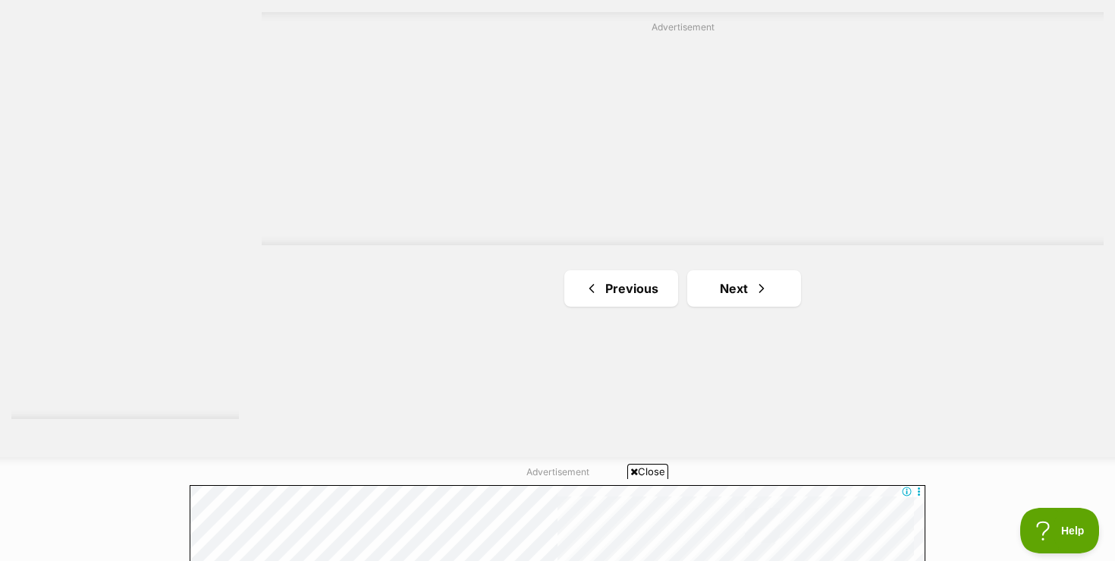
scroll to position [2754, 0]
click at [733, 290] on link "Next" at bounding box center [744, 287] width 114 height 36
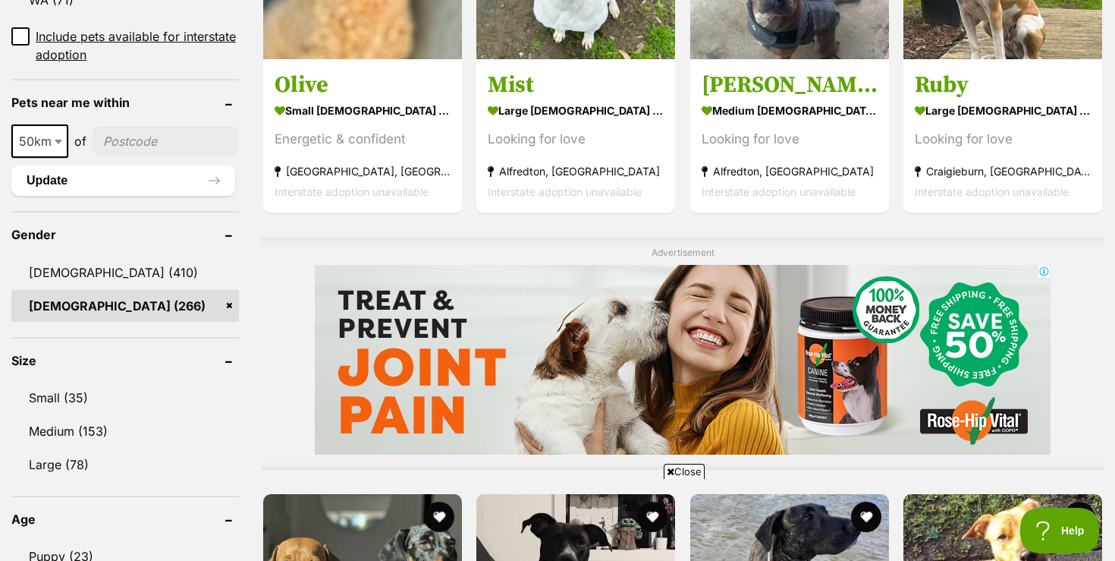
scroll to position [1123, 0]
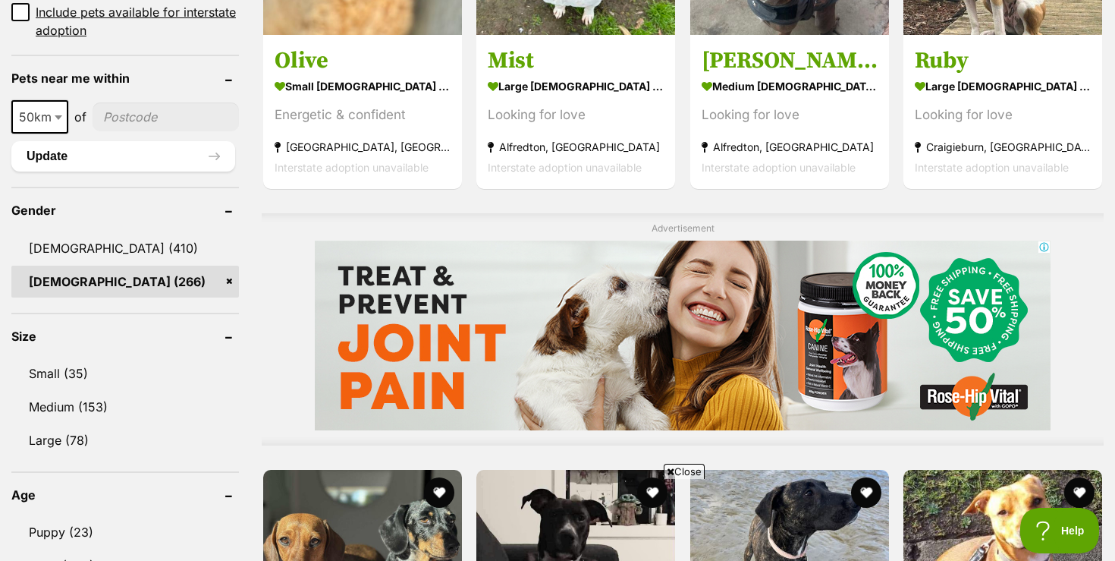
click at [684, 470] on span "Close" at bounding box center [684, 471] width 41 height 15
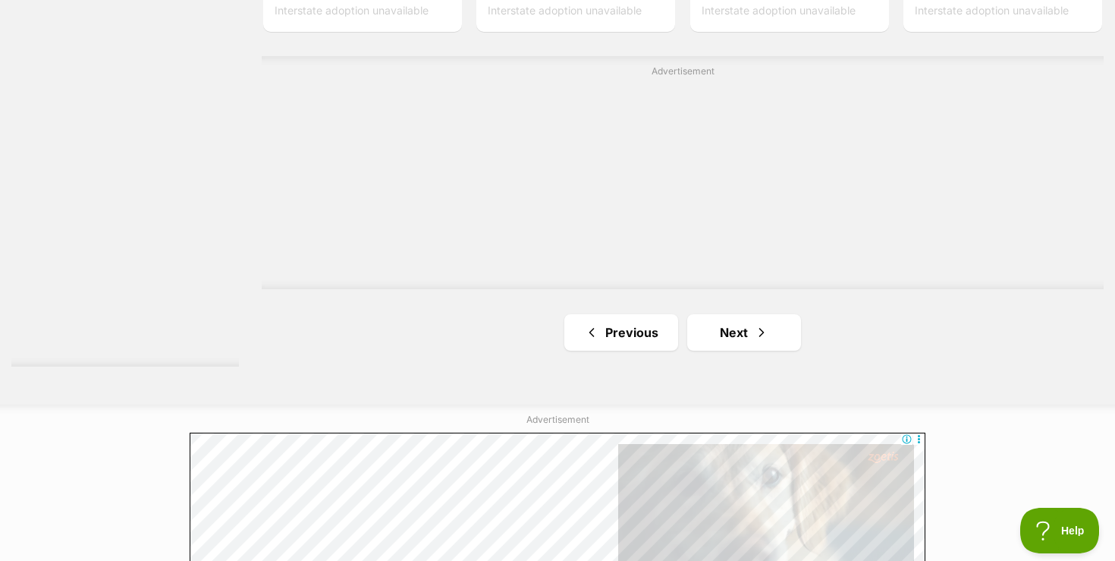
scroll to position [2822, 0]
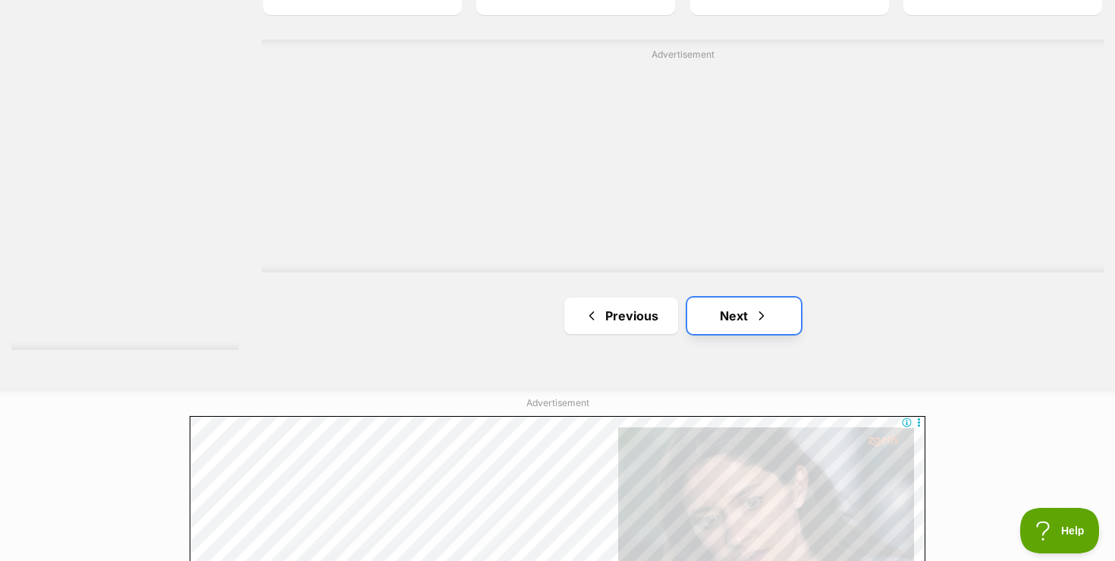
click at [712, 319] on link "Next" at bounding box center [744, 315] width 114 height 36
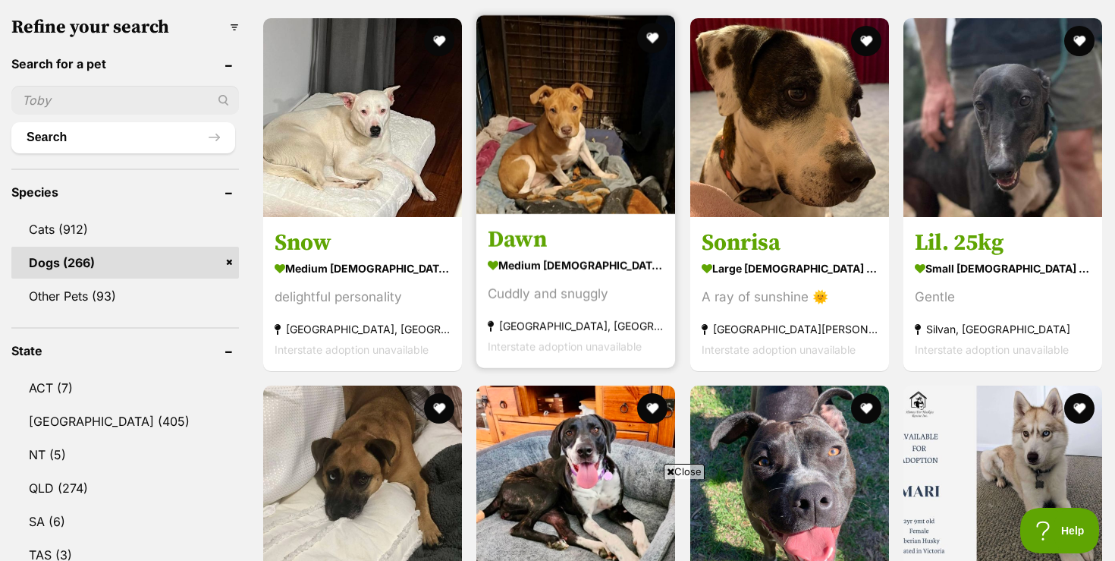
click at [570, 174] on img at bounding box center [575, 114] width 199 height 199
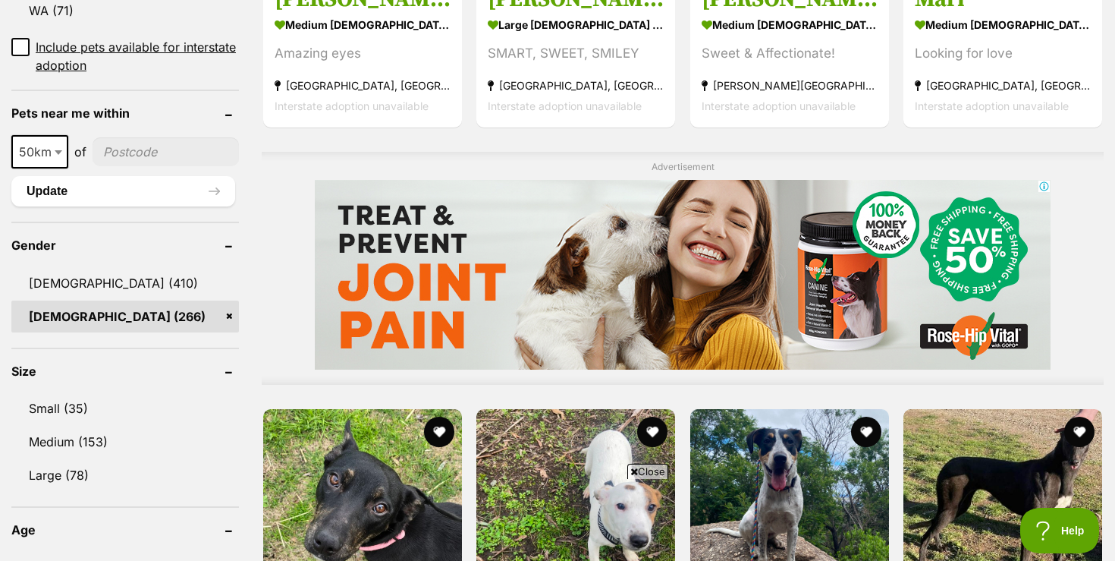
scroll to position [1114, 0]
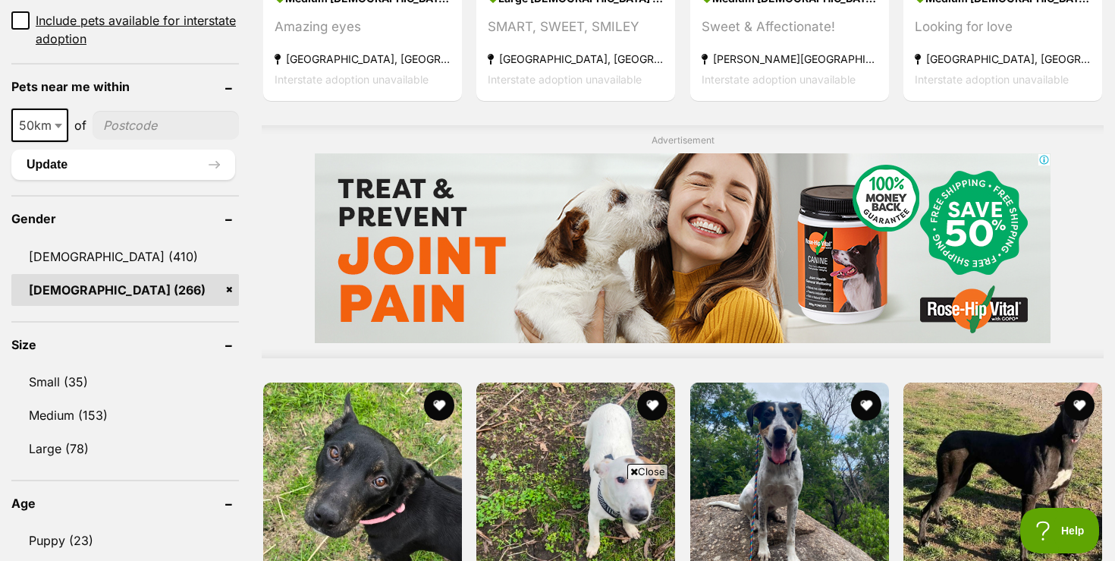
click at [649, 469] on span "Close" at bounding box center [647, 471] width 41 height 15
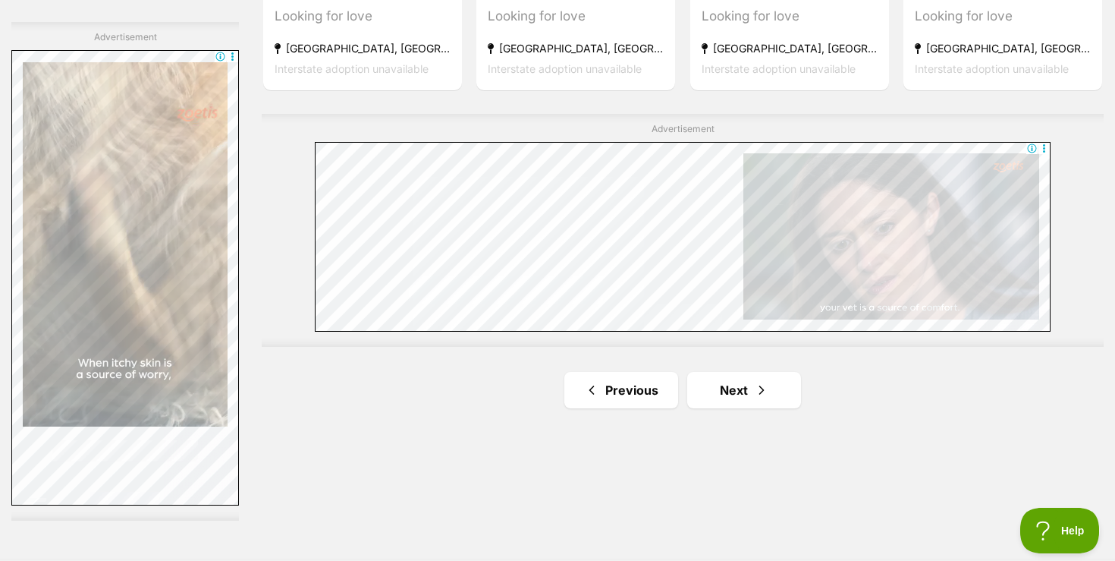
scroll to position [2723, 0]
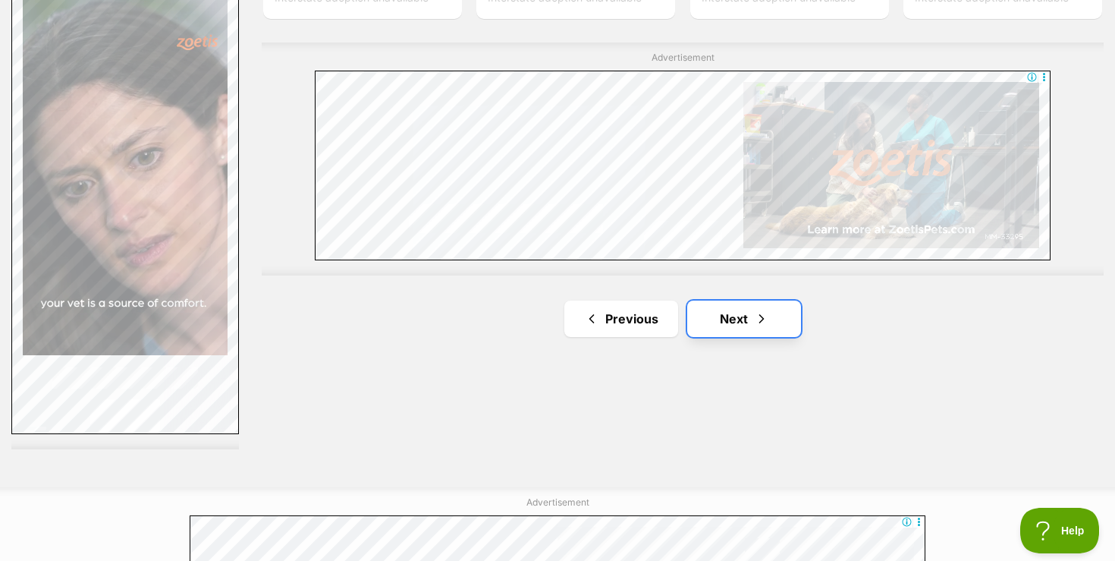
click at [730, 317] on link "Next" at bounding box center [744, 318] width 114 height 36
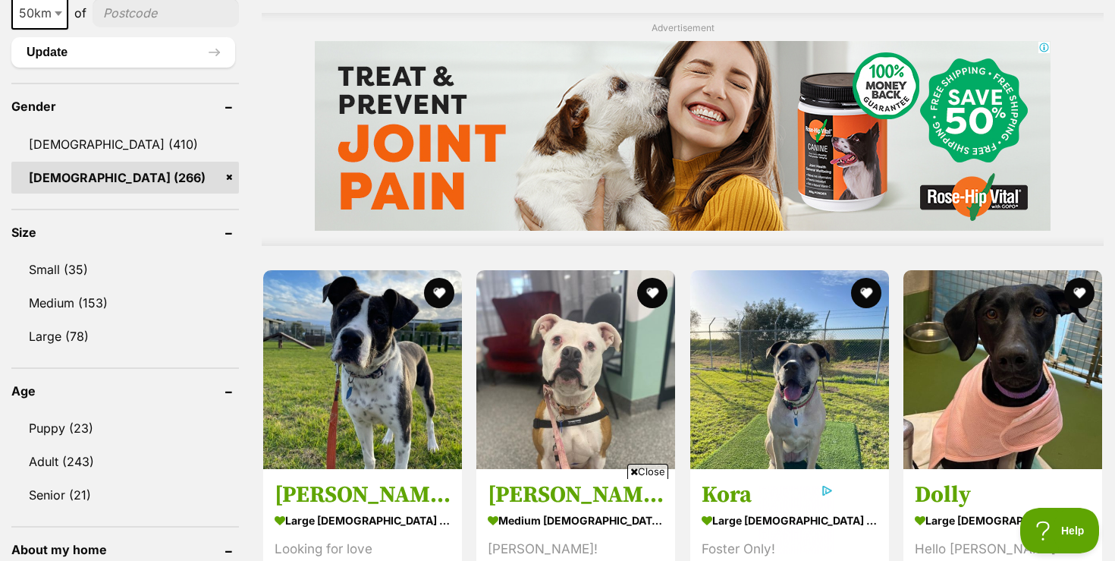
scroll to position [1244, 0]
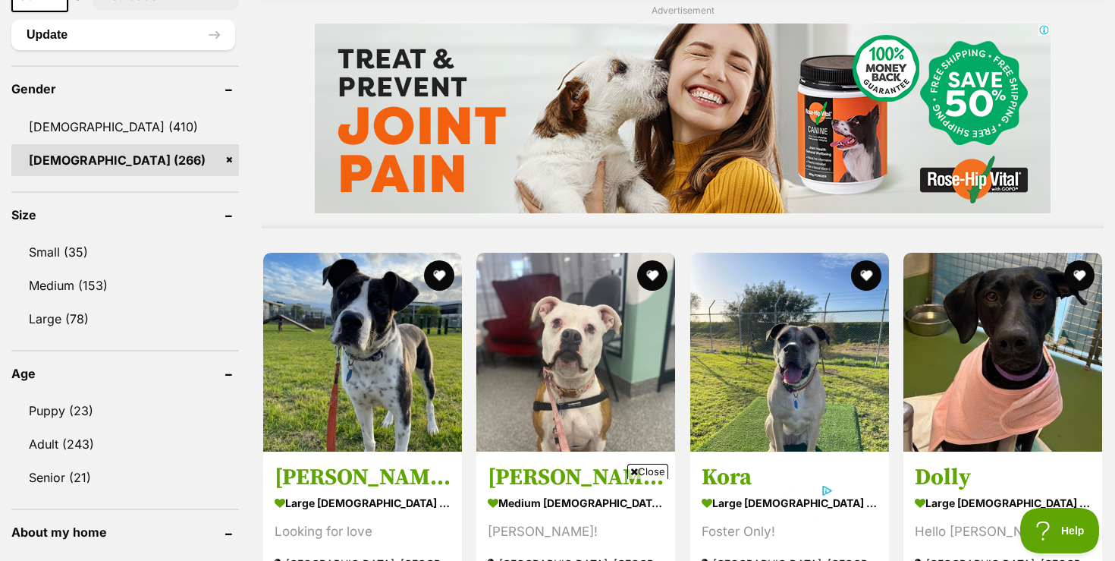
click at [646, 470] on span "Close" at bounding box center [647, 471] width 41 height 15
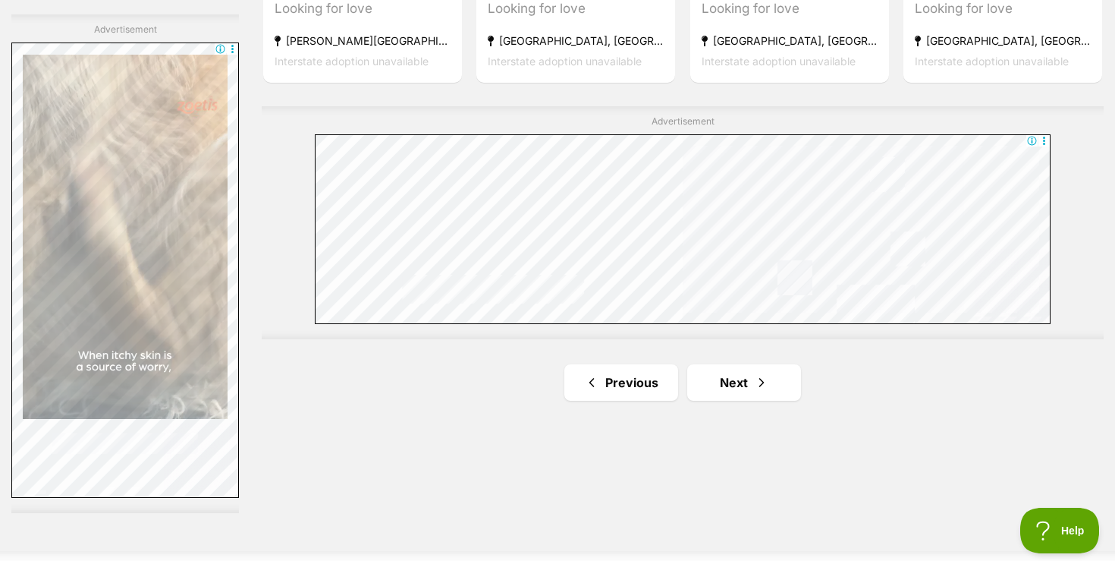
scroll to position [2670, 0]
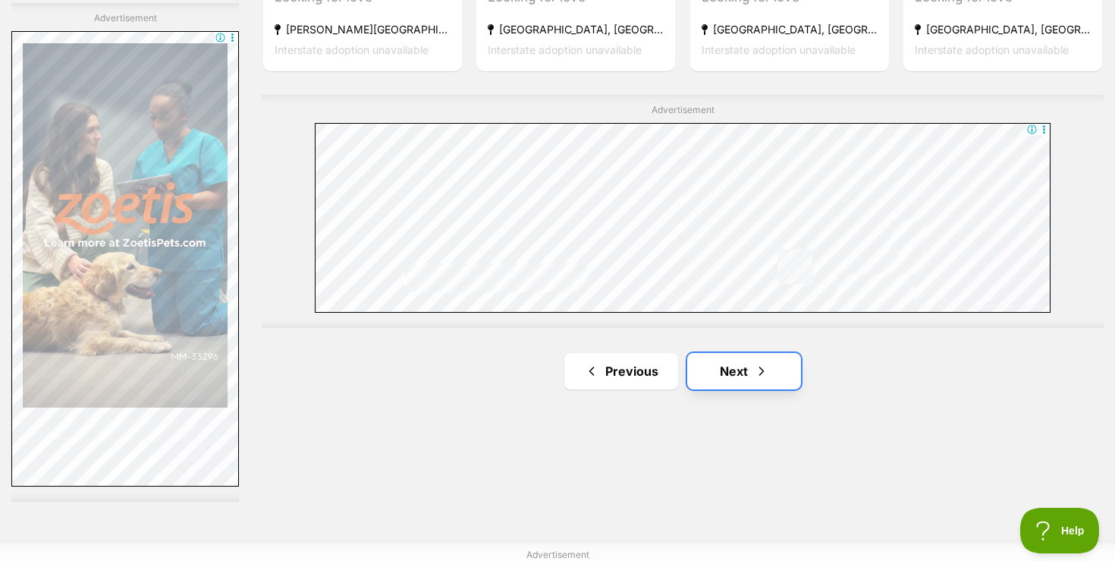
click at [724, 369] on link "Next" at bounding box center [744, 371] width 114 height 36
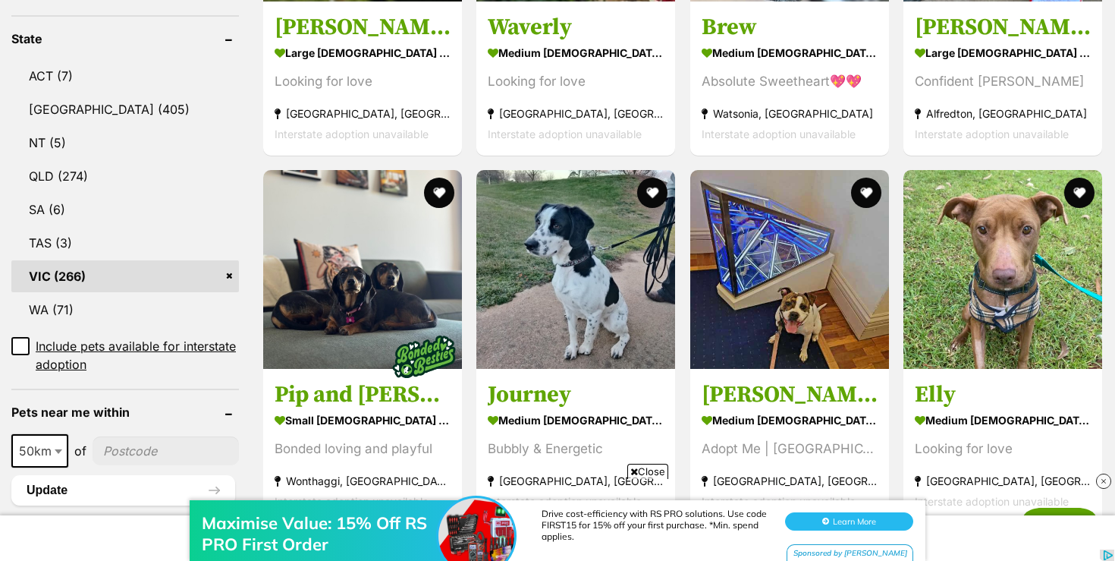
scroll to position [819, 0]
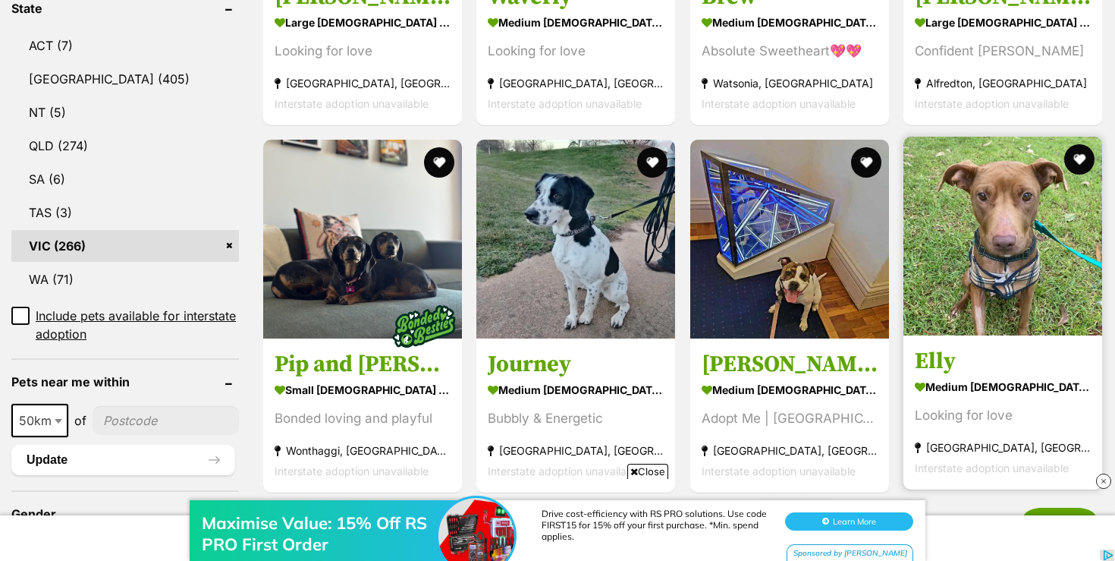
click at [968, 257] on img at bounding box center [1003, 236] width 199 height 199
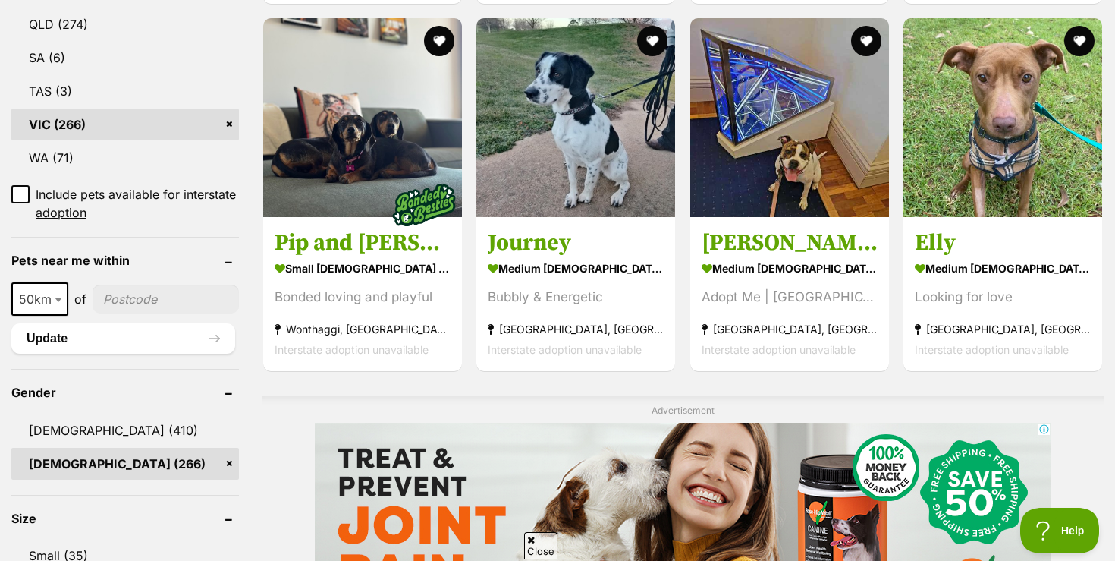
click at [536, 542] on span "Close" at bounding box center [540, 545] width 33 height 27
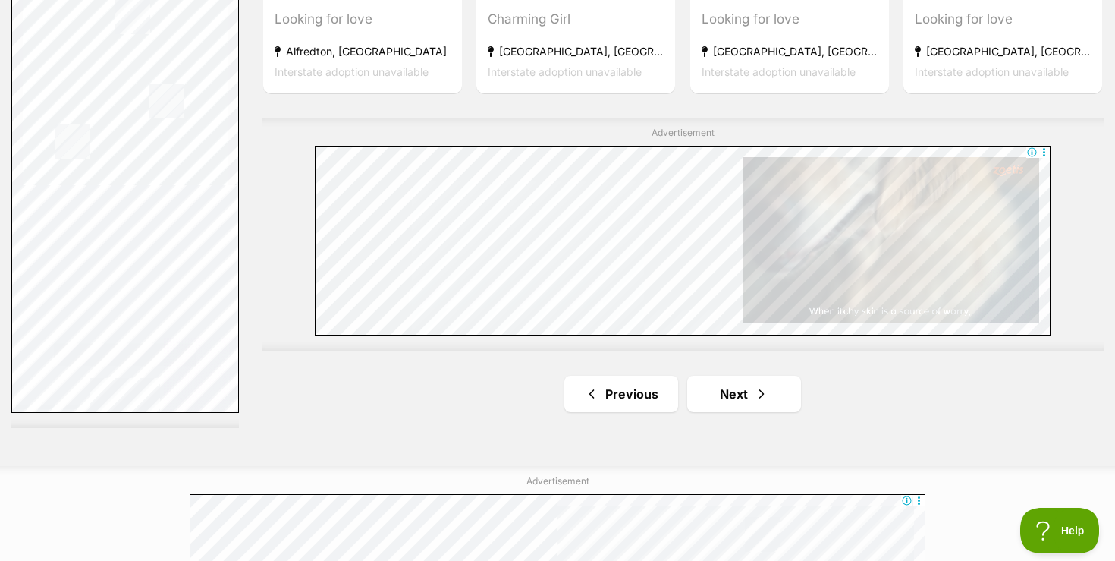
scroll to position [2792, 0]
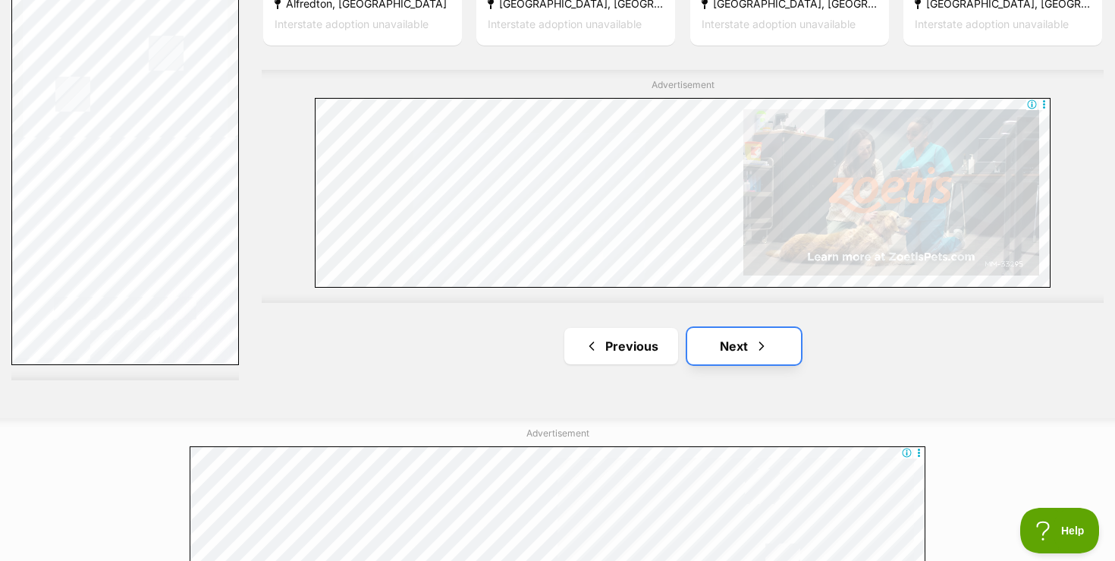
click at [726, 348] on link "Next" at bounding box center [744, 346] width 114 height 36
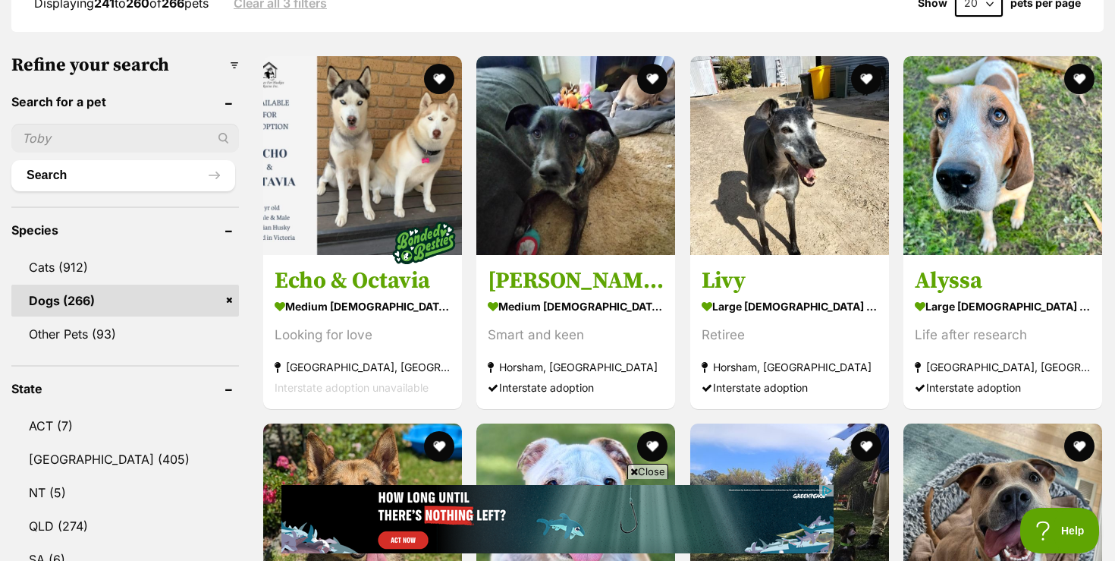
scroll to position [455, 0]
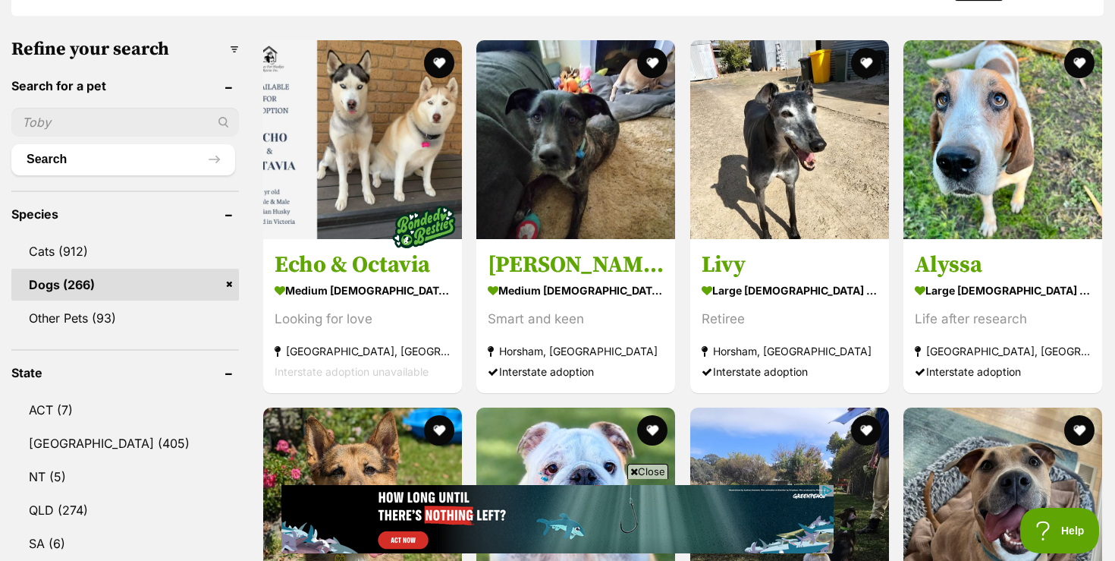
click at [642, 473] on span "Close" at bounding box center [647, 471] width 41 height 15
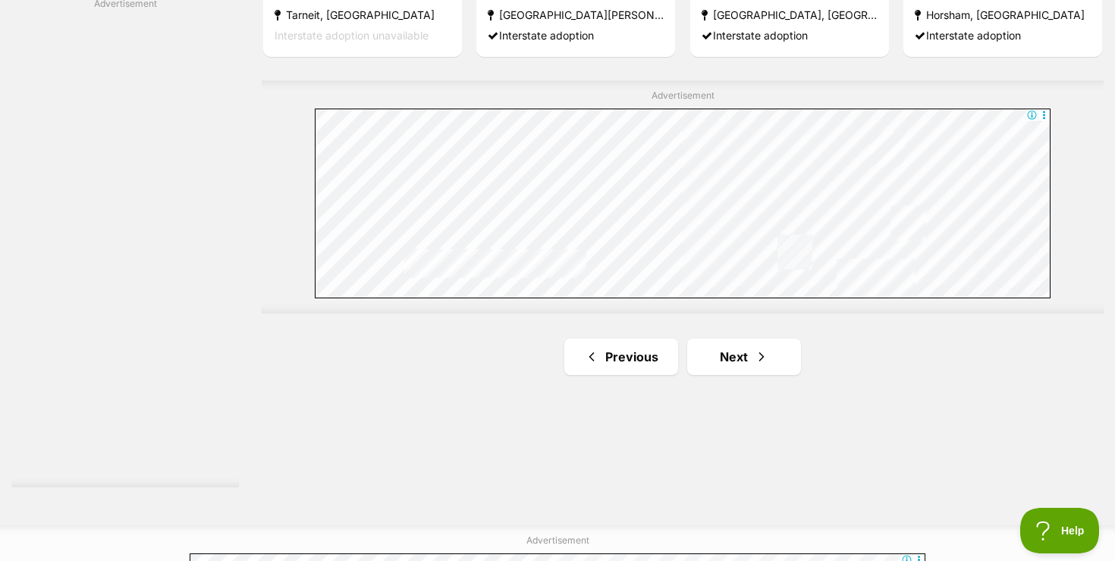
scroll to position [2701, 0]
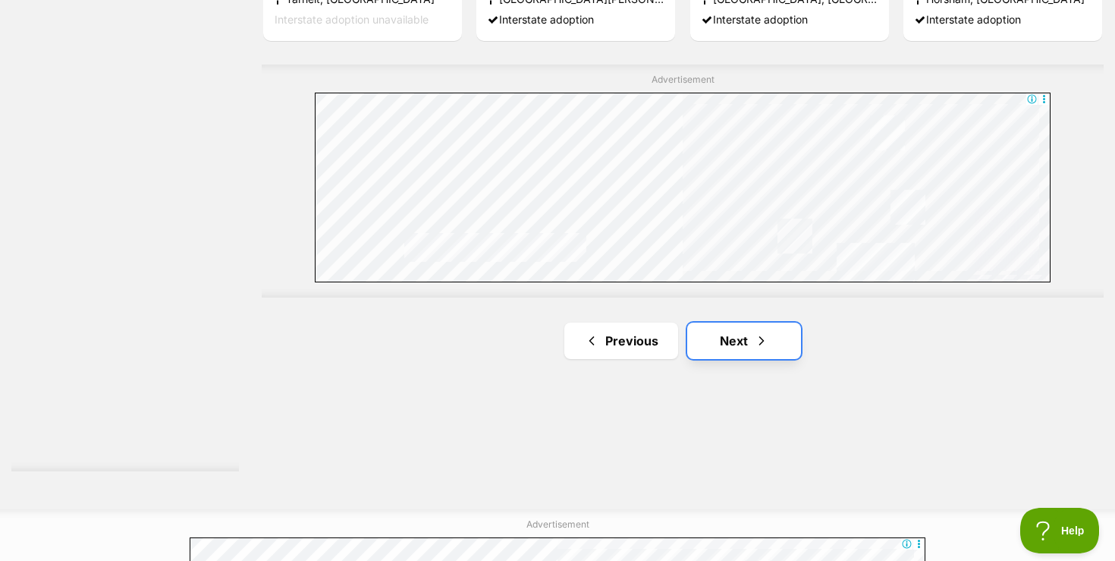
click at [763, 339] on span "Next page" at bounding box center [761, 341] width 15 height 18
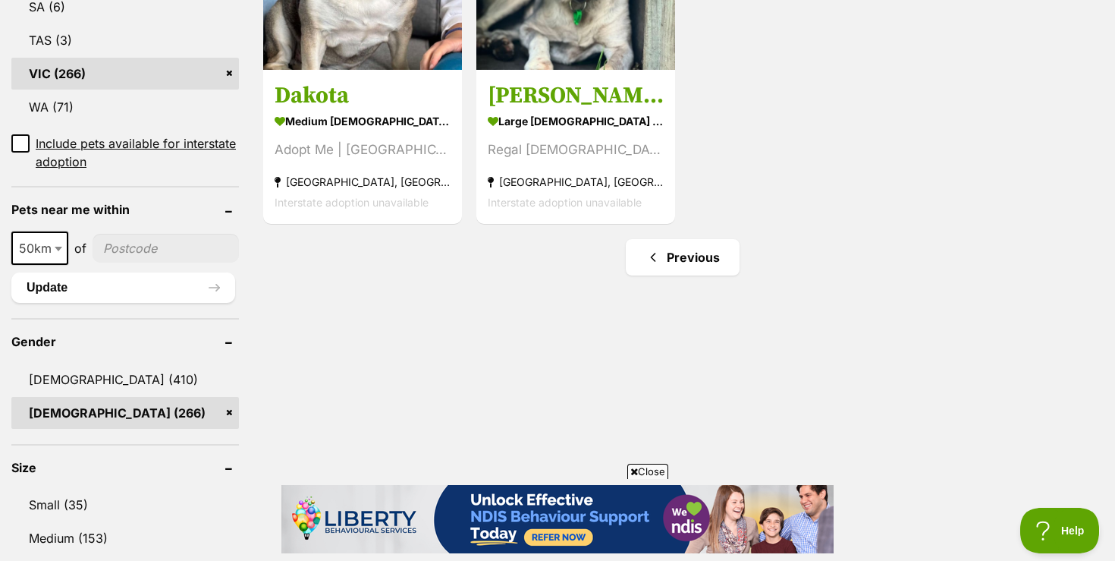
scroll to position [1001, 0]
